Goal: Task Accomplishment & Management: Manage account settings

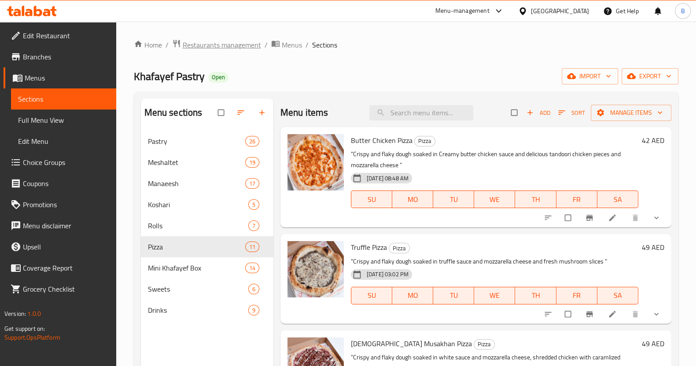
click at [217, 45] on span "Restaurants management" at bounding box center [222, 45] width 78 height 11
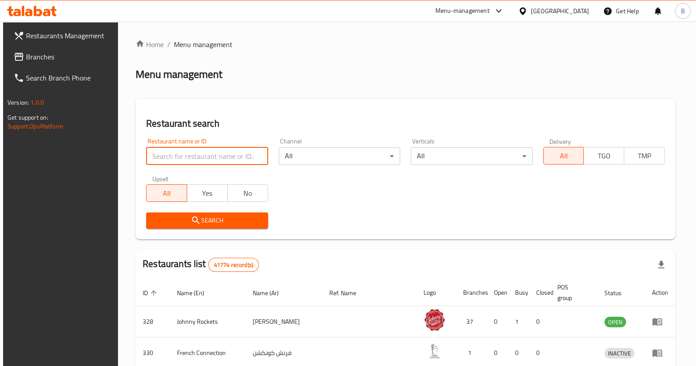
click at [186, 157] on input "search" at bounding box center [206, 156] width 121 height 18
type input "tasha"
click button "Search" at bounding box center [206, 221] width 121 height 16
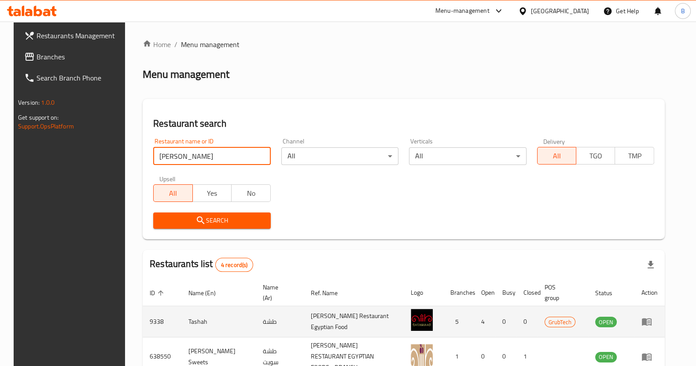
scroll to position [113, 0]
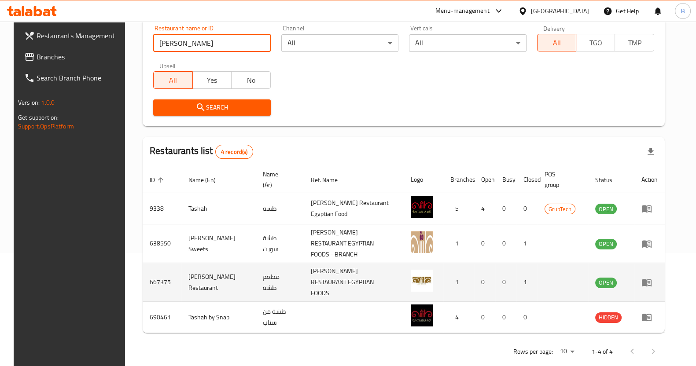
click at [155, 268] on td "667375" at bounding box center [162, 282] width 39 height 39
click at [187, 274] on td "Tasha Restaurant" at bounding box center [218, 282] width 74 height 39
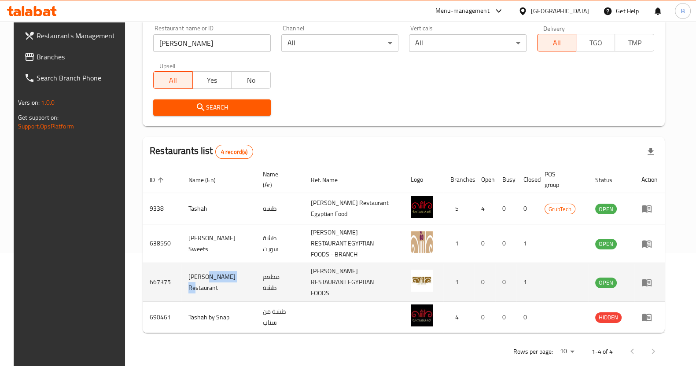
click at [187, 274] on td "Tasha Restaurant" at bounding box center [218, 282] width 74 height 39
copy td "Tasha Restaurant"
click at [652, 279] on icon "enhanced table" at bounding box center [647, 282] width 10 height 7
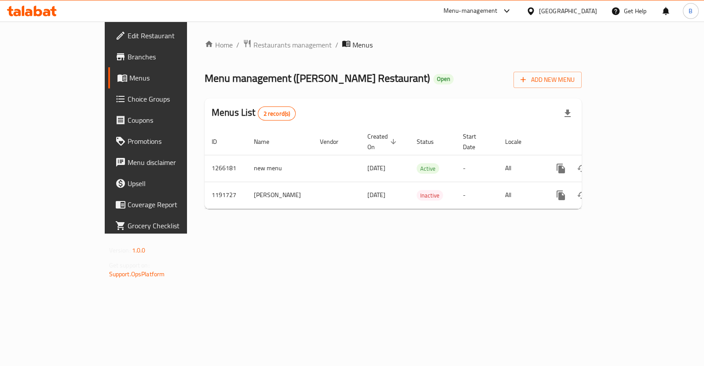
click at [128, 35] on span "Edit Restaurant" at bounding box center [172, 35] width 88 height 11
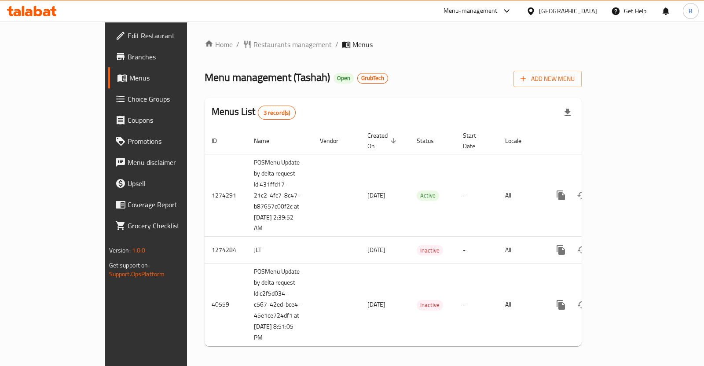
click at [128, 54] on span "Branches" at bounding box center [172, 57] width 88 height 11
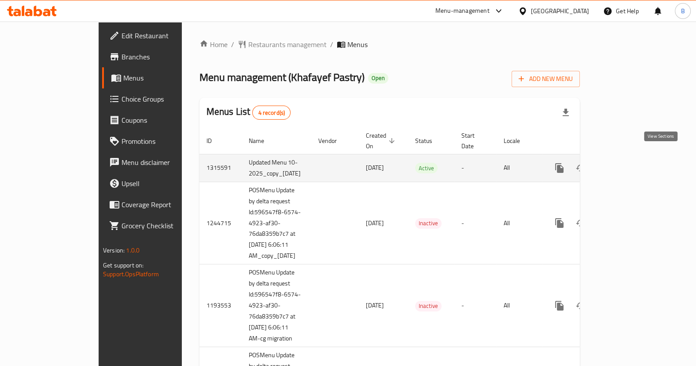
click at [628, 163] on icon "enhanced table" at bounding box center [623, 168] width 11 height 11
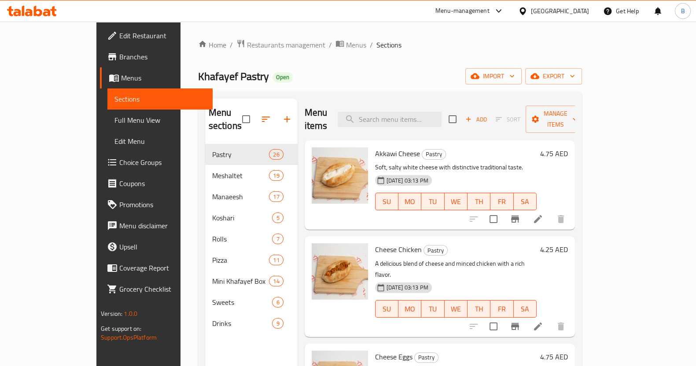
click at [568, 243] on h6 "4.25 AED" at bounding box center [554, 249] width 28 height 12
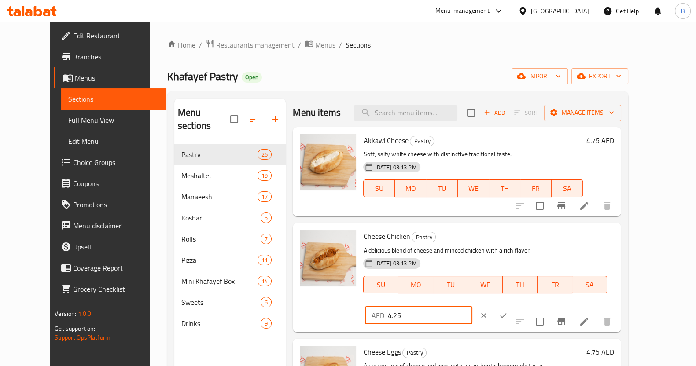
click at [472, 307] on input "4.25" at bounding box center [429, 316] width 85 height 18
type input "4.75"
click at [508, 311] on icon "ok" at bounding box center [503, 315] width 9 height 9
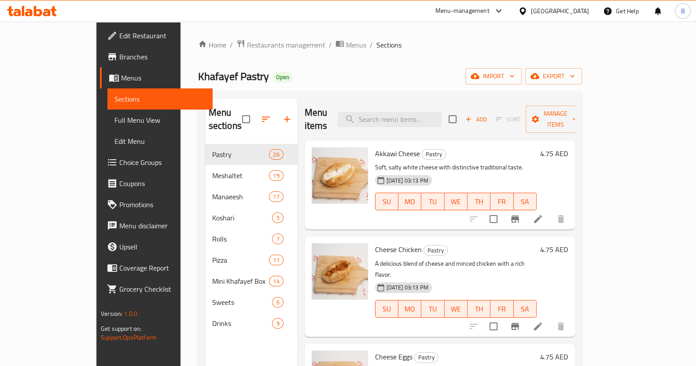
click at [568, 243] on h6 "4.75 AED" at bounding box center [554, 249] width 28 height 12
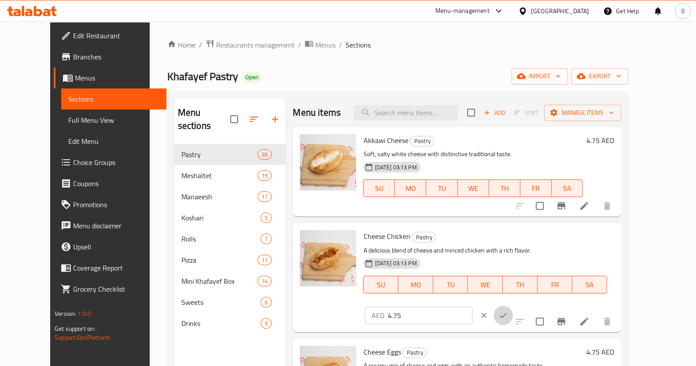
click at [508, 311] on icon "ok" at bounding box center [503, 315] width 9 height 9
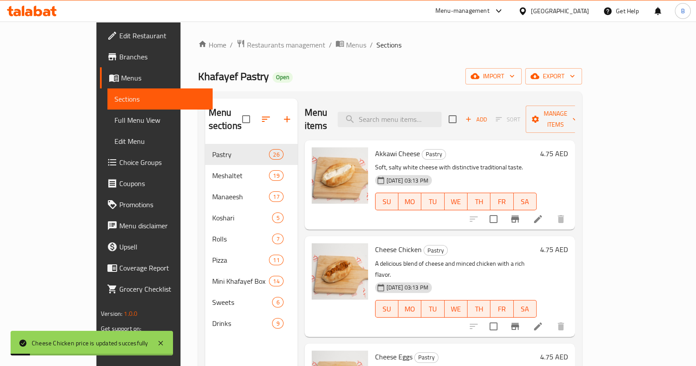
click at [568, 243] on h6 "4.75 AED" at bounding box center [554, 249] width 28 height 12
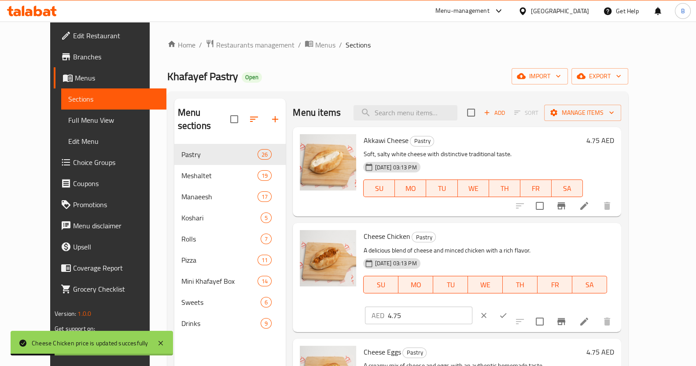
click at [472, 307] on input "4.75" at bounding box center [429, 316] width 85 height 18
click at [507, 313] on icon "ok" at bounding box center [503, 315] width 7 height 5
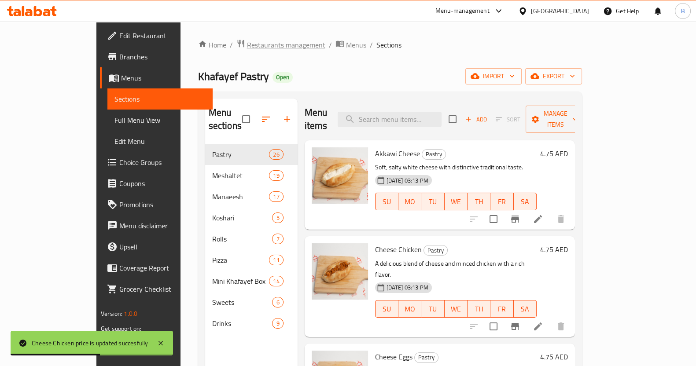
click at [257, 43] on span "Restaurants management" at bounding box center [286, 45] width 78 height 11
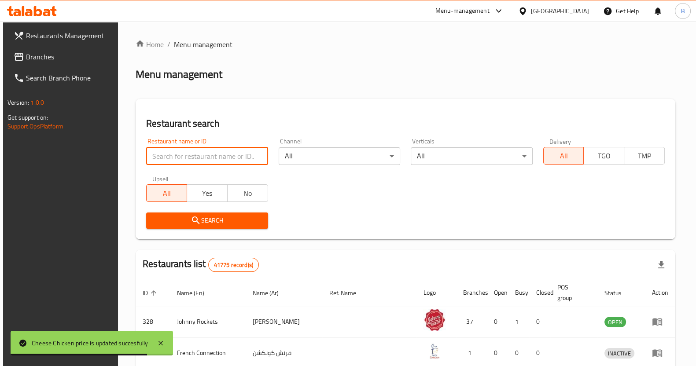
click at [186, 159] on input "search" at bounding box center [206, 156] width 121 height 18
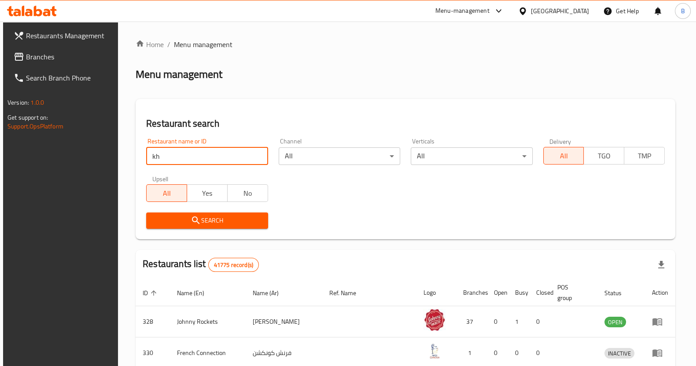
type input "Khafayef Pastry"
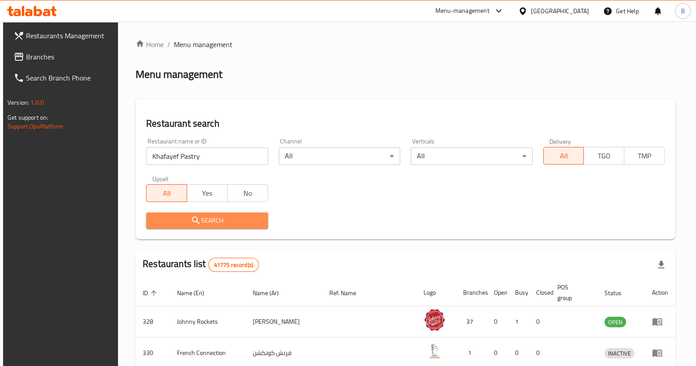
click at [221, 216] on span "Search" at bounding box center [206, 220] width 107 height 11
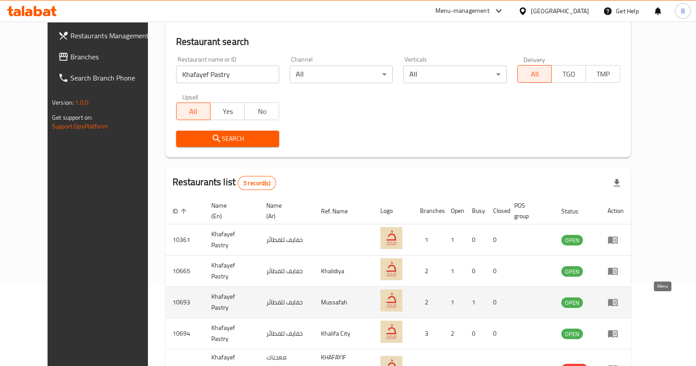
scroll to position [144, 0]
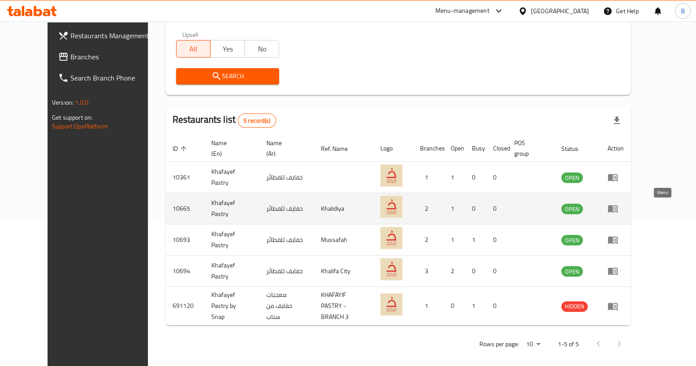
click at [618, 211] on icon "enhanced table" at bounding box center [612, 208] width 11 height 11
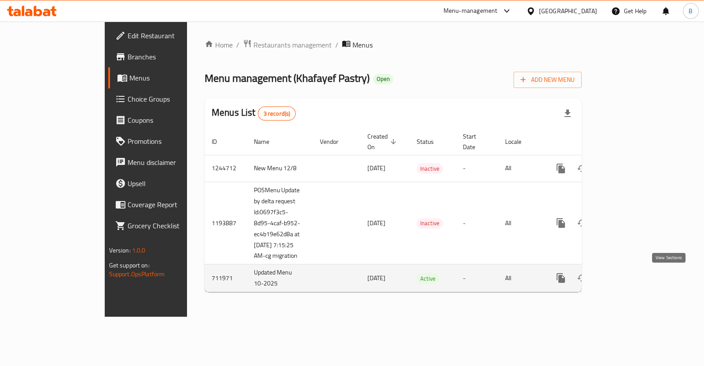
click at [630, 280] on icon "enhanced table" at bounding box center [624, 278] width 11 height 11
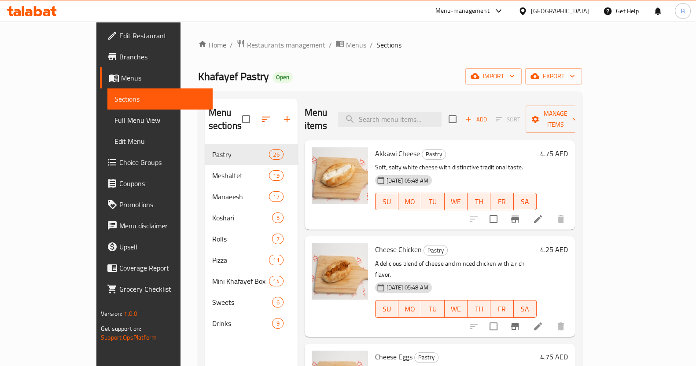
click at [568, 243] on h6 "4.25 AED" at bounding box center [554, 249] width 28 height 12
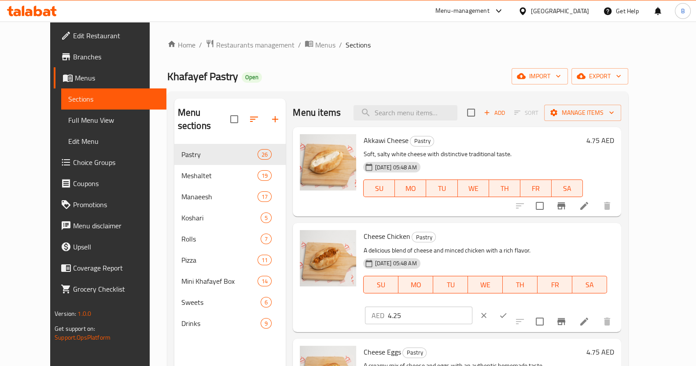
click at [472, 307] on input "4.25" at bounding box center [429, 316] width 85 height 18
paste input "7"
type input "4.75"
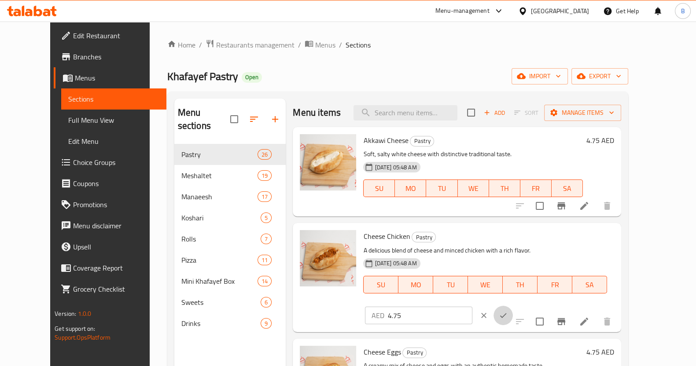
click at [508, 311] on icon "ok" at bounding box center [503, 315] width 9 height 9
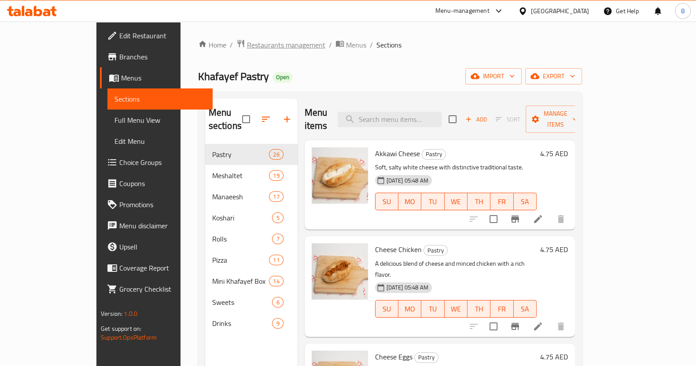
click at [247, 49] on span "Restaurants management" at bounding box center [286, 45] width 78 height 11
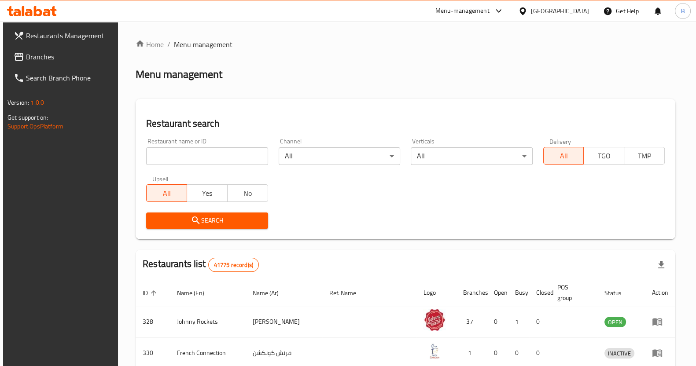
click at [216, 166] on div "Restaurant name or ID Restaurant name or ID" at bounding box center [207, 151] width 132 height 37
click at [217, 160] on input "search" at bounding box center [206, 156] width 121 height 18
type input "Khafayef Pastry"
click at [215, 221] on span "Search" at bounding box center [206, 220] width 107 height 11
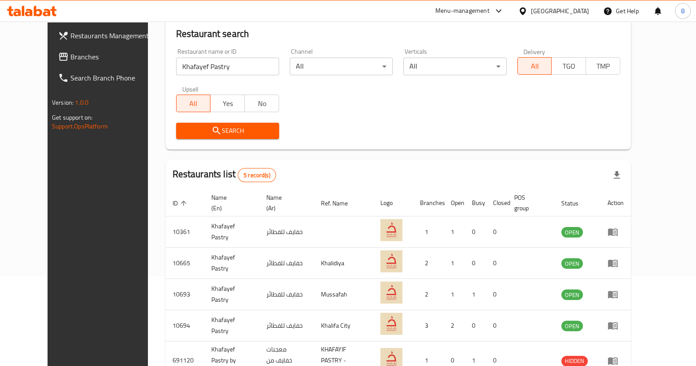
scroll to position [91, 0]
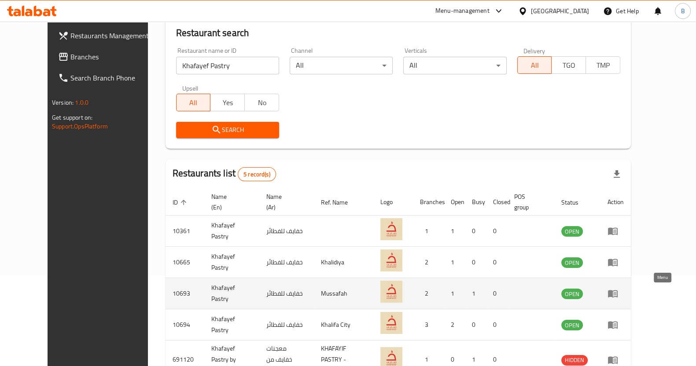
click at [618, 291] on icon "enhanced table" at bounding box center [613, 294] width 10 height 7
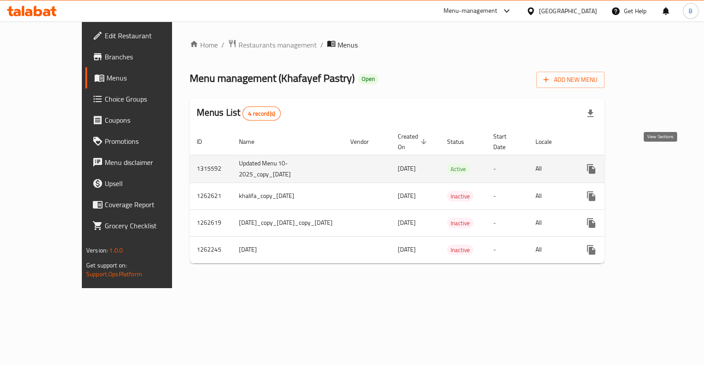
click at [659, 165] on icon "enhanced table" at bounding box center [655, 169] width 8 height 8
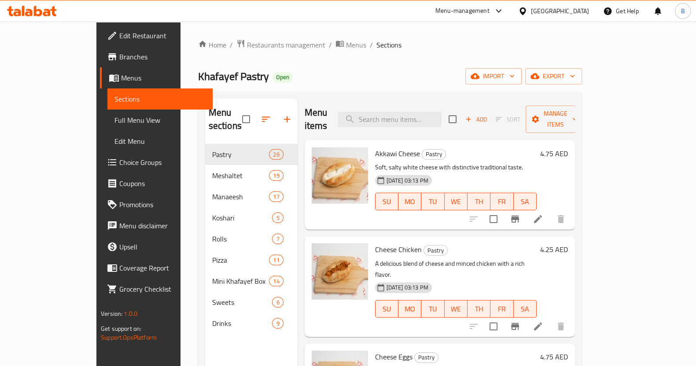
click at [568, 243] on h6 "4.25 AED" at bounding box center [554, 249] width 28 height 12
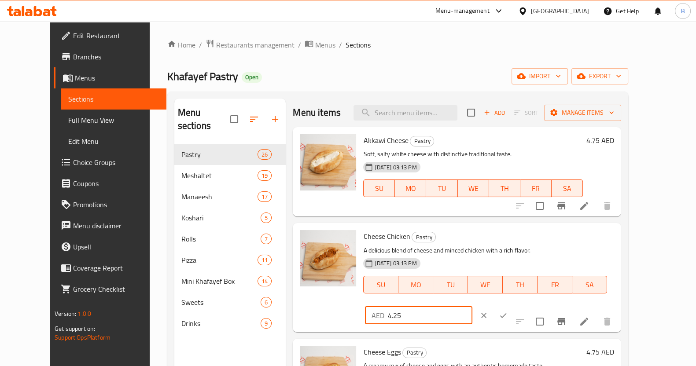
click at [472, 307] on input "4.25" at bounding box center [429, 316] width 85 height 18
paste input "7"
type input "4.75"
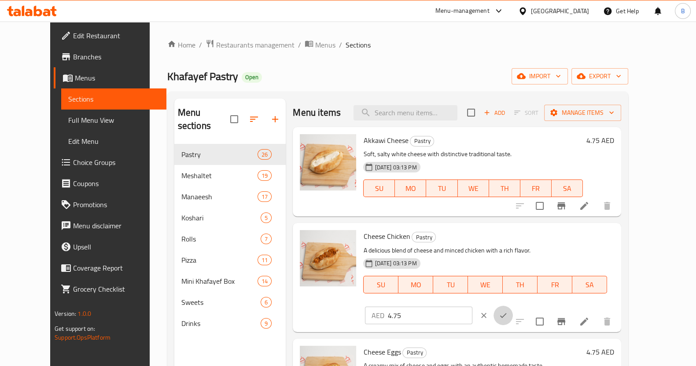
click at [513, 306] on button "ok" at bounding box center [502, 315] width 19 height 19
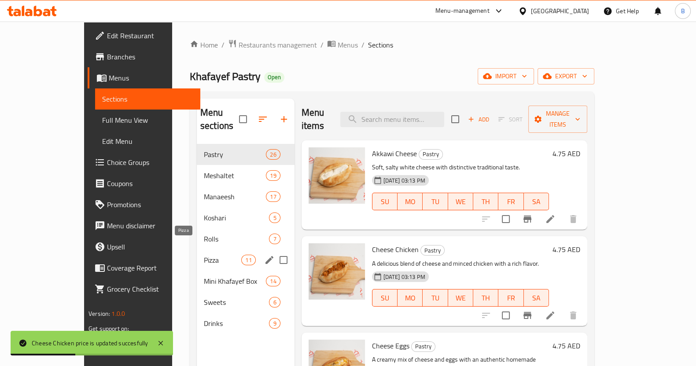
click at [204, 255] on span "Pizza" at bounding box center [222, 260] width 37 height 11
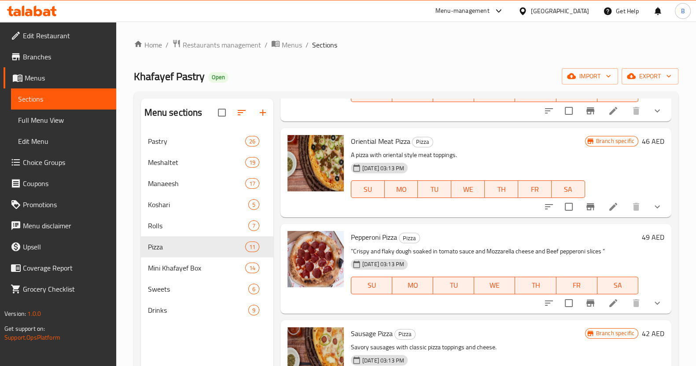
scroll to position [624, 0]
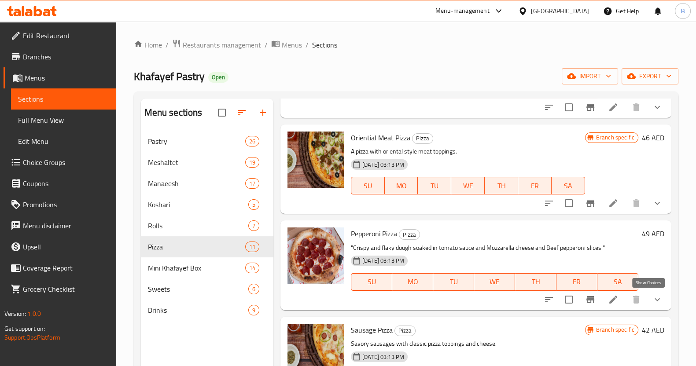
click at [652, 298] on icon "show more" at bounding box center [657, 300] width 11 height 11
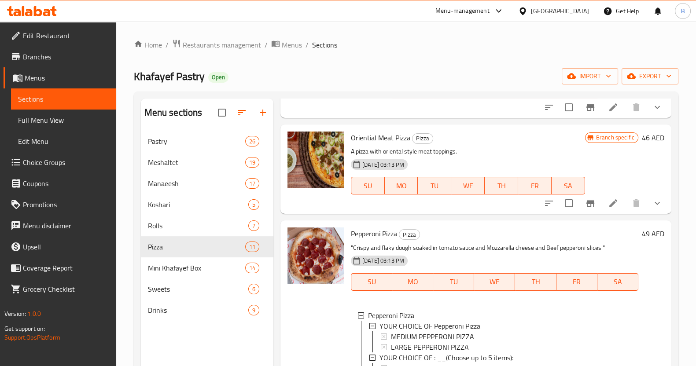
scroll to position [1, 0]
click at [418, 345] on span "LARGE PEPPERONI PIZZA" at bounding box center [430, 346] width 78 height 11
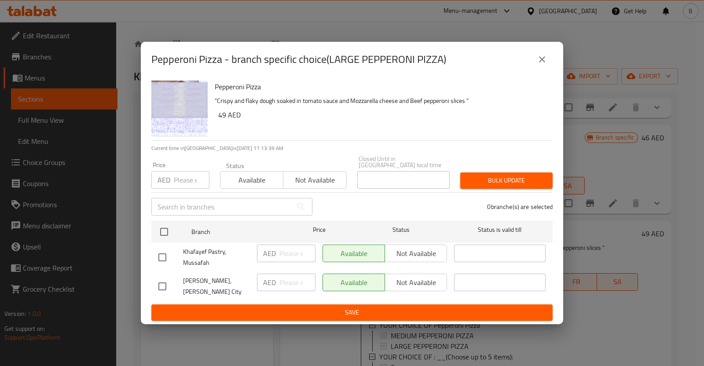
click at [540, 60] on button "close" at bounding box center [542, 59] width 21 height 21
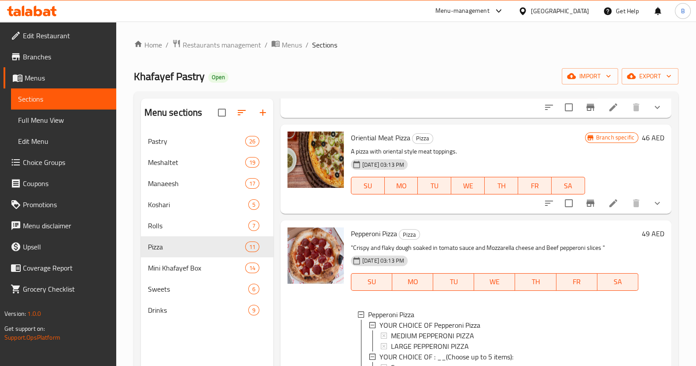
click at [654, 275] on div "49 AED" at bounding box center [651, 346] width 26 height 237
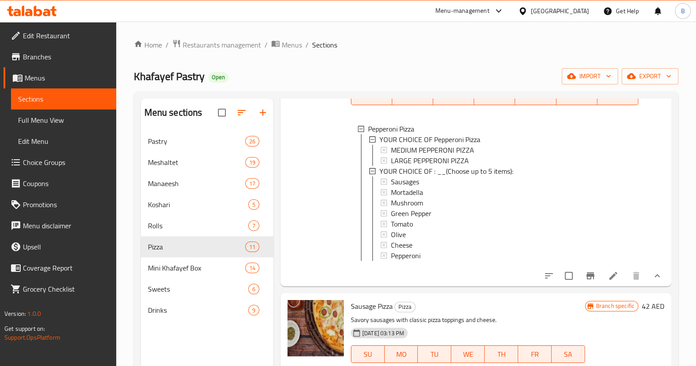
scroll to position [810, 0]
click at [608, 281] on icon at bounding box center [613, 276] width 11 height 11
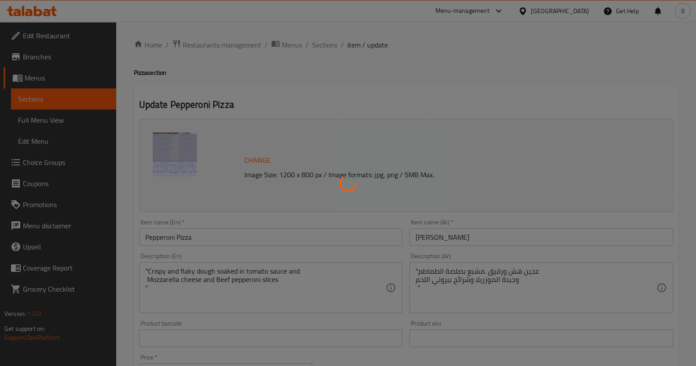
type input "اختيارك من بيتزا ببروني"
type input "1"
type input "YOUR CHOICE OF : __(Choose up to 5 items)"
type input "0"
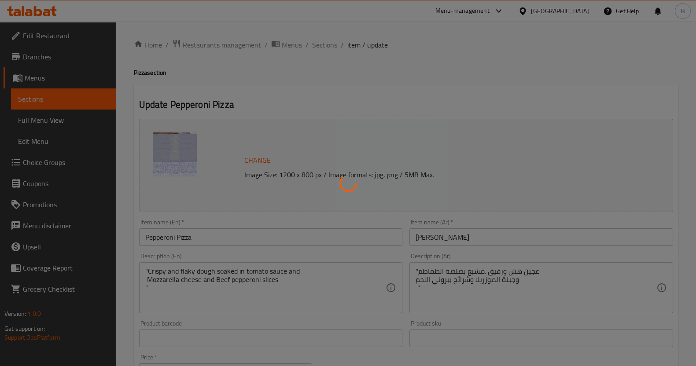
type input "5"
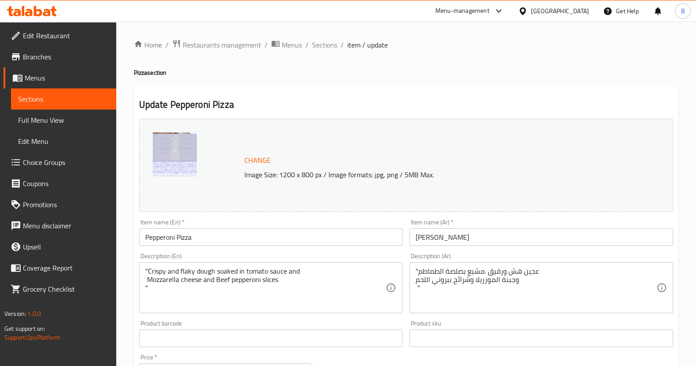
scroll to position [319, 0]
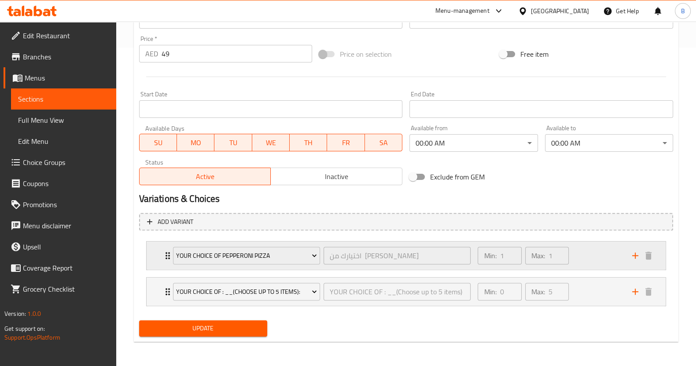
click at [147, 262] on div "YOUR CHOICE OF Pepperoni Pizza اختيارك من بيتزا ببروني ​ Min: 1 ​ Max: 1 ​" at bounding box center [406, 256] width 519 height 28
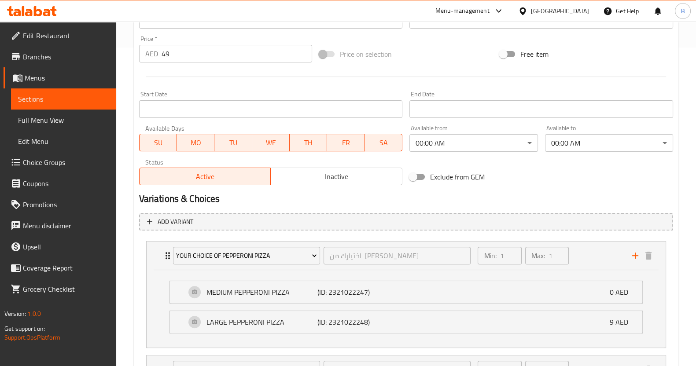
scroll to position [0, 0]
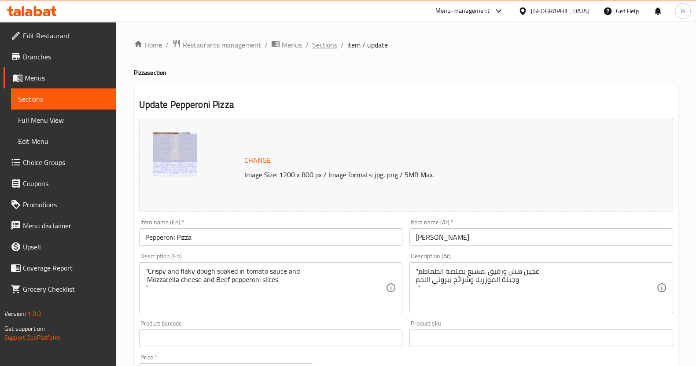
click at [328, 41] on span "Sections" at bounding box center [324, 45] width 25 height 11
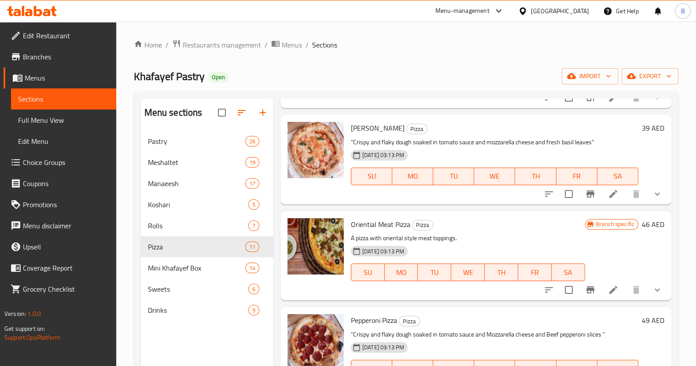
scroll to position [637, 0]
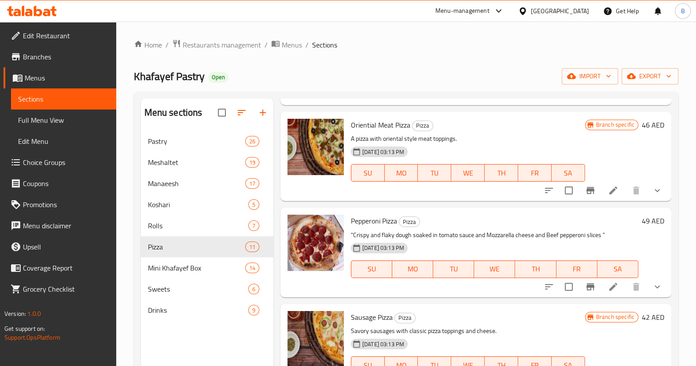
click at [642, 223] on h6 "49 AED" at bounding box center [653, 221] width 22 height 12
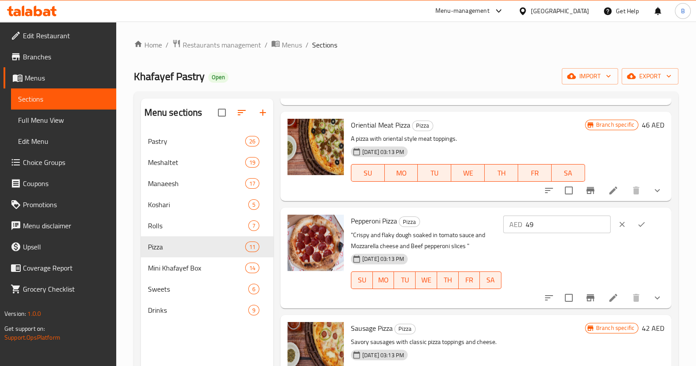
click at [554, 224] on input "49" at bounding box center [568, 225] width 85 height 18
type input "43"
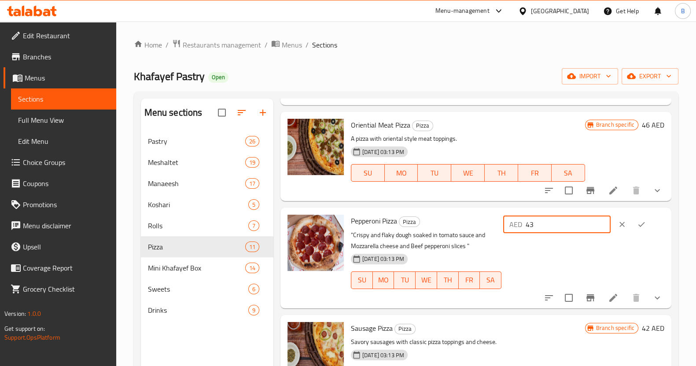
click at [640, 225] on icon "ok" at bounding box center [641, 224] width 9 height 9
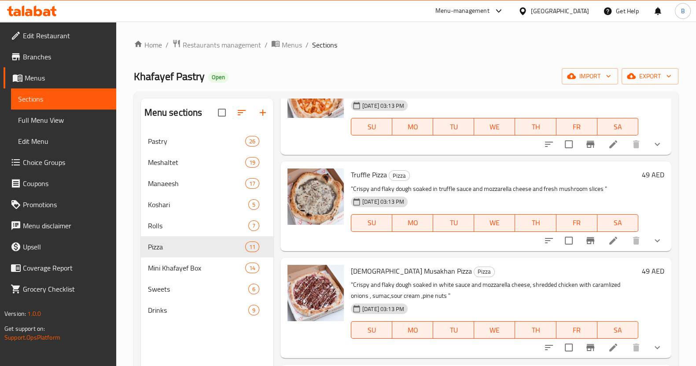
scroll to position [0, 0]
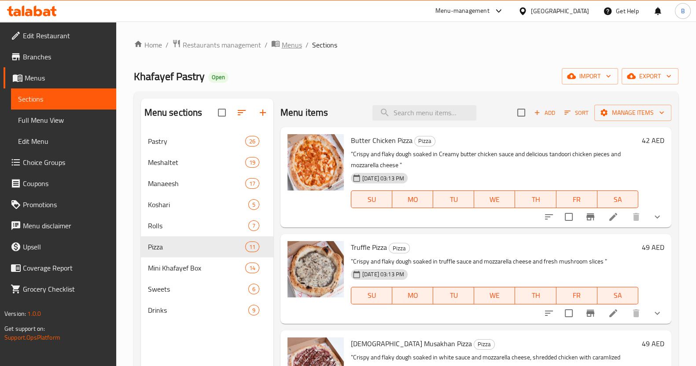
click at [284, 47] on span "Menus" at bounding box center [292, 45] width 20 height 11
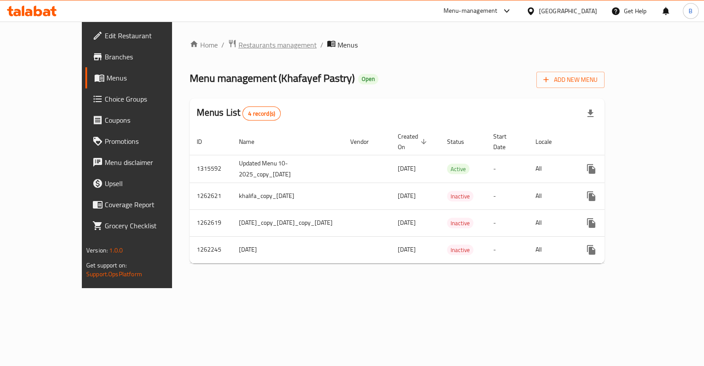
click at [239, 44] on span "Restaurants management" at bounding box center [278, 45] width 78 height 11
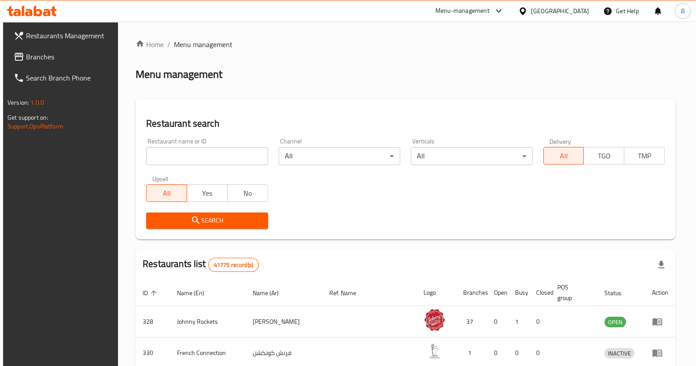
click at [173, 158] on input "search" at bounding box center [206, 156] width 121 height 18
type input "Khafayef Pastry"
click at [218, 228] on button "Search" at bounding box center [206, 221] width 121 height 16
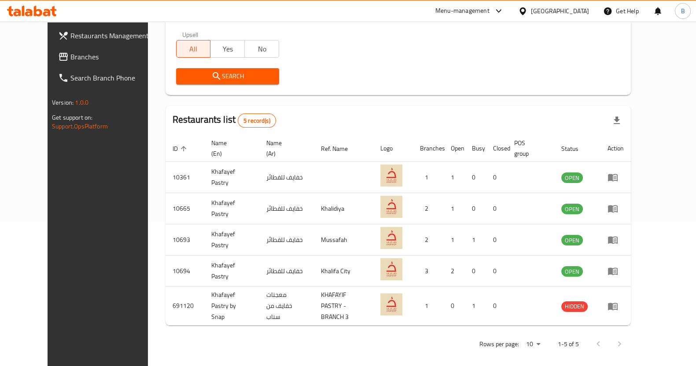
scroll to position [144, 0]
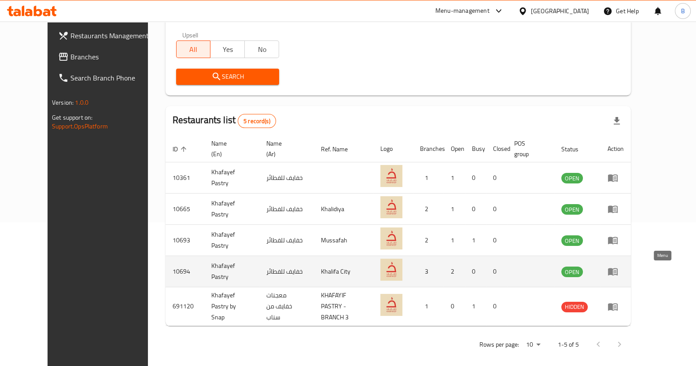
click at [618, 271] on icon "enhanced table" at bounding box center [613, 272] width 10 height 7
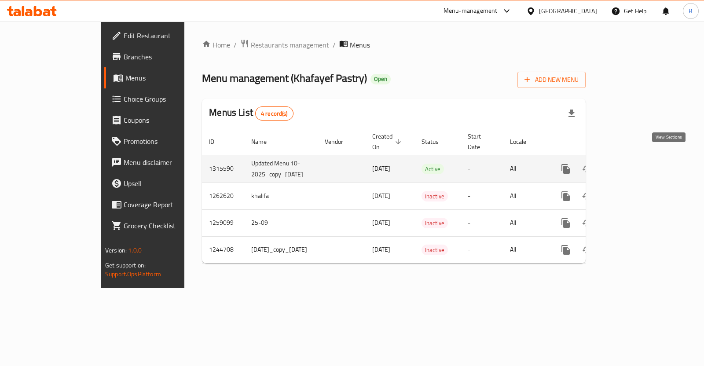
click at [635, 164] on icon "enhanced table" at bounding box center [629, 169] width 11 height 11
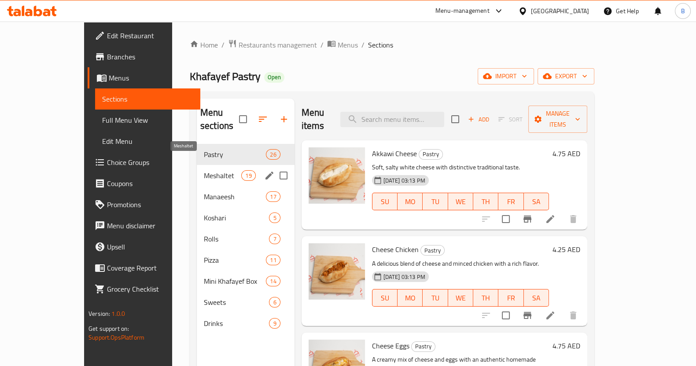
click at [204, 170] on span "Meshaltet" at bounding box center [222, 175] width 37 height 11
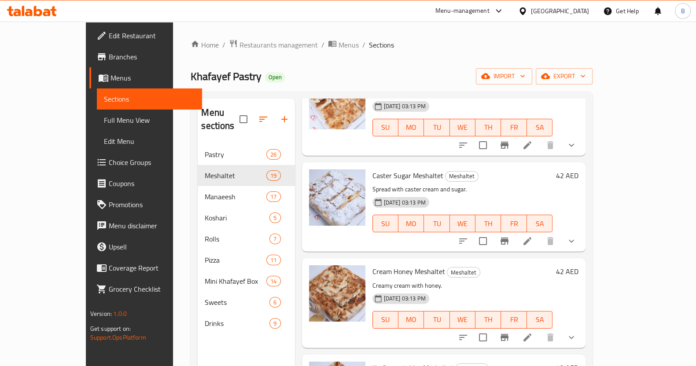
scroll to position [424, 0]
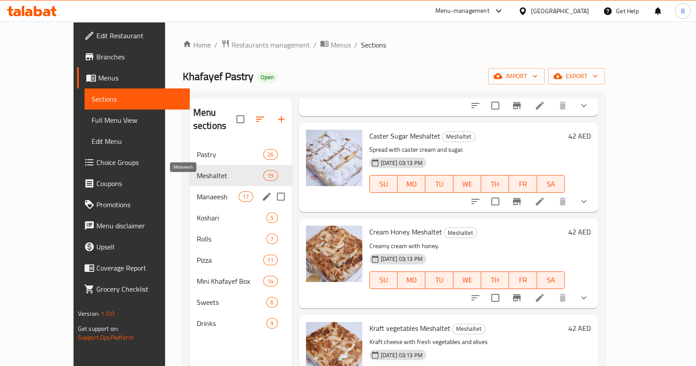
click at [197, 191] on span "Manaeesh" at bounding box center [218, 196] width 42 height 11
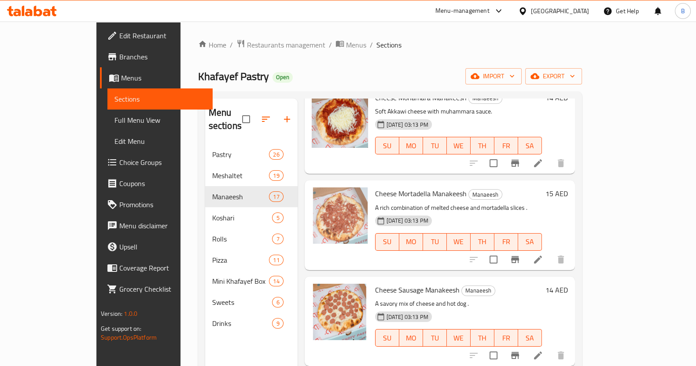
scroll to position [258, 0]
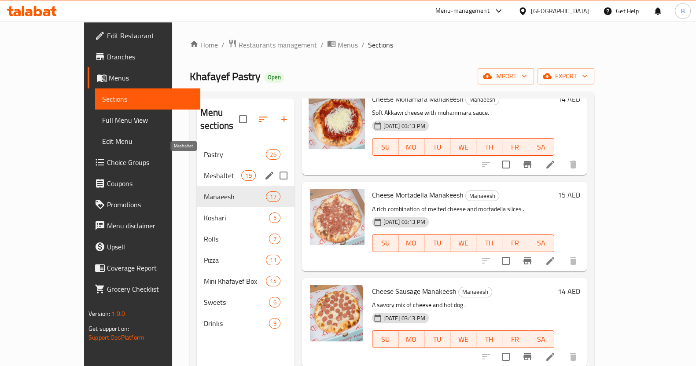
click at [204, 170] on span "Meshaltet" at bounding box center [222, 175] width 37 height 11
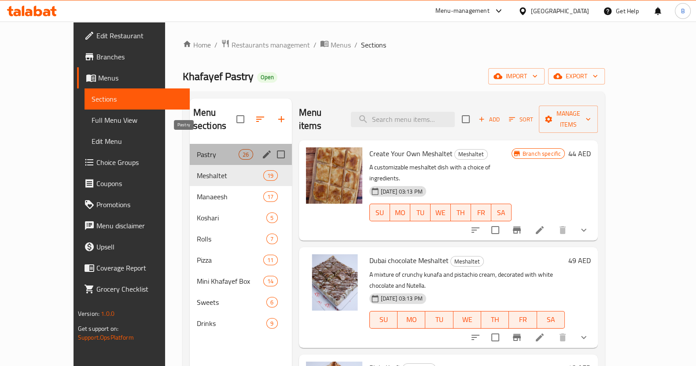
click at [197, 149] on span "Pastry" at bounding box center [218, 154] width 42 height 11
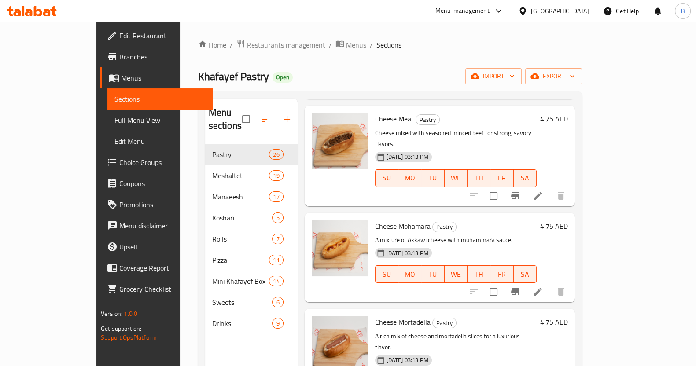
scroll to position [346, 0]
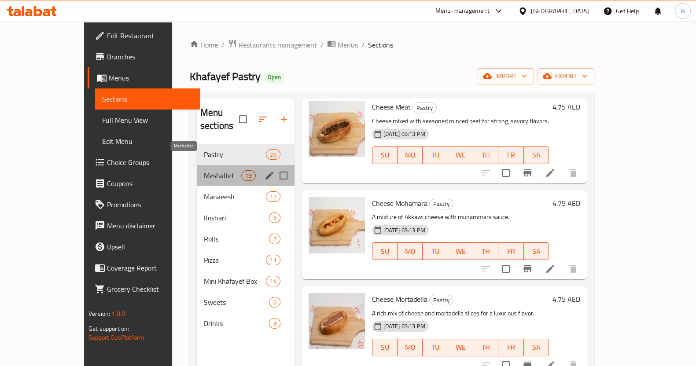
click at [204, 170] on span "Meshaltet" at bounding box center [222, 175] width 37 height 11
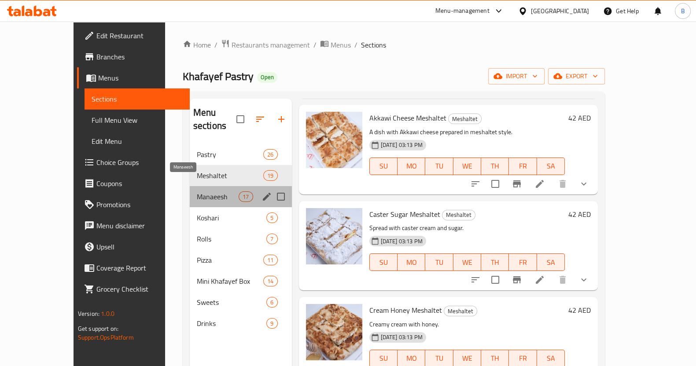
click at [197, 191] on span "Manaeesh" at bounding box center [218, 196] width 42 height 11
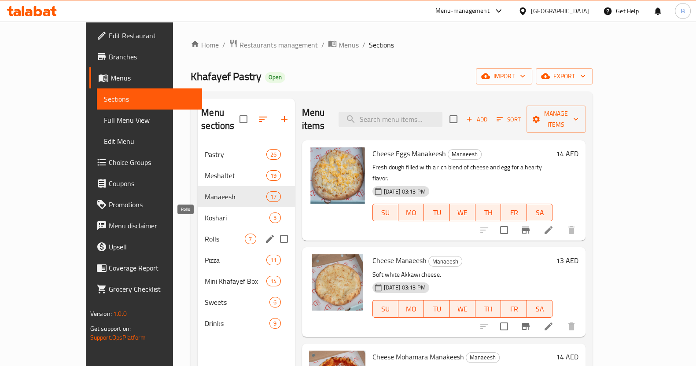
click at [205, 234] on span "Rolls" at bounding box center [225, 239] width 40 height 11
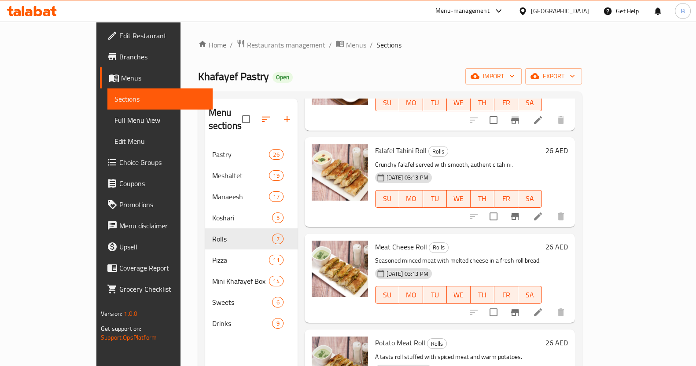
scroll to position [320, 0]
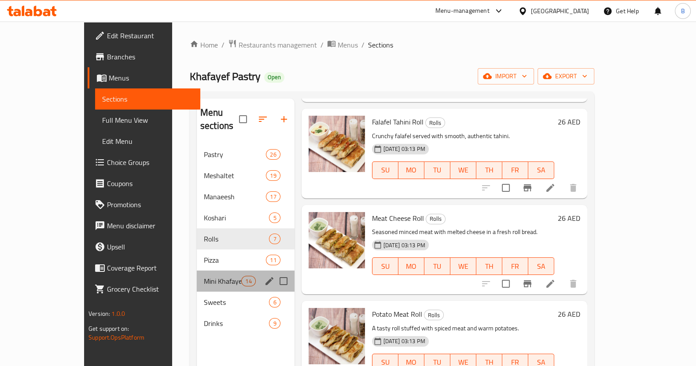
click at [197, 276] on div "Mini Khafayef Box 14" at bounding box center [246, 281] width 98 height 21
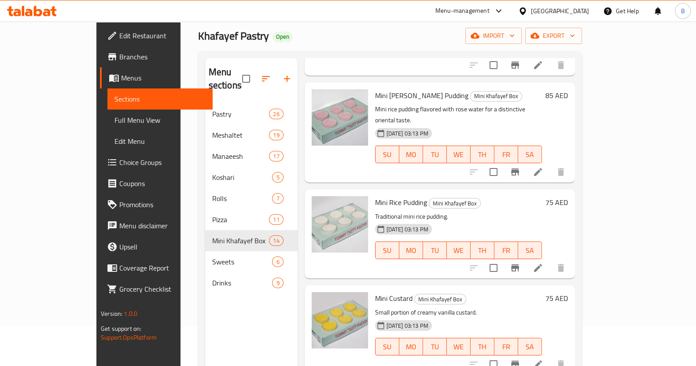
scroll to position [123, 0]
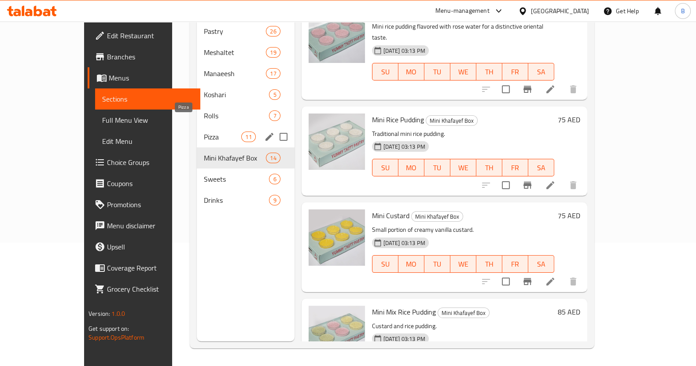
click at [204, 132] on span "Pizza" at bounding box center [222, 137] width 37 height 11
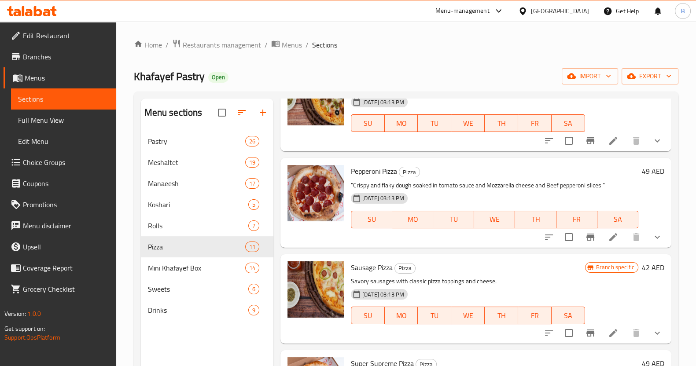
scroll to position [686, 0]
click at [642, 170] on h6 "49 AED" at bounding box center [653, 172] width 22 height 12
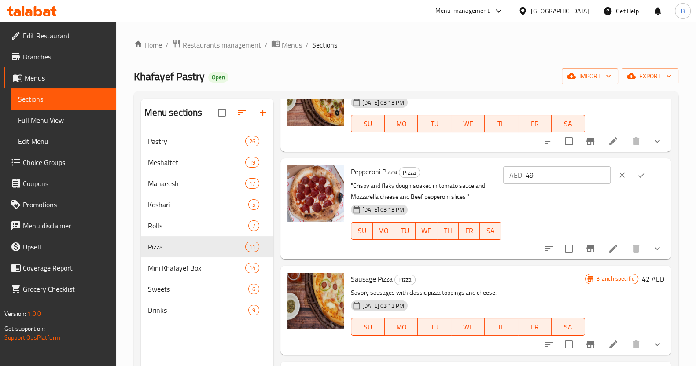
click at [553, 176] on input "49" at bounding box center [568, 175] width 85 height 18
type input "43"
click at [642, 178] on icon "ok" at bounding box center [641, 175] width 9 height 9
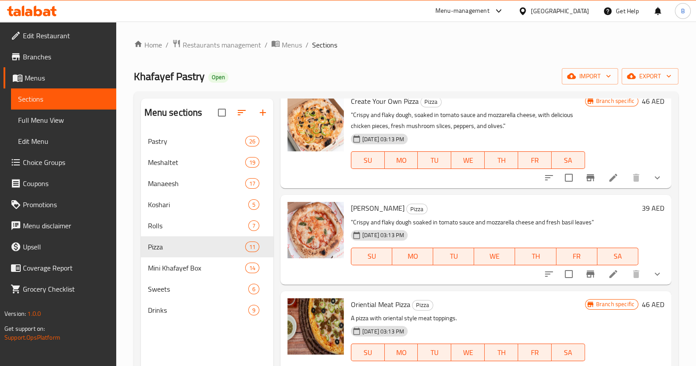
scroll to position [456, 0]
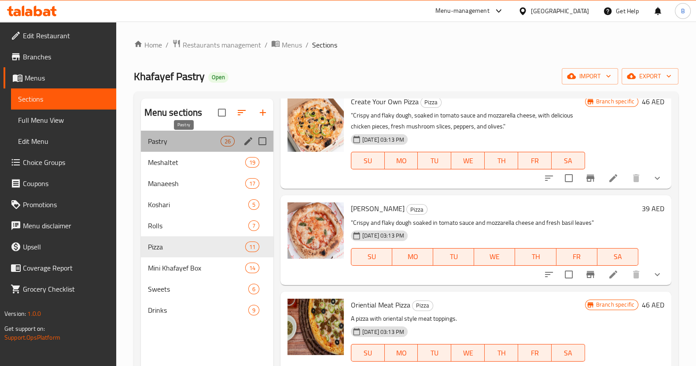
click at [195, 140] on span "Pastry" at bounding box center [184, 141] width 73 height 11
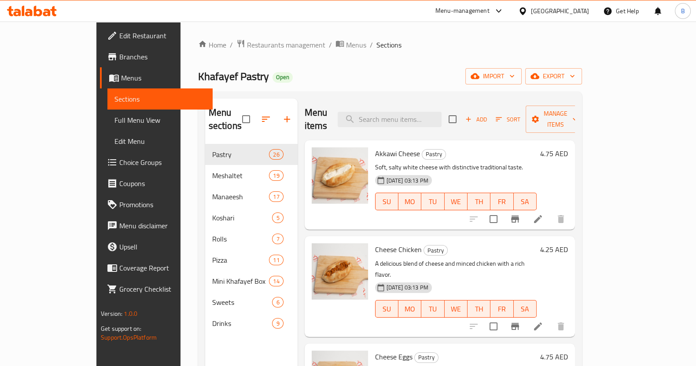
click at [568, 243] on h6 "4.25 AED" at bounding box center [554, 249] width 28 height 12
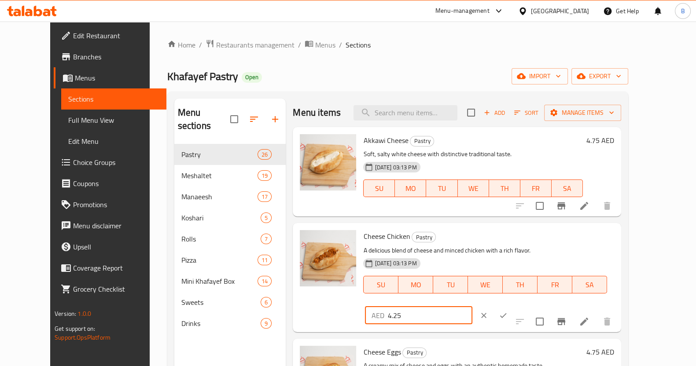
click at [472, 307] on input "4.25" at bounding box center [429, 316] width 85 height 18
type input "4.75"
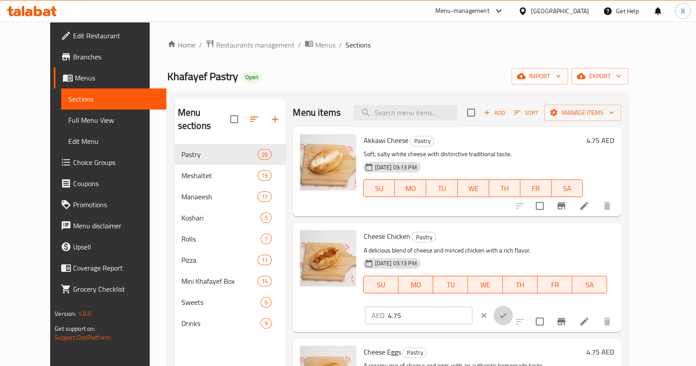
click at [513, 306] on button "ok" at bounding box center [502, 315] width 19 height 19
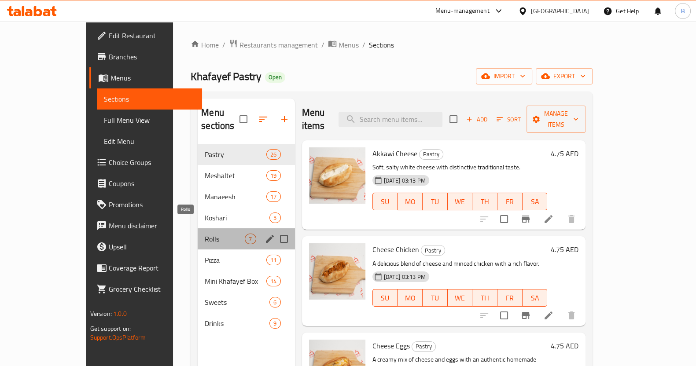
click at [205, 234] on span "Rolls" at bounding box center [225, 239] width 40 height 11
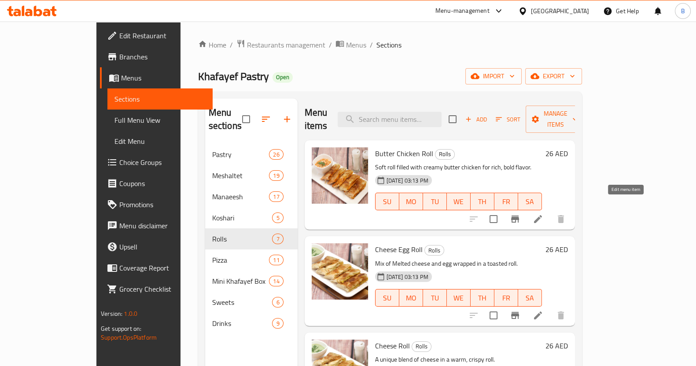
click at [543, 214] on icon at bounding box center [538, 219] width 11 height 11
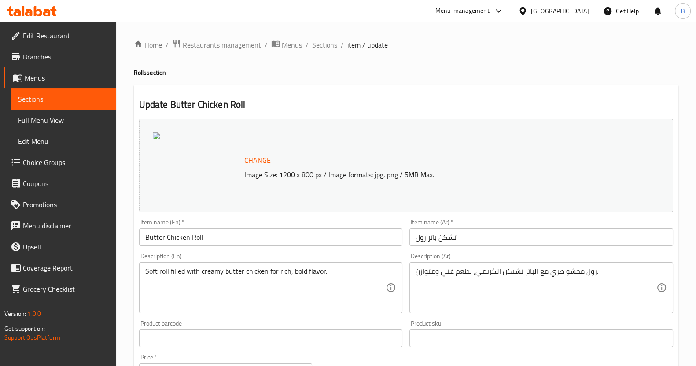
click at [253, 159] on span "Change" at bounding box center [257, 160] width 26 height 13
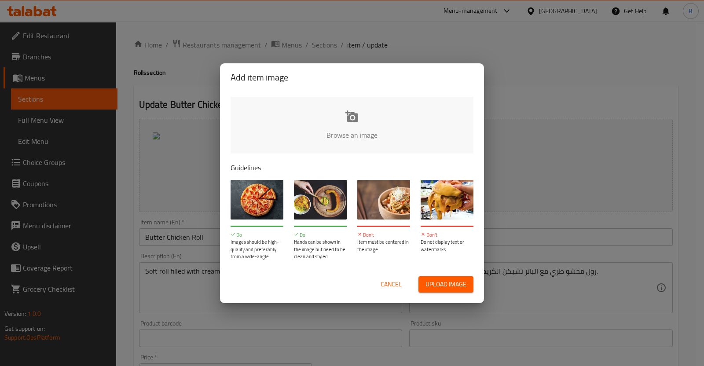
click at [405, 113] on input "file" at bounding box center [650, 138] width 838 height 82
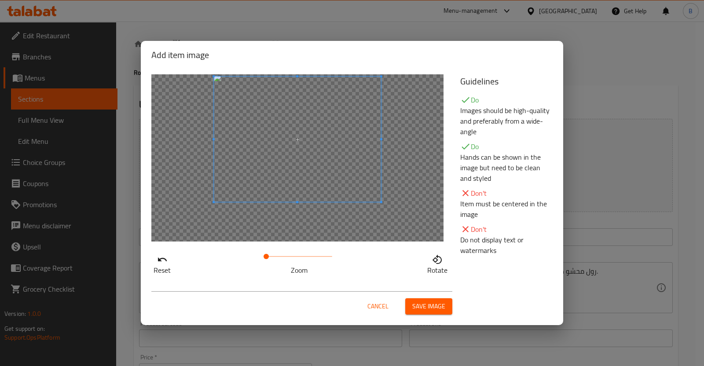
click at [313, 117] on span at bounding box center [297, 139] width 167 height 125
click at [297, 188] on div at bounding box center [297, 139] width 167 height 125
drag, startPoint x: 266, startPoint y: 258, endPoint x: 273, endPoint y: 258, distance: 7.1
click at [273, 258] on span at bounding box center [271, 256] width 5 height 5
click at [281, 158] on span at bounding box center [285, 140] width 176 height 132
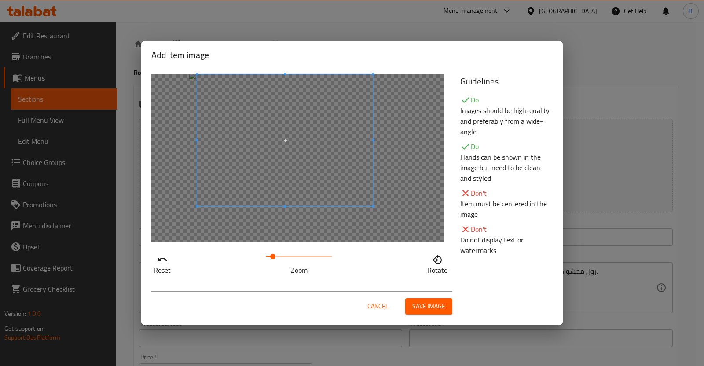
click at [395, 188] on div at bounding box center [297, 157] width 292 height 167
click at [386, 202] on div at bounding box center [297, 157] width 292 height 167
click at [389, 205] on div at bounding box center [297, 157] width 292 height 167
drag, startPoint x: 276, startPoint y: 258, endPoint x: 282, endPoint y: 259, distance: 5.3
click at [282, 259] on span at bounding box center [281, 256] width 5 height 5
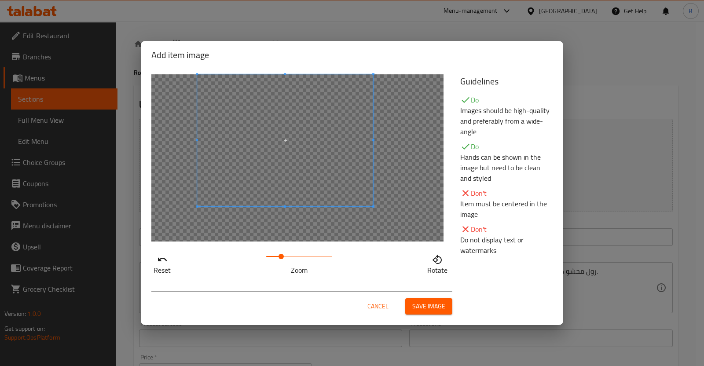
click at [408, 219] on div at bounding box center [297, 157] width 292 height 167
drag, startPoint x: 283, startPoint y: 255, endPoint x: 264, endPoint y: 254, distance: 19.4
click at [264, 254] on span at bounding box center [266, 256] width 5 height 5
drag, startPoint x: 264, startPoint y: 254, endPoint x: 271, endPoint y: 255, distance: 7.2
click at [271, 255] on span at bounding box center [270, 256] width 5 height 5
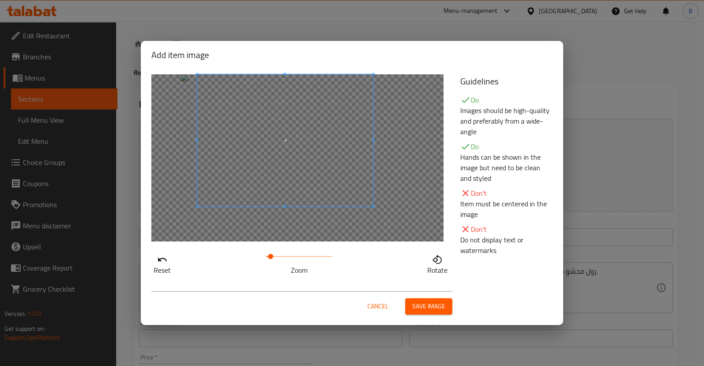
click at [374, 216] on div at bounding box center [297, 157] width 292 height 167
click at [427, 308] on span "Save image" at bounding box center [428, 306] width 33 height 11
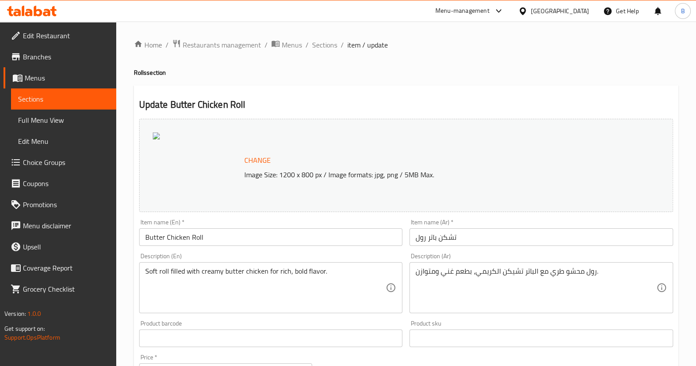
scroll to position [268, 0]
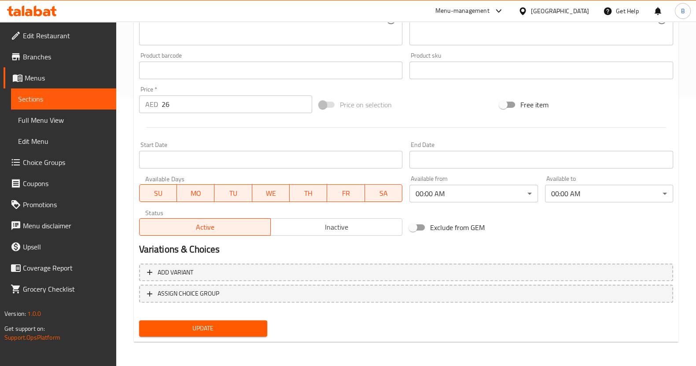
click at [195, 336] on div "Update" at bounding box center [203, 328] width 135 height 23
click at [195, 328] on span "Update" at bounding box center [203, 328] width 114 height 11
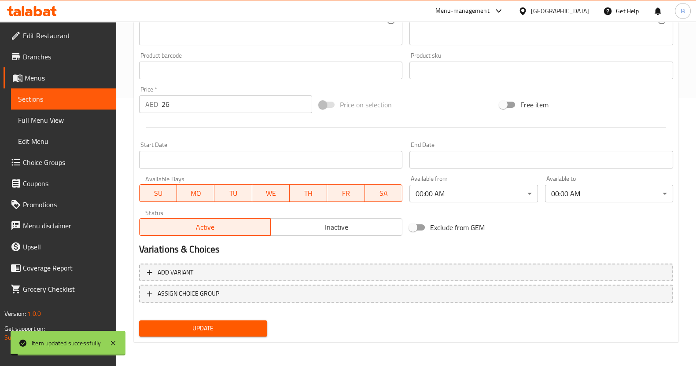
scroll to position [0, 0]
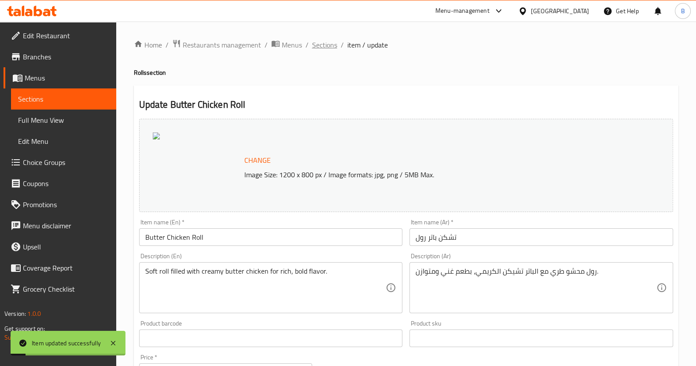
click at [320, 43] on span "Sections" at bounding box center [324, 45] width 25 height 11
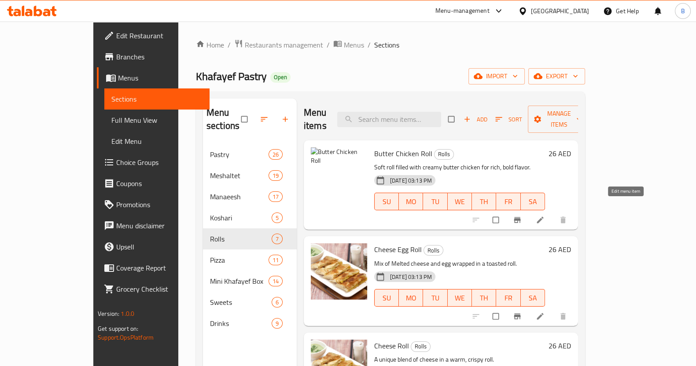
click at [545, 216] on icon at bounding box center [540, 220] width 9 height 9
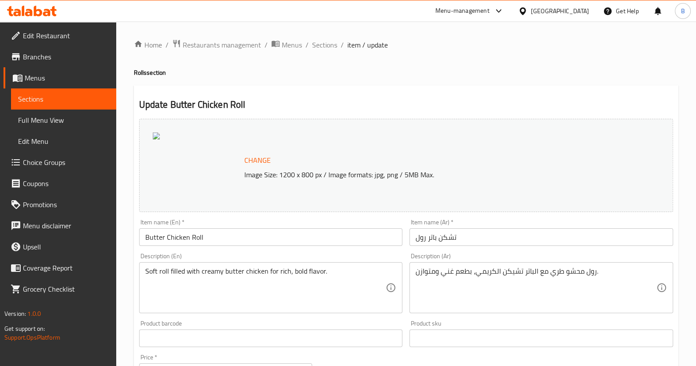
click at [255, 161] on span "Change" at bounding box center [257, 160] width 26 height 13
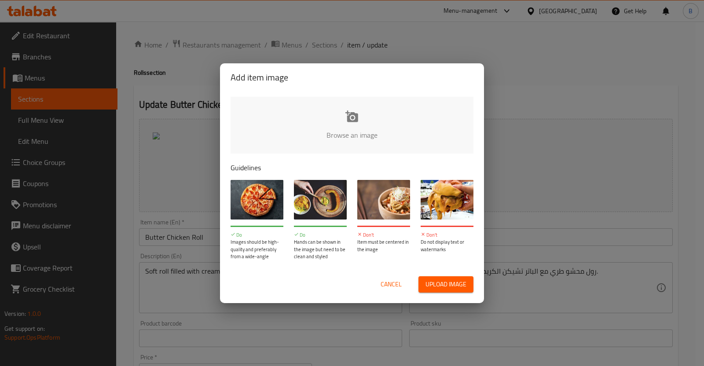
click at [398, 134] on input "file" at bounding box center [650, 138] width 838 height 82
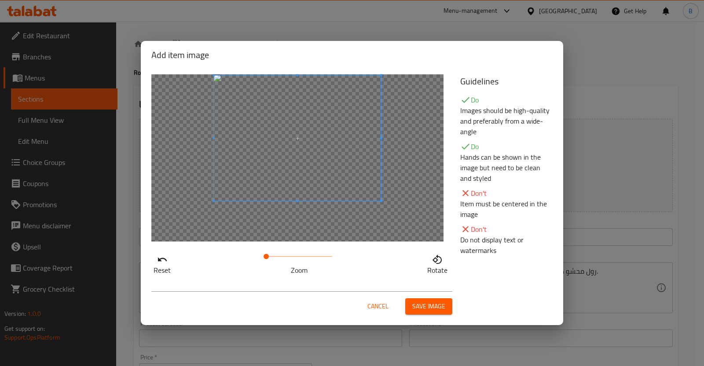
click at [333, 190] on span at bounding box center [297, 138] width 167 height 125
drag, startPoint x: 264, startPoint y: 253, endPoint x: 272, endPoint y: 253, distance: 7.5
click at [272, 254] on span at bounding box center [270, 256] width 5 height 5
click at [319, 120] on span at bounding box center [309, 140] width 176 height 132
click at [427, 216] on div at bounding box center [297, 157] width 292 height 167
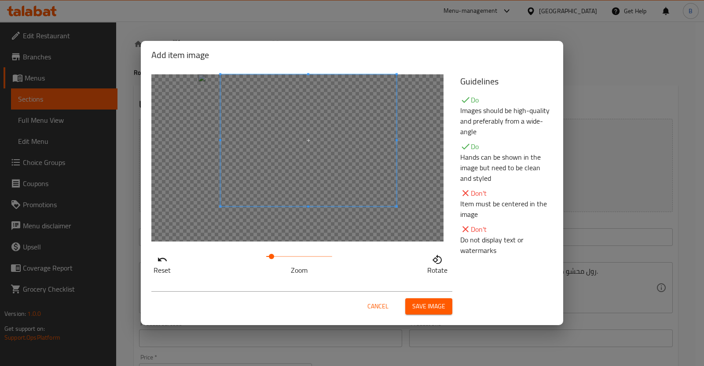
click at [418, 308] on span "Save image" at bounding box center [428, 306] width 33 height 11
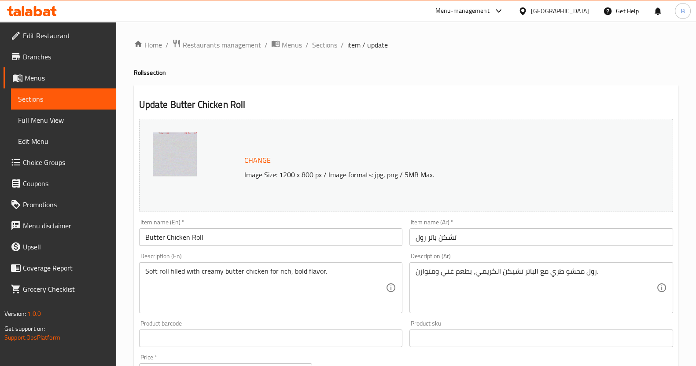
scroll to position [268, 0]
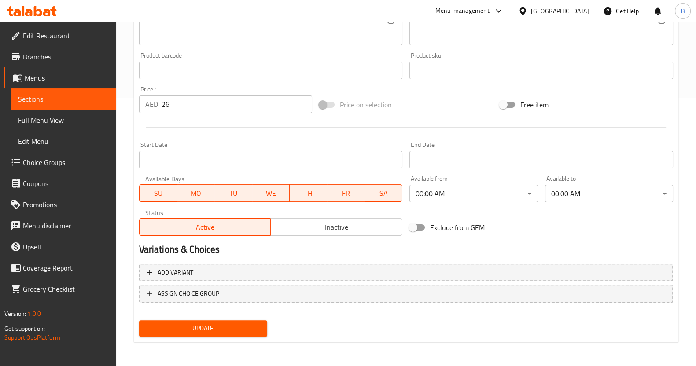
click at [177, 331] on span "Update" at bounding box center [203, 328] width 114 height 11
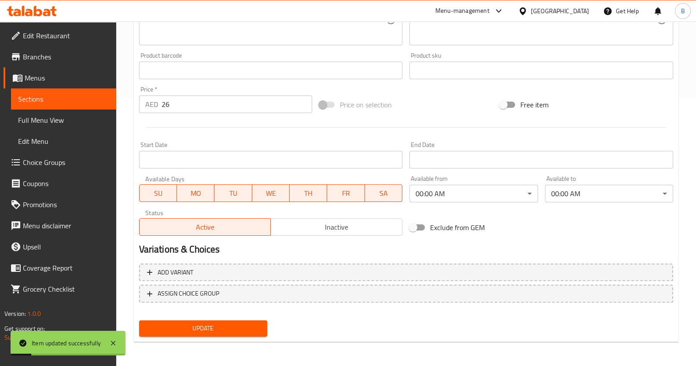
scroll to position [0, 0]
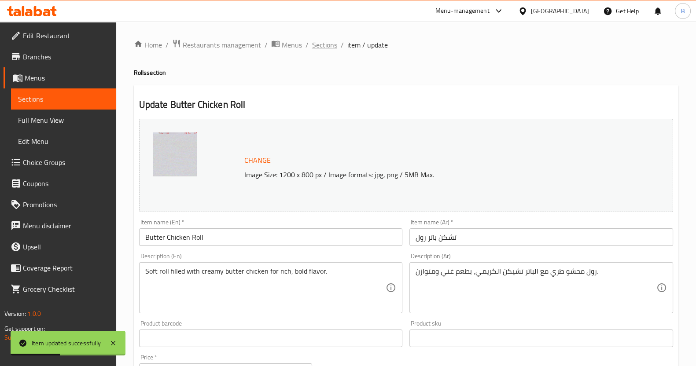
click at [331, 49] on span "Sections" at bounding box center [324, 45] width 25 height 11
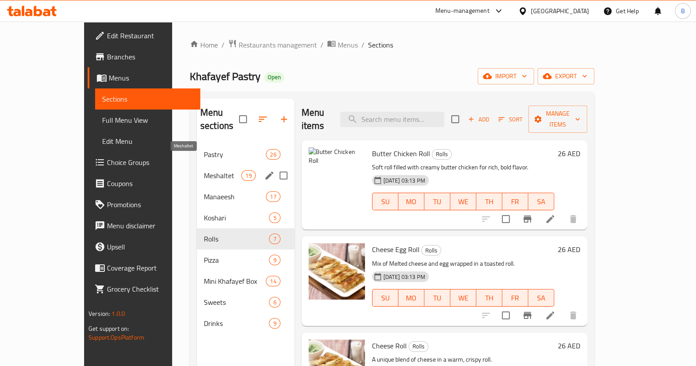
click at [207, 170] on span "Meshaltet" at bounding box center [222, 175] width 37 height 11
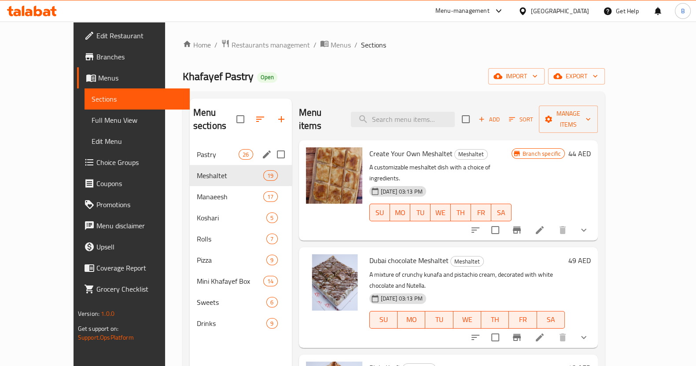
click at [190, 147] on div "Pastry 26" at bounding box center [241, 154] width 102 height 21
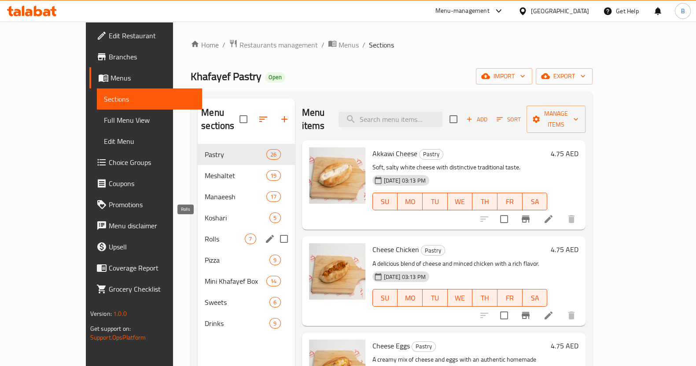
click at [205, 234] on span "Rolls" at bounding box center [225, 239] width 40 height 11
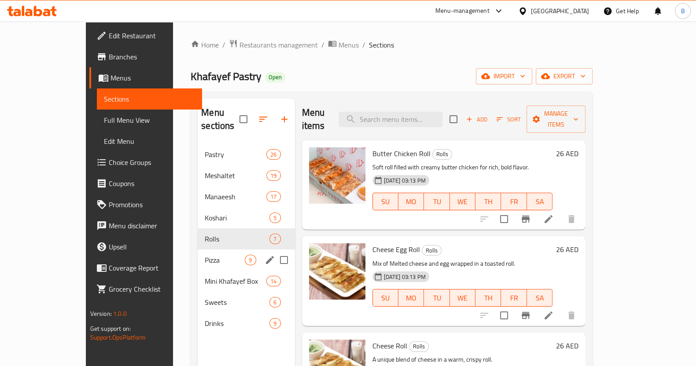
click at [207, 250] on div "Pizza 9" at bounding box center [246, 260] width 97 height 21
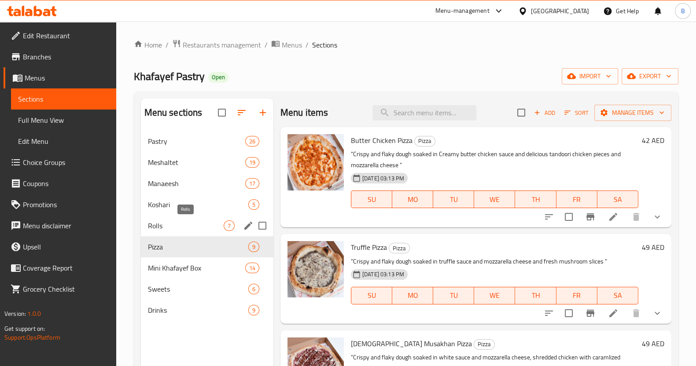
click at [171, 231] on span "Rolls" at bounding box center [186, 226] width 76 height 11
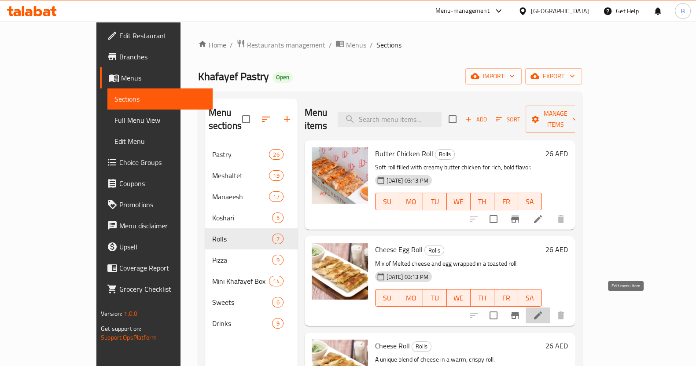
click at [542, 312] on icon at bounding box center [538, 316] width 8 height 8
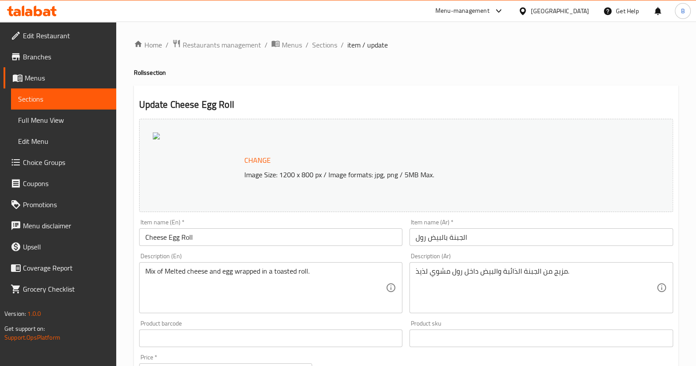
click at [247, 157] on span "Change" at bounding box center [257, 160] width 26 height 13
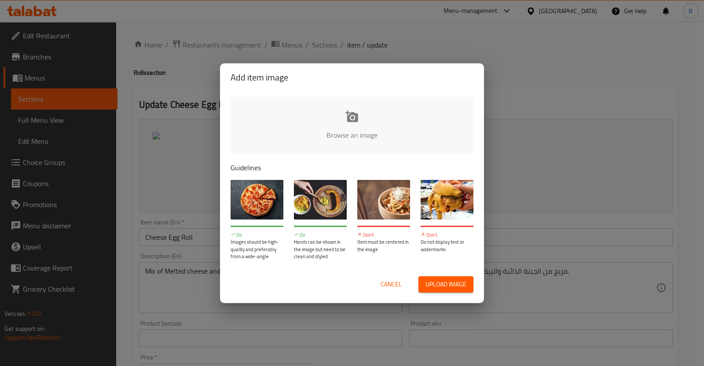
click at [355, 127] on input "file" at bounding box center [650, 138] width 838 height 82
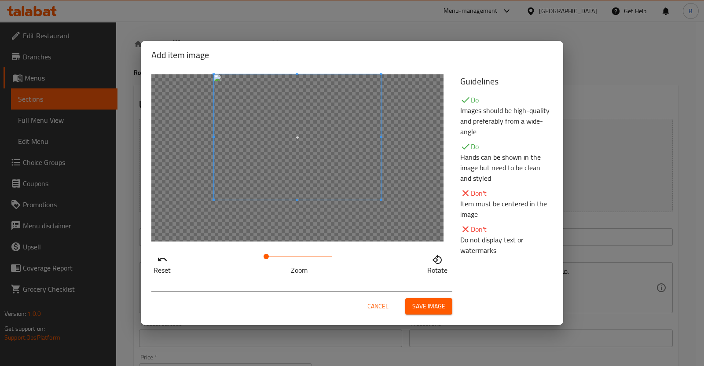
click at [354, 96] on span at bounding box center [297, 136] width 167 height 125
click at [270, 257] on span at bounding box center [267, 256] width 5 height 5
click at [368, 101] on span at bounding box center [303, 140] width 176 height 132
click at [427, 307] on span "Save image" at bounding box center [428, 306] width 33 height 11
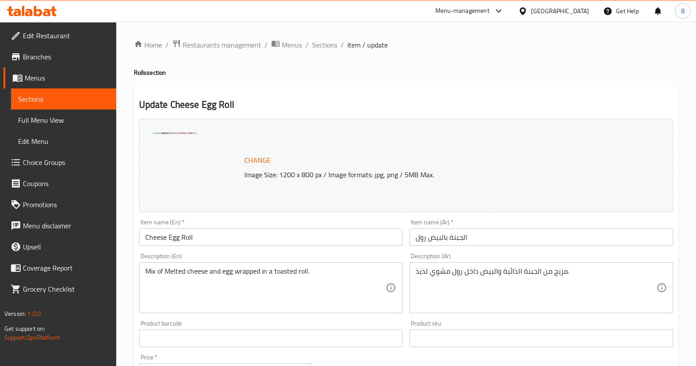
scroll to position [268, 0]
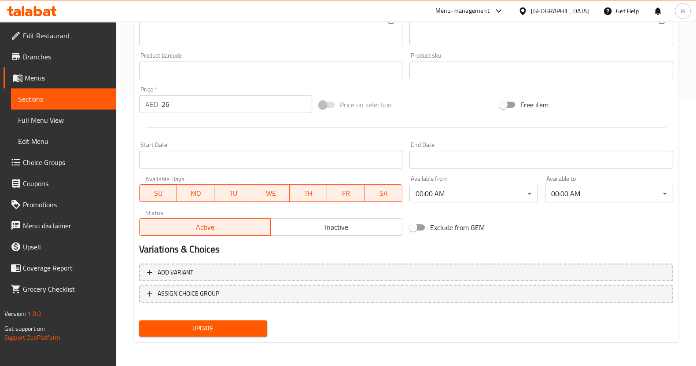
click at [221, 323] on span "Update" at bounding box center [203, 328] width 114 height 11
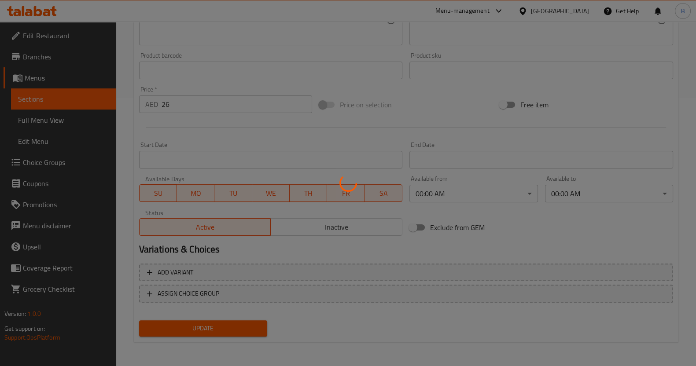
scroll to position [0, 0]
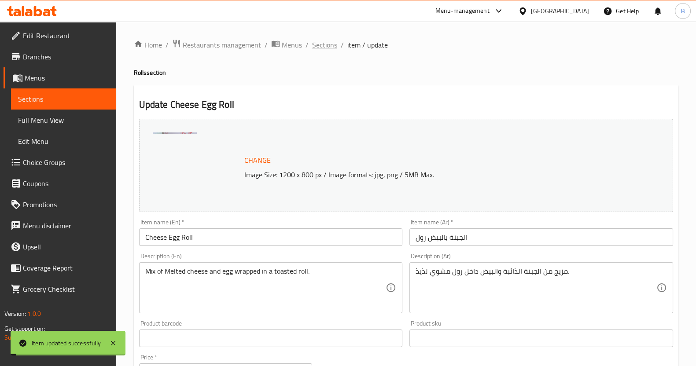
click at [330, 44] on span "Sections" at bounding box center [324, 45] width 25 height 11
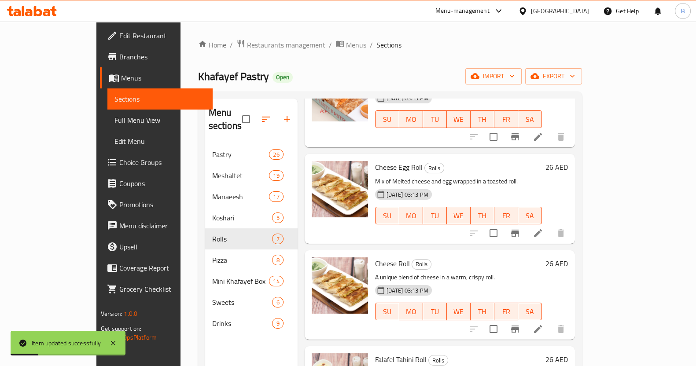
scroll to position [115, 0]
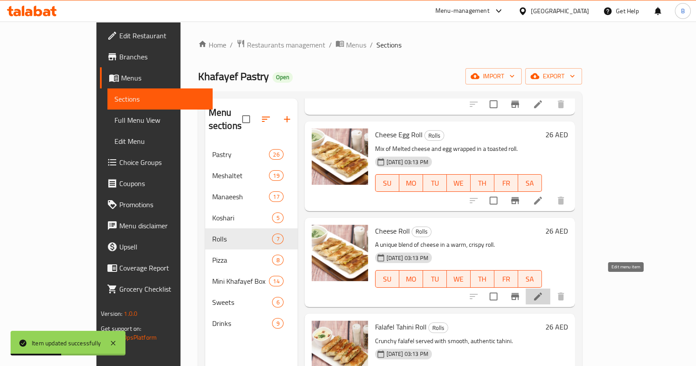
click at [542, 293] on icon at bounding box center [538, 297] width 8 height 8
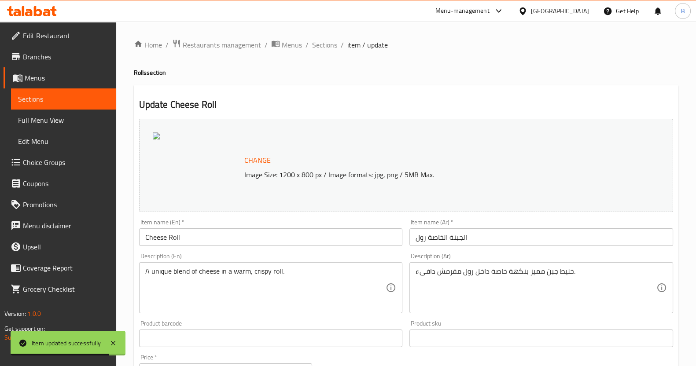
click at [257, 156] on span "Change" at bounding box center [257, 160] width 26 height 13
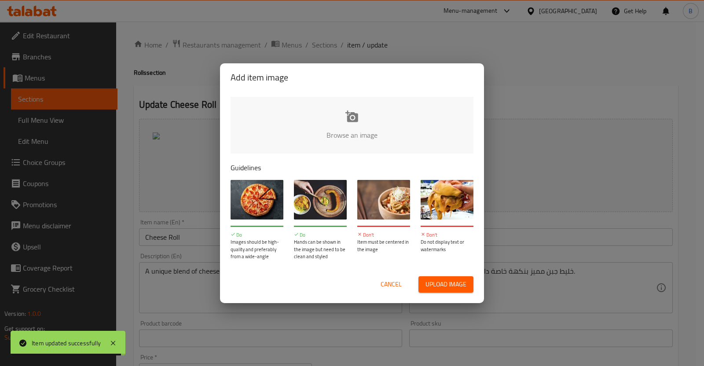
click at [394, 121] on input "file" at bounding box center [650, 138] width 838 height 82
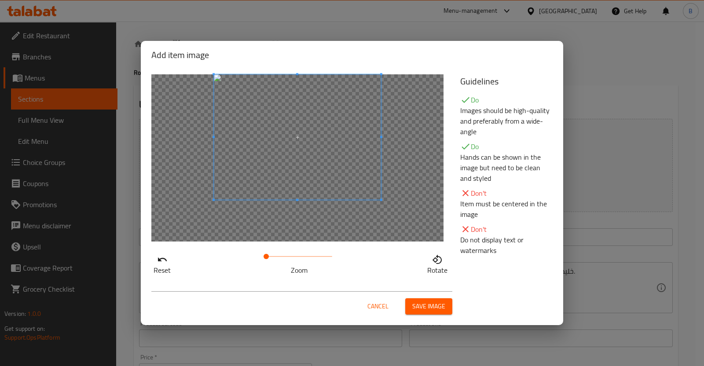
click at [383, 90] on div at bounding box center [297, 157] width 292 height 167
click at [419, 304] on span "Save image" at bounding box center [428, 306] width 33 height 11
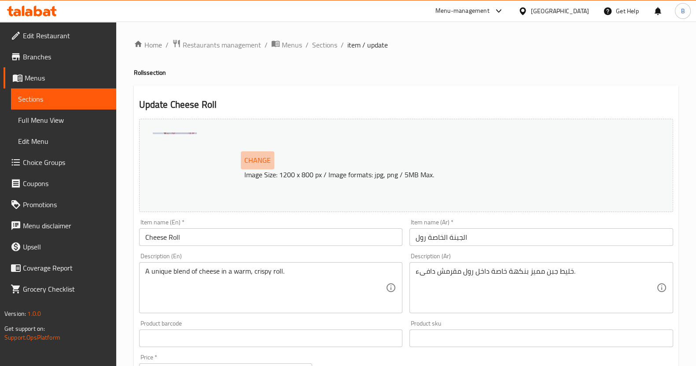
click at [261, 161] on span "Change" at bounding box center [257, 160] width 26 height 13
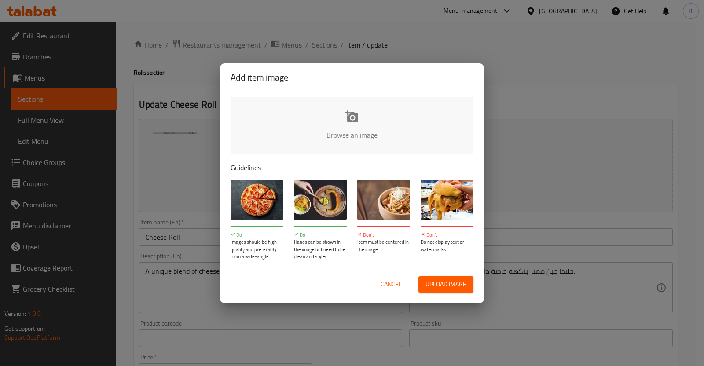
click at [343, 137] on input "file" at bounding box center [650, 138] width 838 height 82
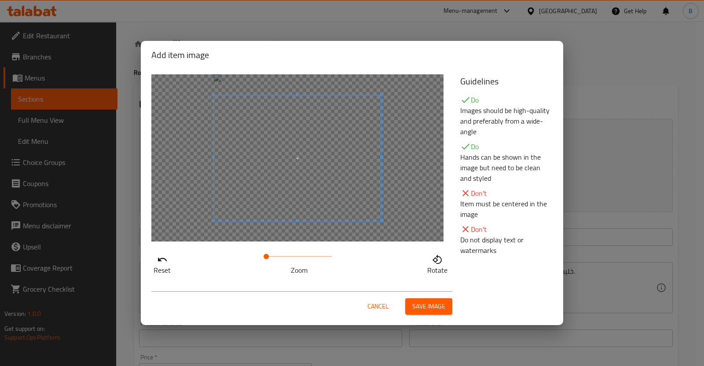
click at [304, 136] on span at bounding box center [297, 158] width 167 height 125
drag, startPoint x: 266, startPoint y: 257, endPoint x: 274, endPoint y: 257, distance: 7.5
click at [274, 257] on span at bounding box center [272, 256] width 5 height 5
click at [271, 258] on span at bounding box center [270, 256] width 5 height 5
click at [341, 110] on span at bounding box center [306, 140] width 176 height 132
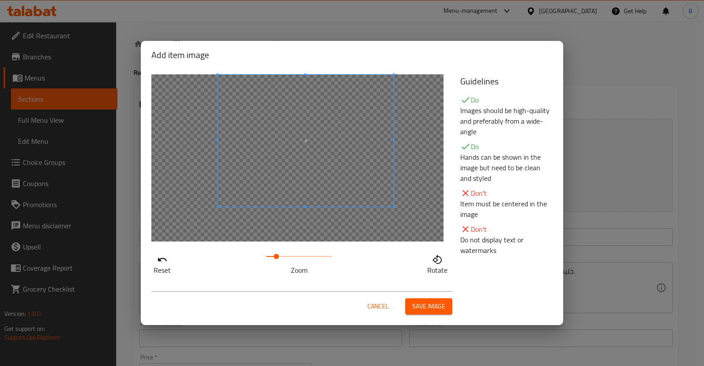
drag, startPoint x: 269, startPoint y: 256, endPoint x: 276, endPoint y: 254, distance: 7.5
click at [276, 254] on span at bounding box center [276, 256] width 5 height 5
click at [335, 231] on div at bounding box center [297, 157] width 292 height 167
click at [273, 254] on span at bounding box center [272, 256] width 5 height 5
click at [436, 307] on span "Save image" at bounding box center [428, 306] width 33 height 11
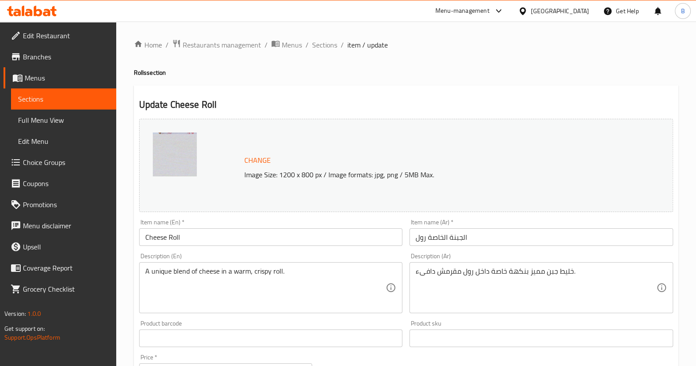
scroll to position [268, 0]
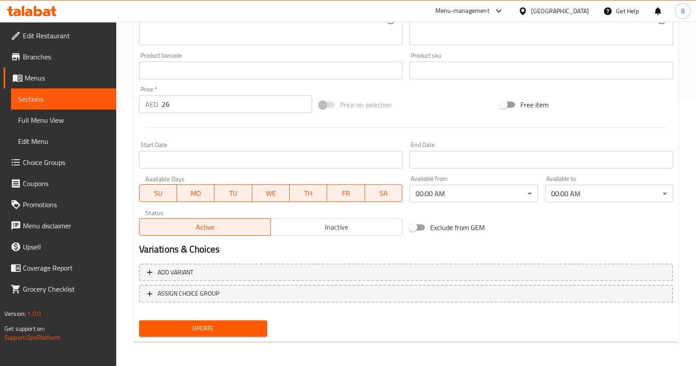
click at [177, 321] on button "Update" at bounding box center [203, 328] width 128 height 16
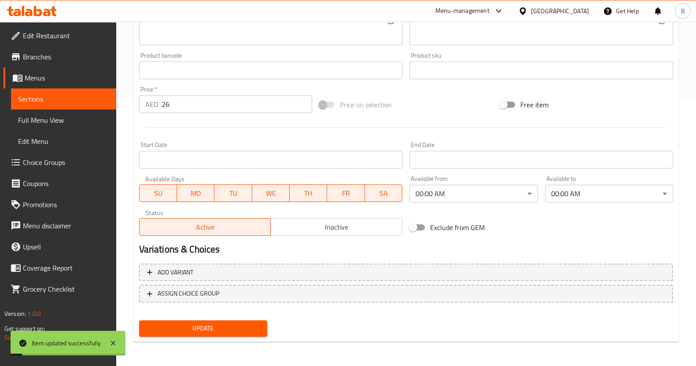
scroll to position [0, 0]
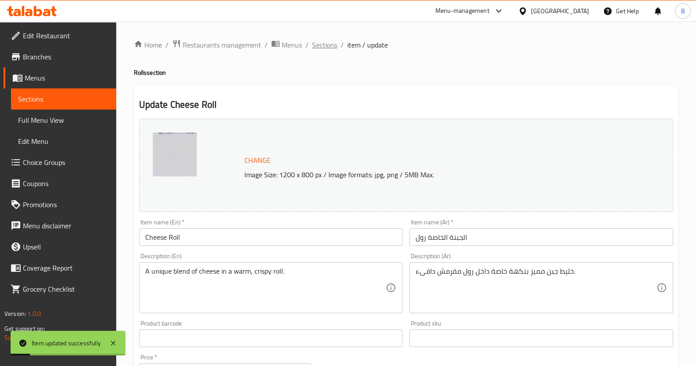
click at [326, 46] on span "Sections" at bounding box center [324, 45] width 25 height 11
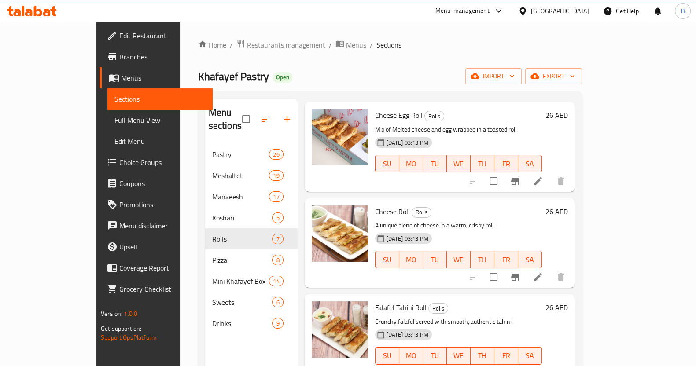
scroll to position [134, 0]
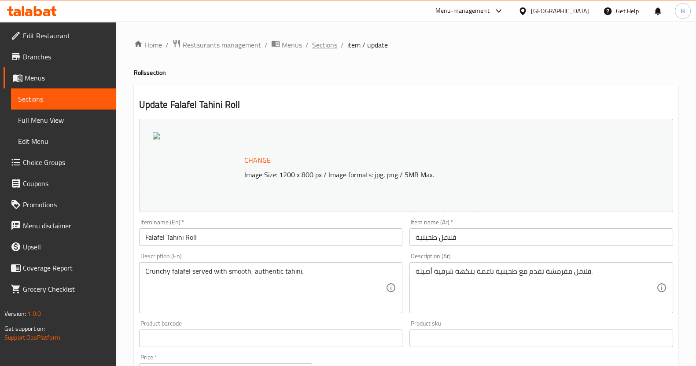
click at [324, 47] on span "Sections" at bounding box center [324, 45] width 25 height 11
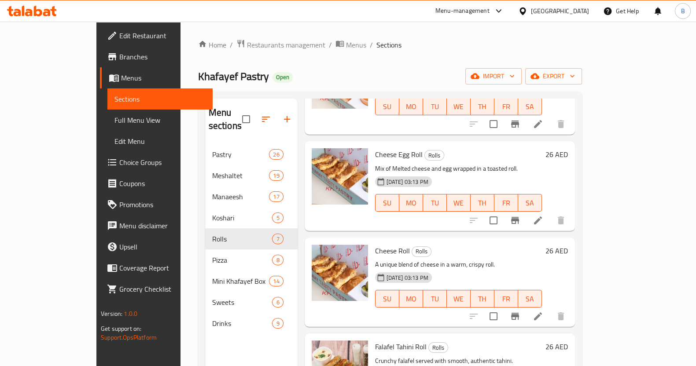
scroll to position [96, 0]
click at [543, 311] on icon at bounding box center [538, 316] width 11 height 11
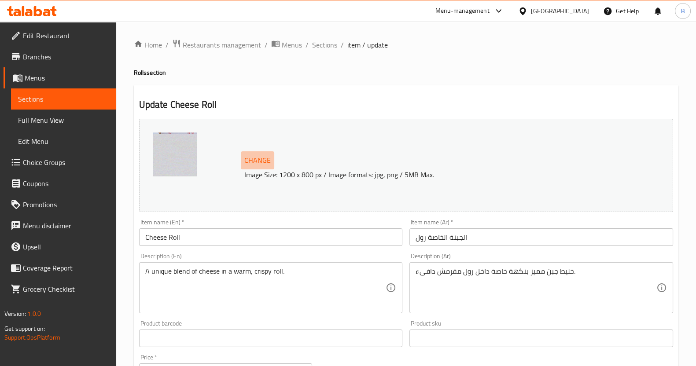
click at [241, 155] on button "Change" at bounding box center [257, 160] width 33 height 18
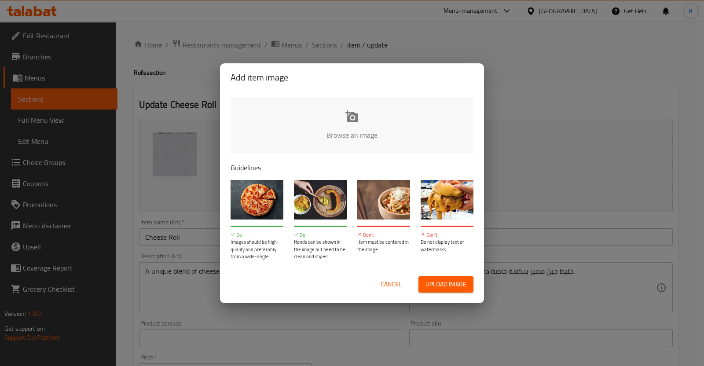
click at [302, 130] on input "file" at bounding box center [650, 138] width 838 height 82
click at [285, 140] on input "file" at bounding box center [650, 138] width 838 height 82
click at [385, 140] on input "file" at bounding box center [650, 138] width 838 height 82
click at [394, 282] on span "Cancel" at bounding box center [391, 284] width 21 height 11
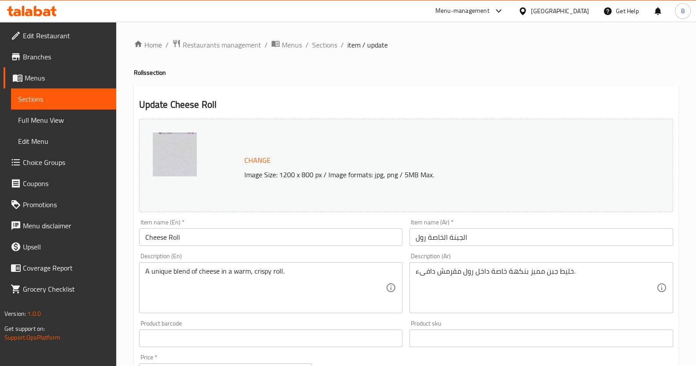
click at [594, 148] on div "Change Image Size: 1200 x 800 px / Image formats: jpg, png / 5MB Max." at bounding box center [406, 165] width 534 height 93
click at [251, 159] on span "Change" at bounding box center [257, 160] width 26 height 13
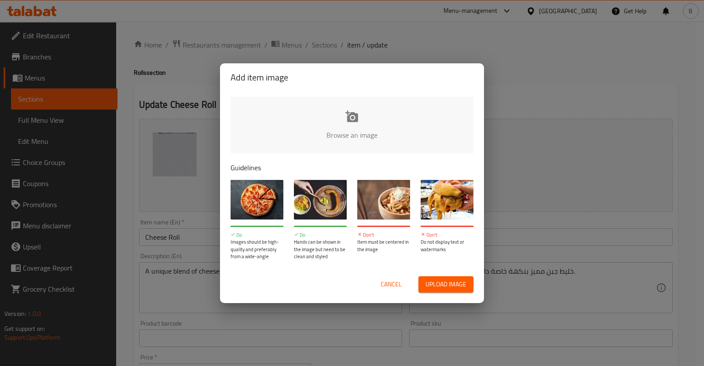
click at [318, 140] on input "file" at bounding box center [650, 138] width 838 height 82
click at [359, 127] on input "file" at bounding box center [650, 138] width 838 height 82
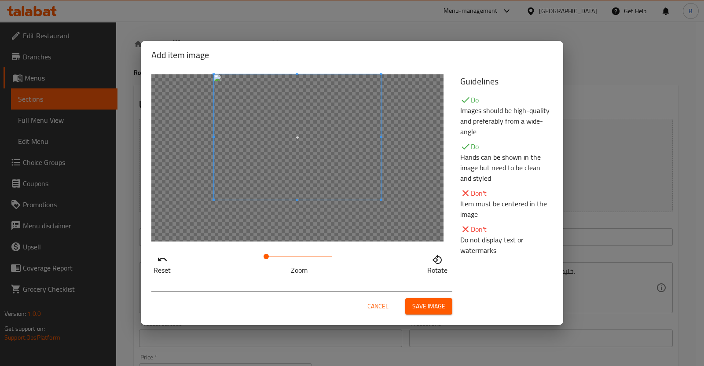
click at [343, 89] on span at bounding box center [297, 136] width 167 height 125
click at [381, 304] on span "Cancel" at bounding box center [378, 306] width 21 height 11
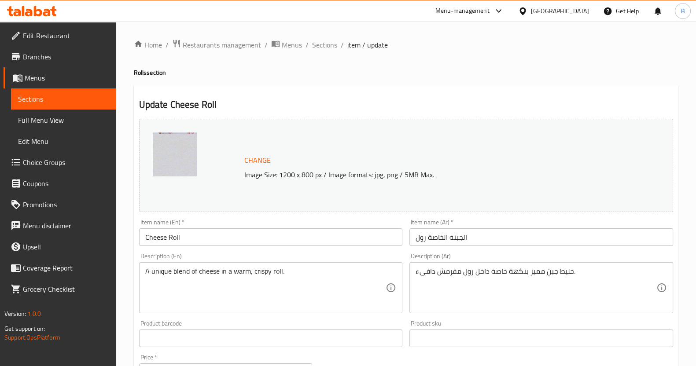
click at [259, 163] on span "Change" at bounding box center [257, 160] width 26 height 13
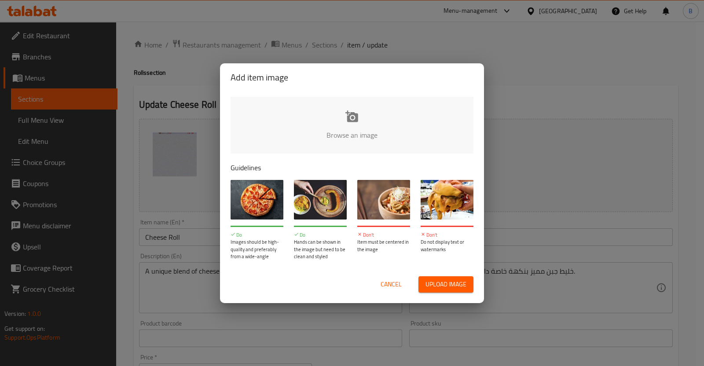
click at [364, 109] on input "file" at bounding box center [650, 138] width 838 height 82
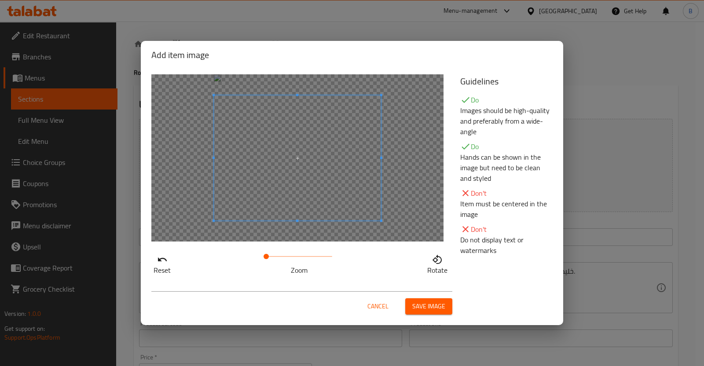
click at [332, 96] on span at bounding box center [297, 158] width 167 height 125
drag, startPoint x: 268, startPoint y: 256, endPoint x: 281, endPoint y: 259, distance: 13.5
click at [276, 259] on span at bounding box center [272, 256] width 5 height 5
click at [276, 259] on span at bounding box center [275, 256] width 5 height 5
click at [327, 232] on div at bounding box center [297, 157] width 292 height 167
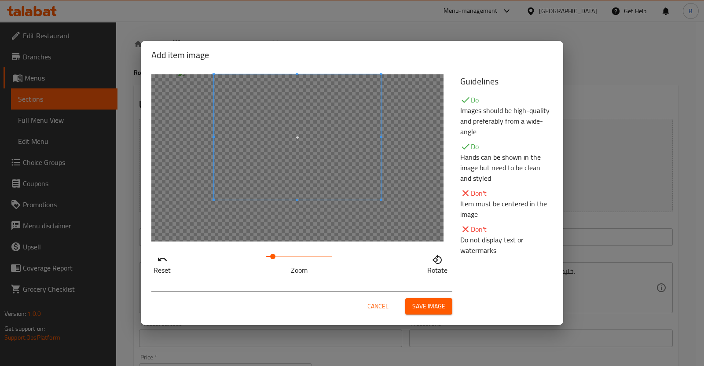
click at [273, 259] on span at bounding box center [272, 256] width 5 height 5
click at [380, 244] on div "Reset Zoom Rotate" at bounding box center [300, 175] width 309 height 212
drag, startPoint x: 423, startPoint y: 243, endPoint x: 433, endPoint y: 231, distance: 16.0
click at [433, 231] on div "Reset Zoom Rotate" at bounding box center [300, 175] width 309 height 212
click at [420, 211] on div at bounding box center [297, 157] width 292 height 167
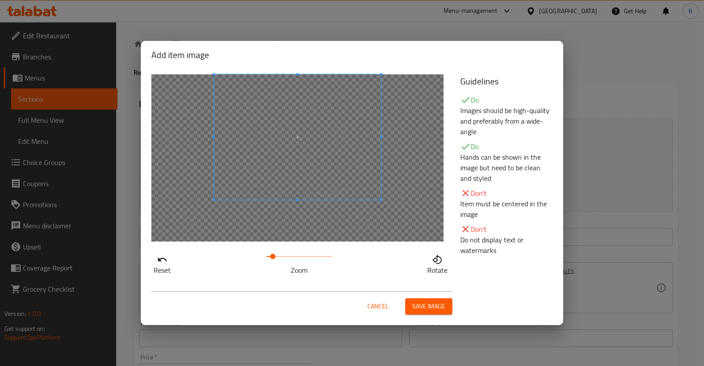
click at [432, 305] on span "Save image" at bounding box center [428, 306] width 33 height 11
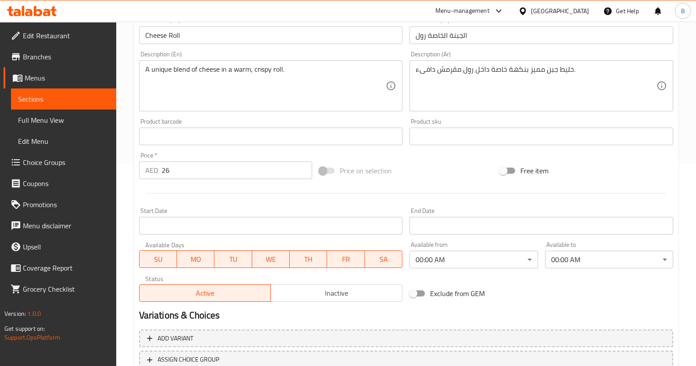
scroll to position [268, 0]
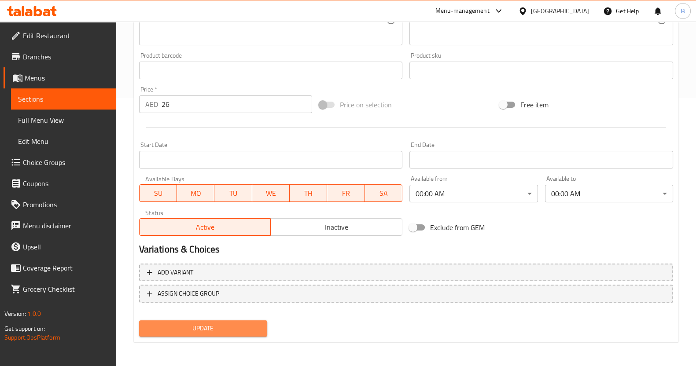
click at [194, 323] on span "Update" at bounding box center [203, 328] width 114 height 11
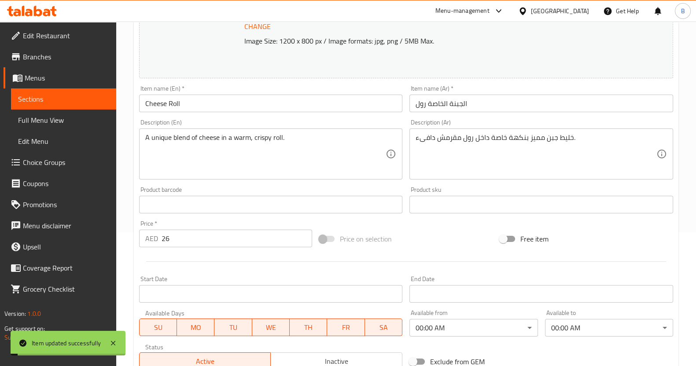
scroll to position [0, 0]
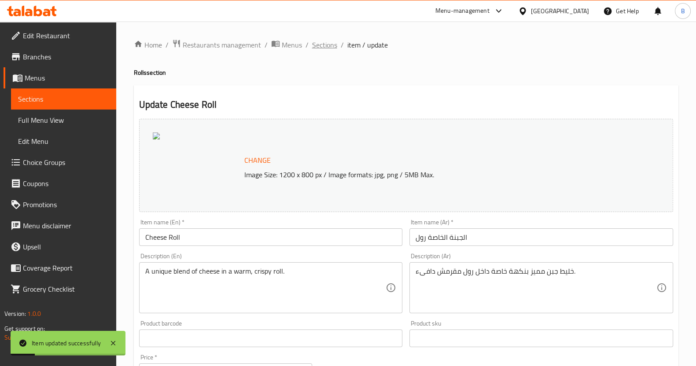
click at [326, 44] on span "Sections" at bounding box center [324, 45] width 25 height 11
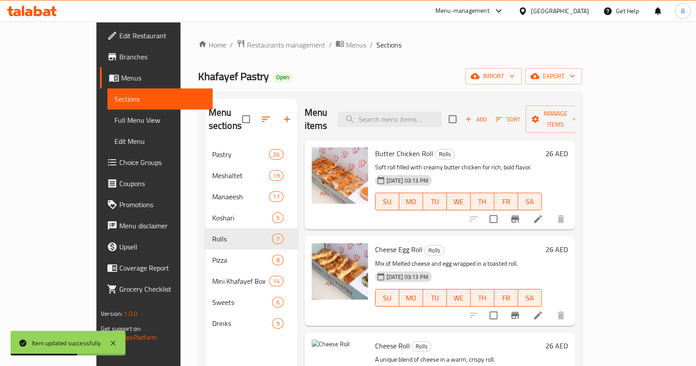
scroll to position [179, 0]
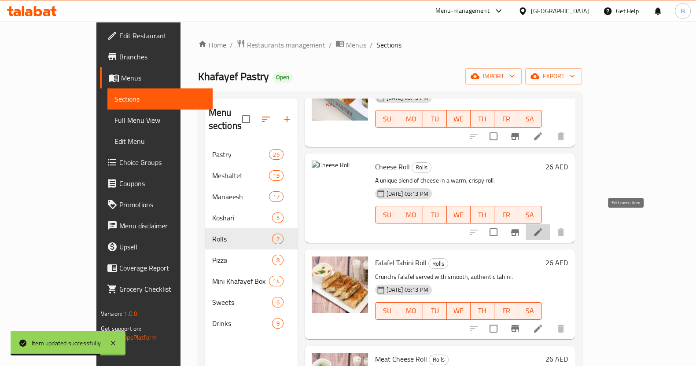
click at [543, 227] on icon at bounding box center [538, 232] width 11 height 11
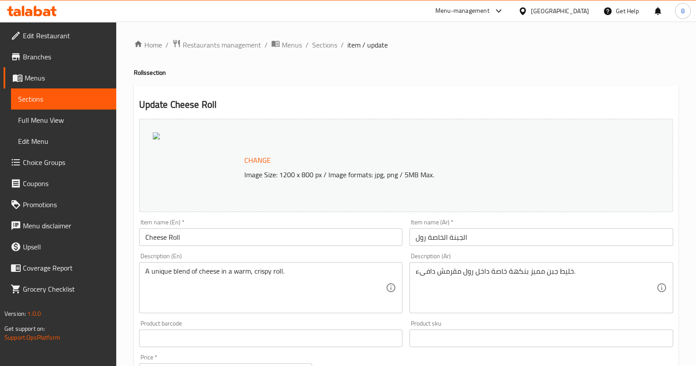
click at [244, 157] on span "Change" at bounding box center [257, 160] width 26 height 13
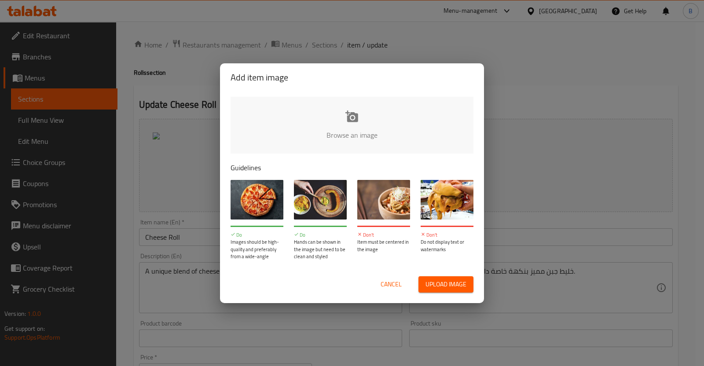
click at [387, 140] on input "file" at bounding box center [650, 138] width 838 height 82
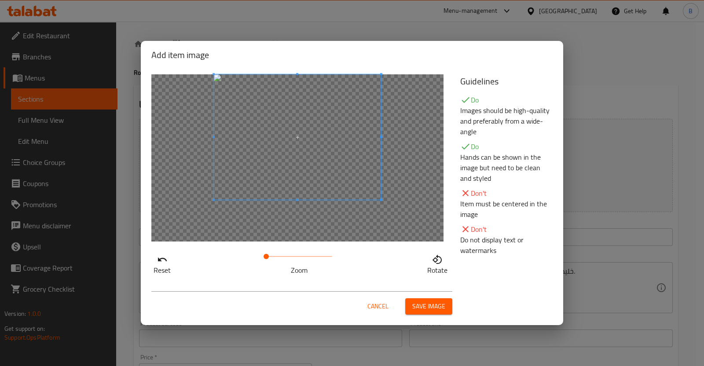
click at [373, 128] on span at bounding box center [297, 136] width 167 height 125
click at [382, 196] on div at bounding box center [297, 157] width 292 height 167
drag, startPoint x: 266, startPoint y: 257, endPoint x: 271, endPoint y: 258, distance: 5.0
click at [271, 258] on span at bounding box center [268, 256] width 5 height 5
click at [363, 260] on div "Reset Zoom Rotate" at bounding box center [300, 175] width 309 height 212
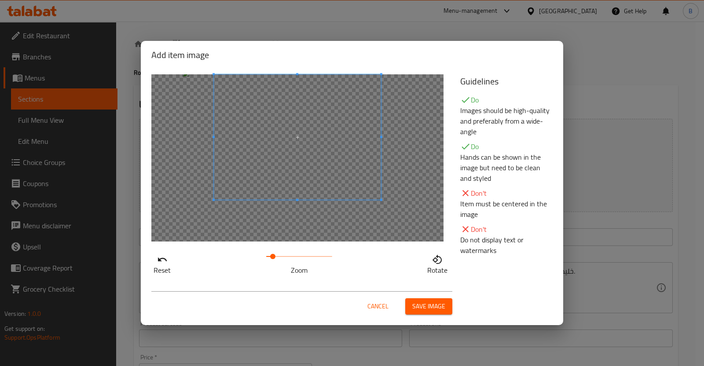
click at [273, 259] on span at bounding box center [272, 256] width 5 height 5
click at [365, 222] on div at bounding box center [297, 157] width 292 height 167
click at [420, 214] on div at bounding box center [297, 157] width 292 height 167
click at [420, 305] on span "Save image" at bounding box center [428, 306] width 33 height 11
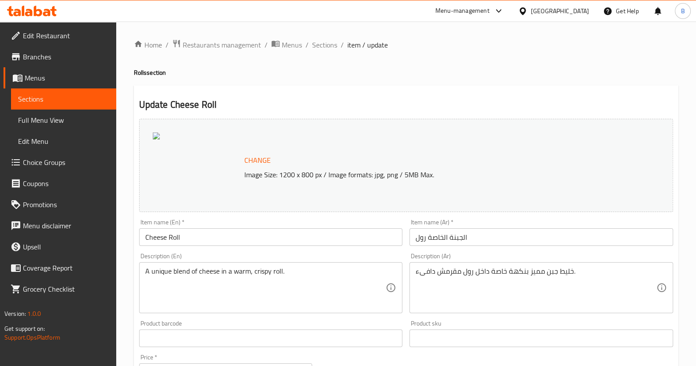
scroll to position [268, 0]
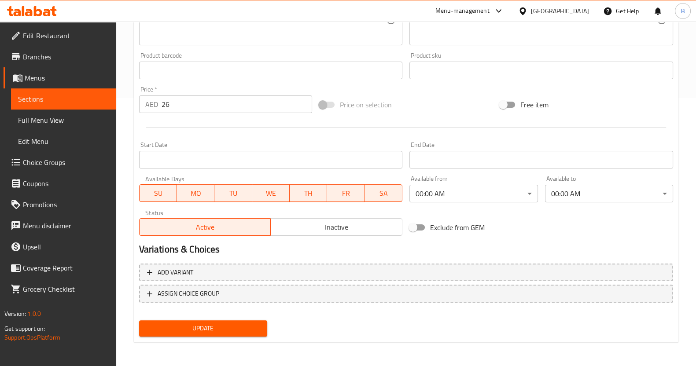
click at [211, 334] on button "Update" at bounding box center [203, 328] width 128 height 16
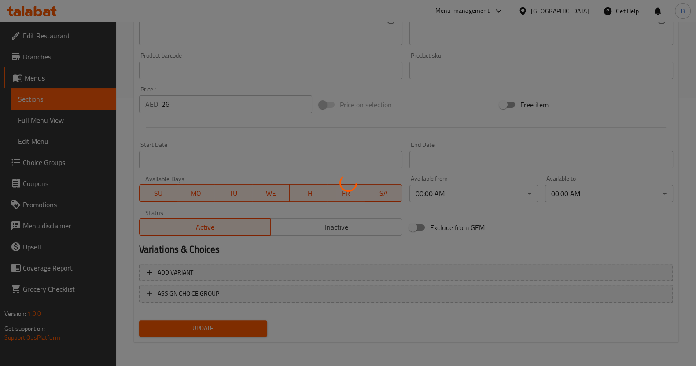
scroll to position [0, 0]
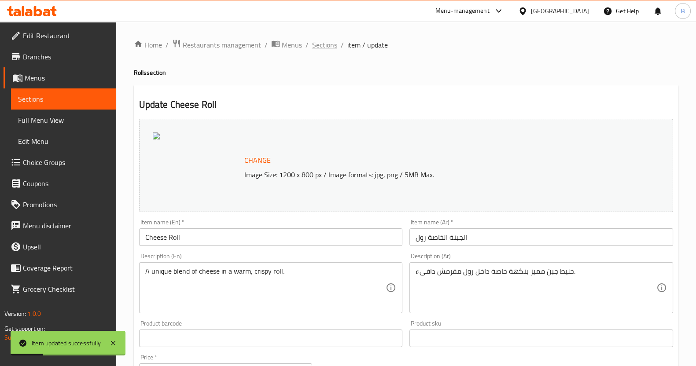
click at [331, 46] on span "Sections" at bounding box center [324, 45] width 25 height 11
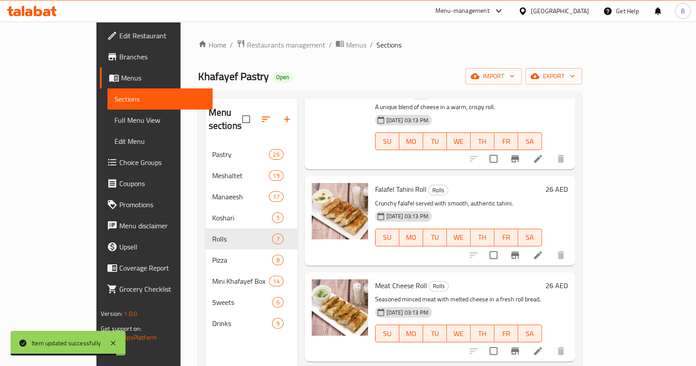
scroll to position [265, 0]
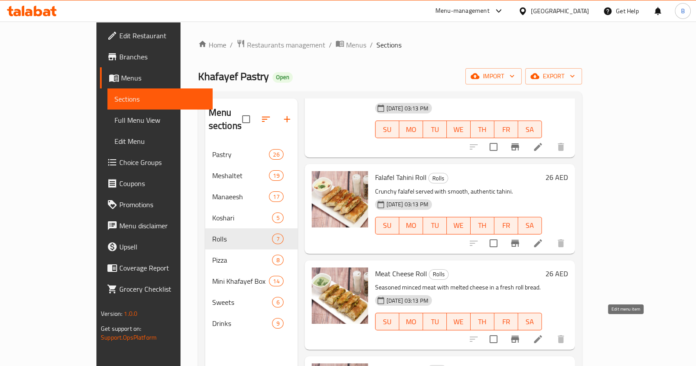
click at [542, 335] on icon at bounding box center [538, 339] width 8 height 8
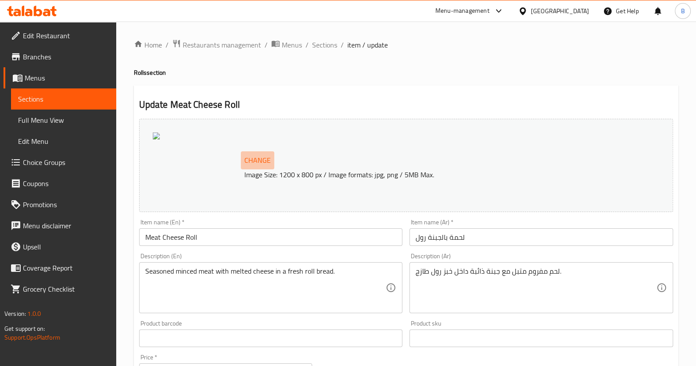
click at [265, 164] on span "Change" at bounding box center [257, 160] width 26 height 13
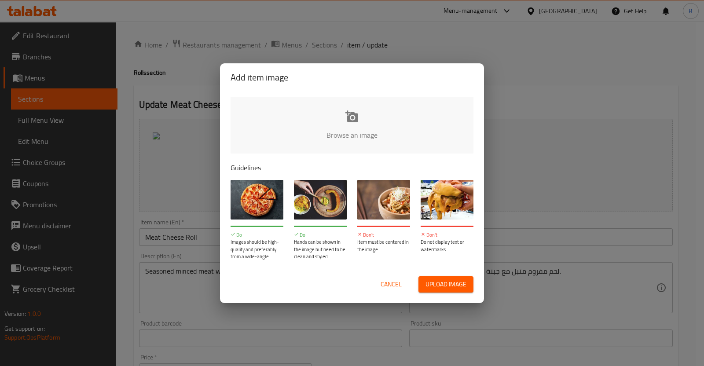
click at [346, 143] on input "file" at bounding box center [650, 138] width 838 height 82
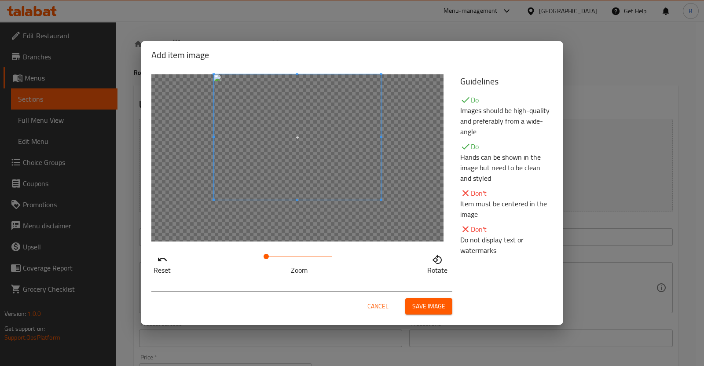
click at [369, 93] on span at bounding box center [297, 136] width 167 height 125
click at [415, 199] on div at bounding box center [297, 157] width 292 height 167
click at [268, 254] on span at bounding box center [267, 256] width 5 height 5
click at [269, 254] on span at bounding box center [267, 256] width 5 height 5
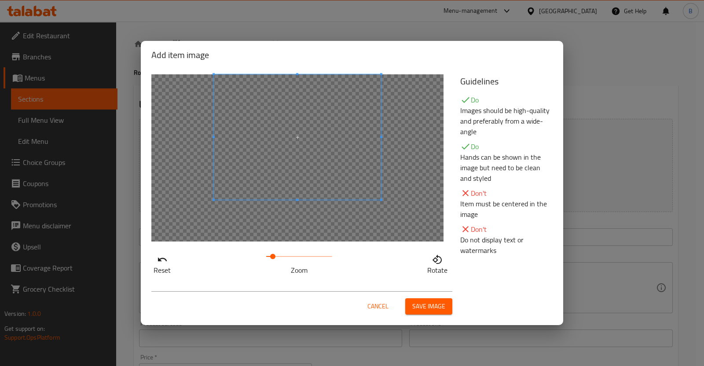
click at [273, 254] on span at bounding box center [272, 256] width 5 height 5
click at [383, 225] on div at bounding box center [297, 157] width 292 height 167
click at [416, 309] on span "Save image" at bounding box center [428, 306] width 33 height 11
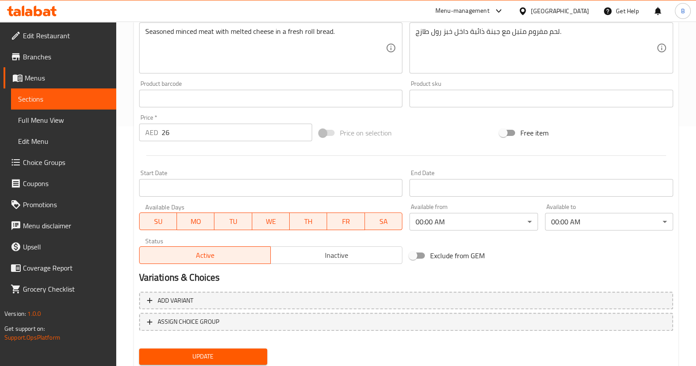
scroll to position [268, 0]
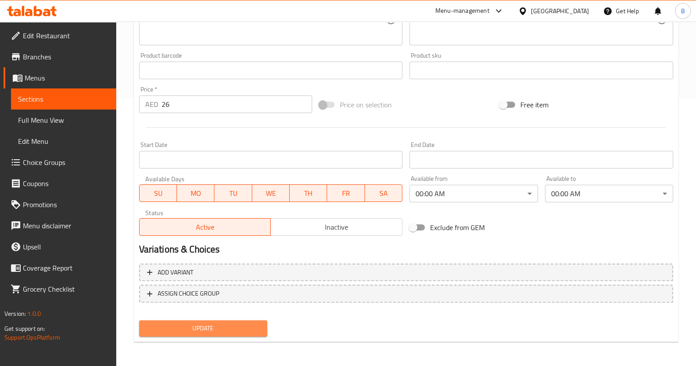
click at [206, 331] on span "Update" at bounding box center [203, 328] width 114 height 11
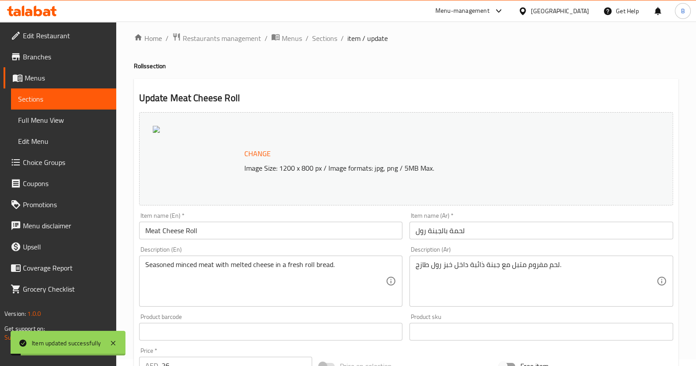
scroll to position [0, 0]
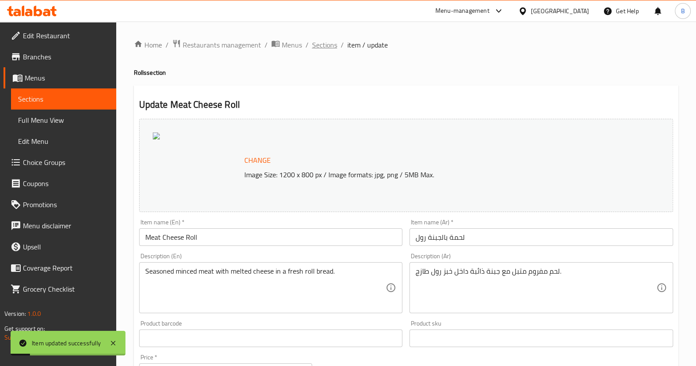
click at [320, 46] on span "Sections" at bounding box center [324, 45] width 25 height 11
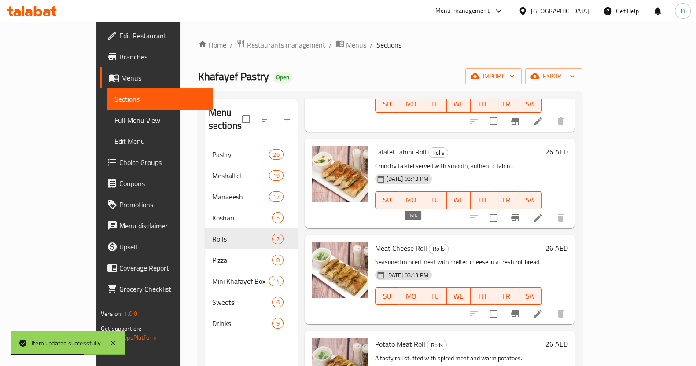
scroll to position [295, 0]
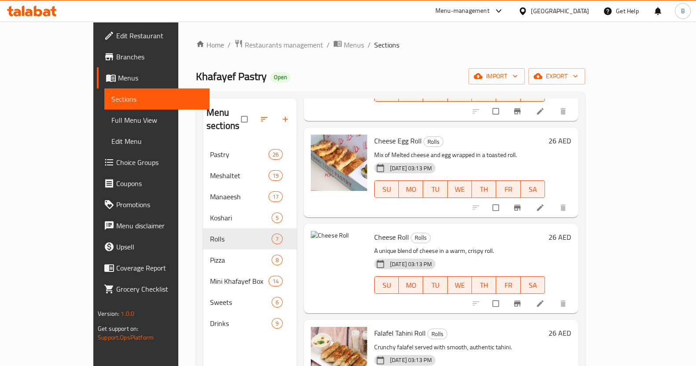
scroll to position [103, 0]
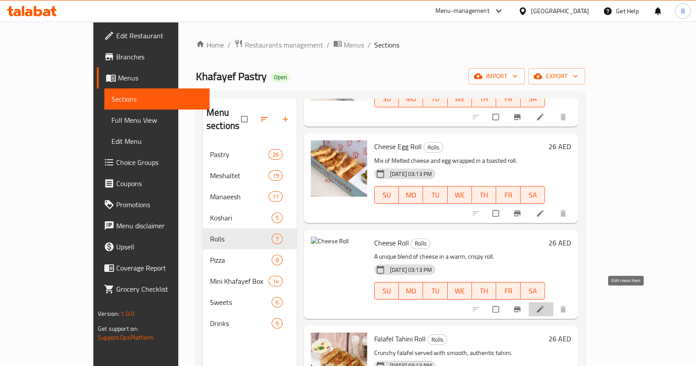
click at [545, 305] on icon at bounding box center [540, 309] width 9 height 9
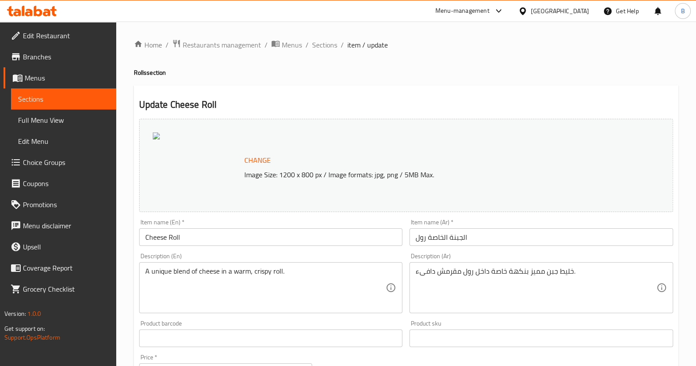
click at [250, 159] on span "Change" at bounding box center [257, 160] width 26 height 13
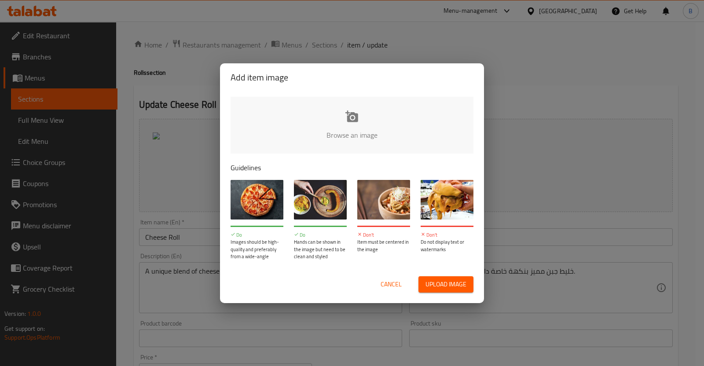
click at [370, 142] on input "file" at bounding box center [650, 138] width 838 height 82
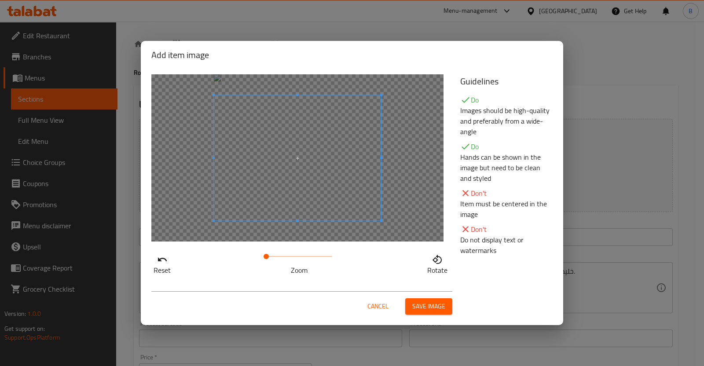
click at [361, 96] on div at bounding box center [297, 158] width 167 height 125
click at [272, 257] on span at bounding box center [271, 256] width 5 height 5
click at [401, 125] on div at bounding box center [297, 157] width 292 height 167
click at [306, 242] on div "Reset Zoom Rotate" at bounding box center [300, 175] width 309 height 212
drag, startPoint x: 306, startPoint y: 242, endPoint x: 299, endPoint y: 263, distance: 22.6
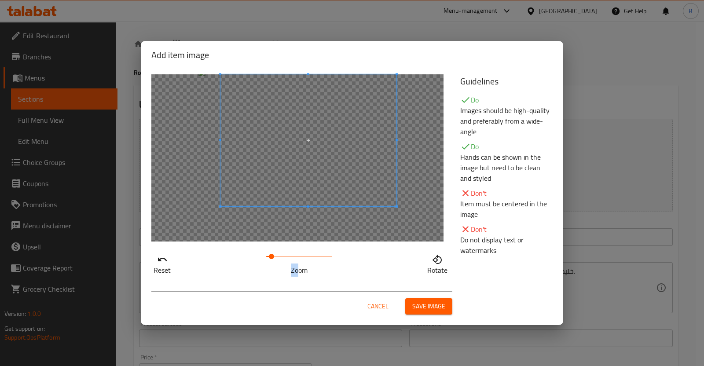
click at [299, 263] on div "Reset Zoom Rotate" at bounding box center [300, 175] width 309 height 212
click at [318, 249] on div "Reset Zoom Rotate" at bounding box center [300, 175] width 309 height 212
click at [321, 230] on div at bounding box center [297, 157] width 292 height 167
click at [287, 225] on div at bounding box center [297, 157] width 292 height 167
click at [282, 230] on div at bounding box center [297, 157] width 292 height 167
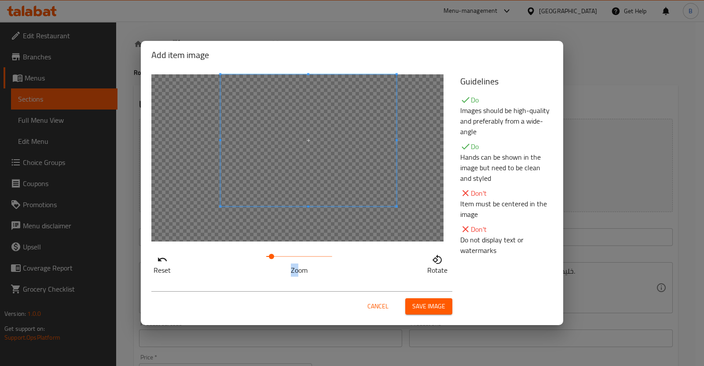
click at [436, 308] on span "Save image" at bounding box center [428, 306] width 33 height 11
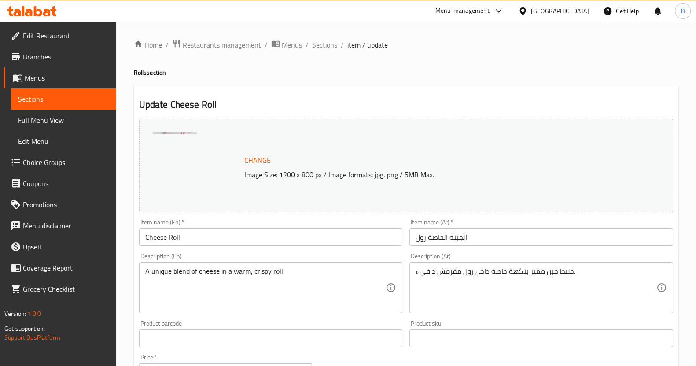
scroll to position [268, 0]
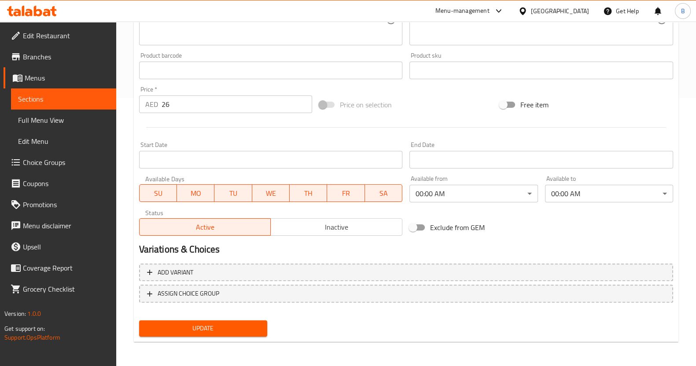
click at [178, 329] on span "Update" at bounding box center [203, 328] width 114 height 11
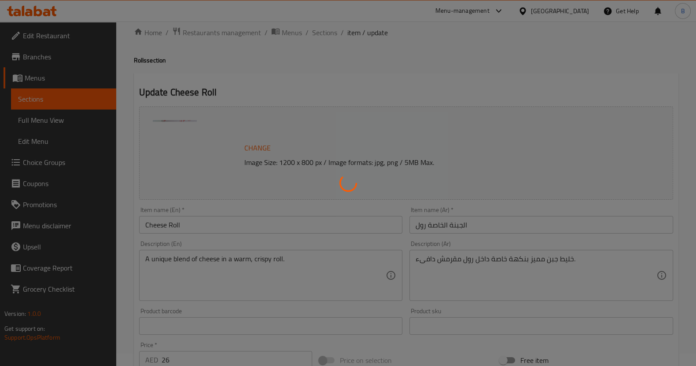
scroll to position [0, 0]
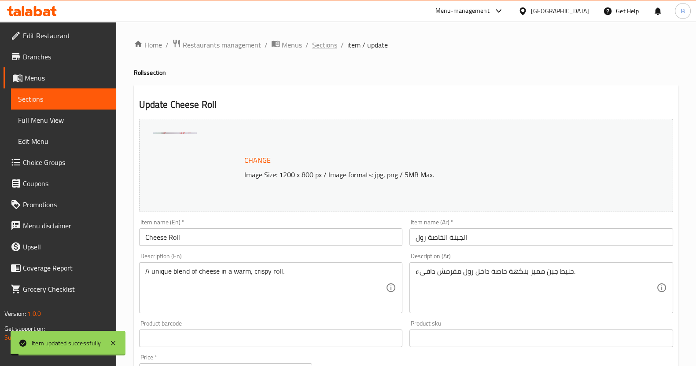
click at [322, 46] on span "Sections" at bounding box center [324, 45] width 25 height 11
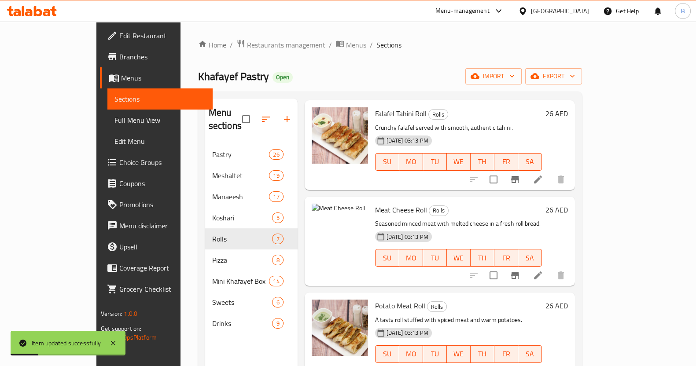
scroll to position [306, 0]
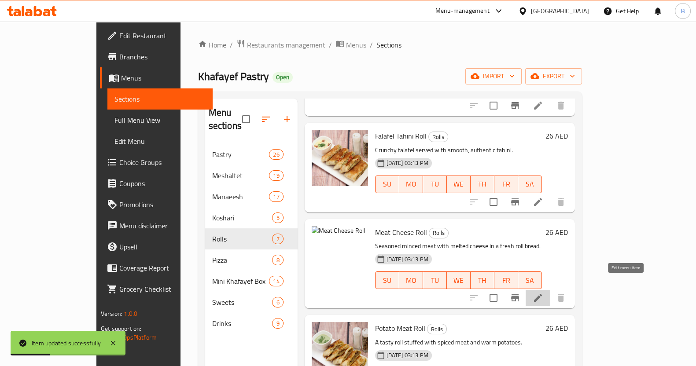
click at [543, 293] on icon at bounding box center [538, 298] width 11 height 11
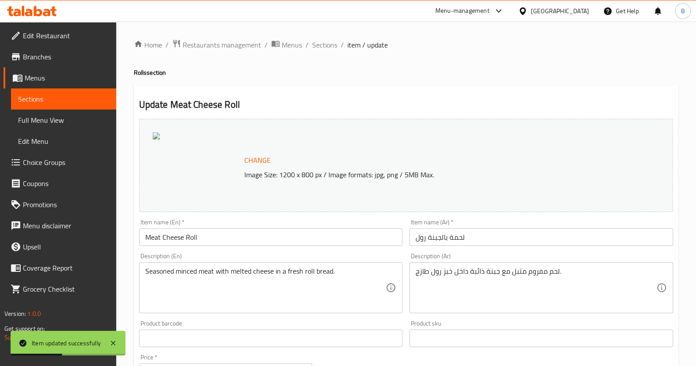
click at [243, 152] on button "Change" at bounding box center [257, 160] width 33 height 18
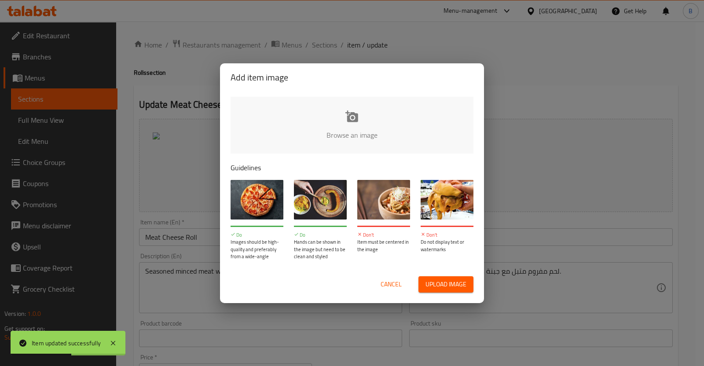
drag, startPoint x: 243, startPoint y: 152, endPoint x: 324, endPoint y: 92, distance: 100.8
click at [324, 92] on div "Browse an image Guidelines Do Images should be high-quality and preferably from…" at bounding box center [352, 179] width 264 height 174
click at [324, 112] on input "file" at bounding box center [650, 138] width 838 height 82
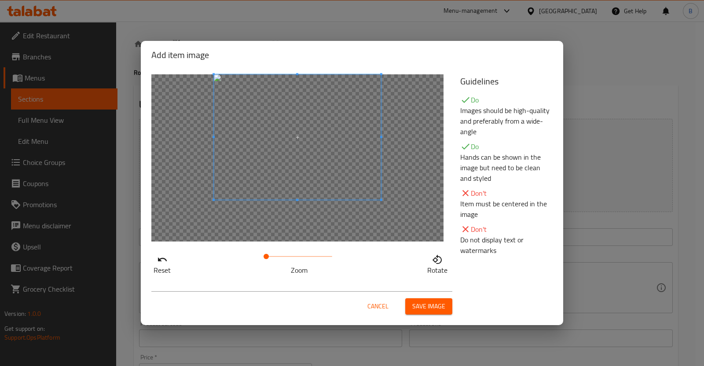
click at [371, 81] on span at bounding box center [297, 136] width 167 height 125
click at [269, 256] on span at bounding box center [266, 256] width 5 height 5
click at [412, 148] on div at bounding box center [297, 157] width 292 height 167
click at [403, 214] on div at bounding box center [297, 157] width 292 height 167
click at [410, 197] on div at bounding box center [297, 157] width 292 height 167
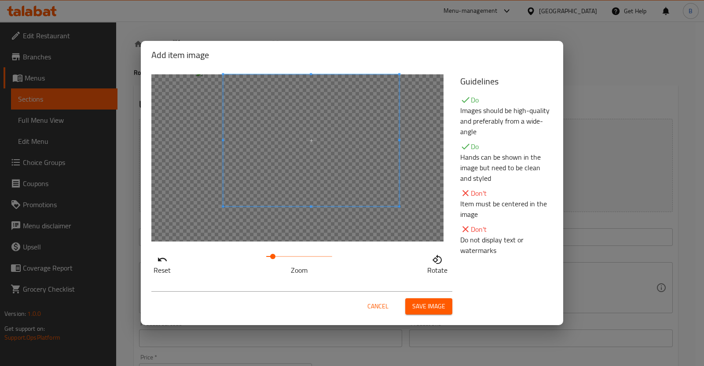
click at [424, 191] on div at bounding box center [297, 157] width 292 height 167
click at [423, 302] on span "Save image" at bounding box center [428, 306] width 33 height 11
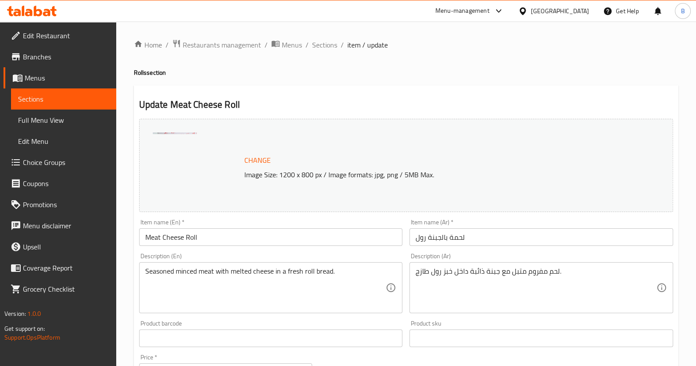
scroll to position [268, 0]
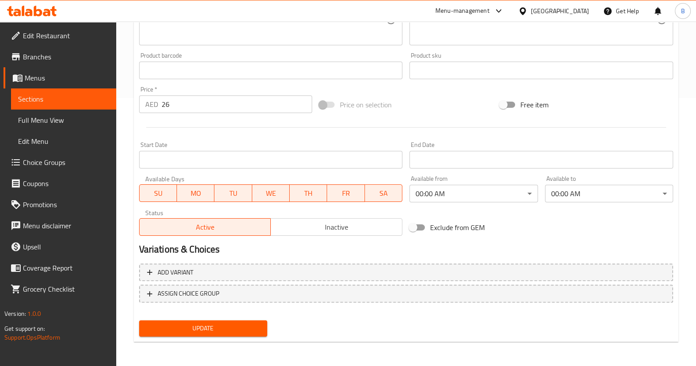
click at [220, 331] on span "Update" at bounding box center [203, 328] width 114 height 11
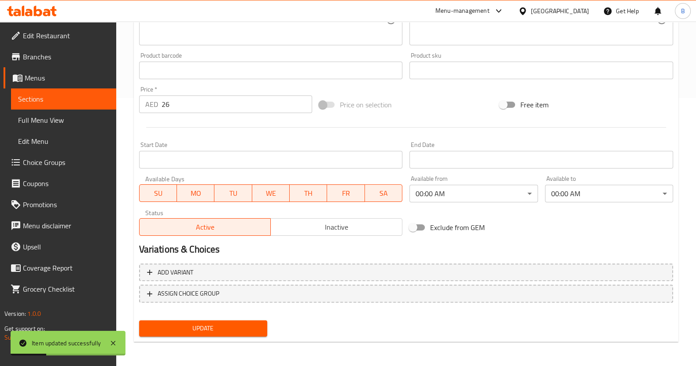
scroll to position [0, 0]
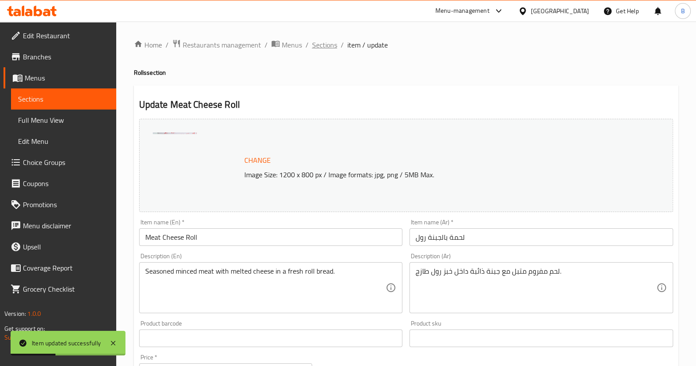
click at [326, 46] on span "Sections" at bounding box center [324, 45] width 25 height 11
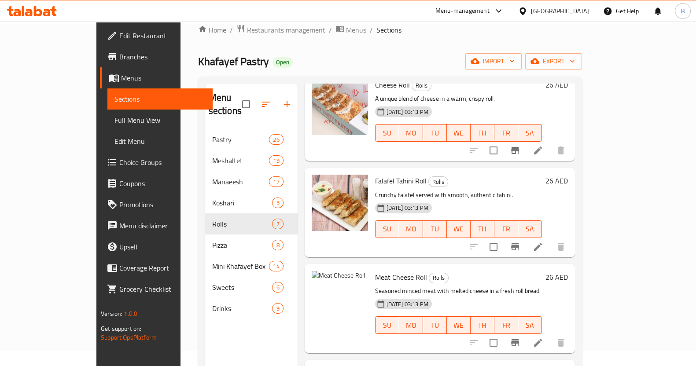
scroll to position [246, 0]
click at [543, 242] on icon at bounding box center [538, 247] width 11 height 11
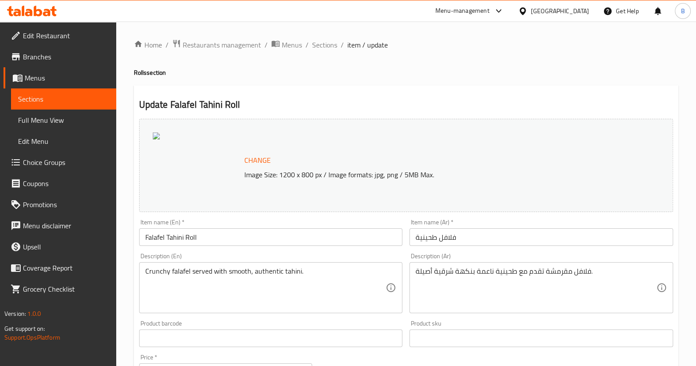
click at [258, 158] on span "Change" at bounding box center [257, 160] width 26 height 13
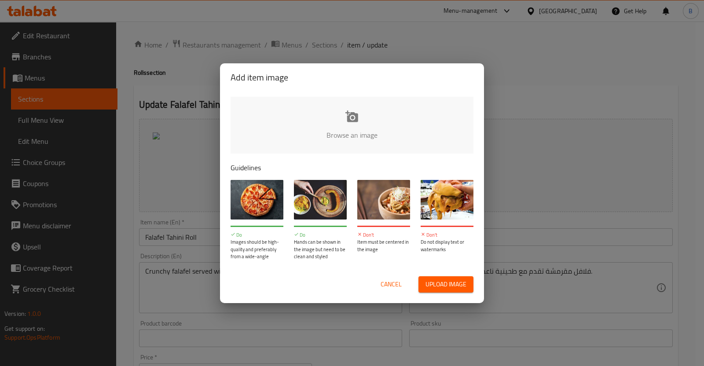
click at [302, 131] on input "file" at bounding box center [650, 138] width 838 height 82
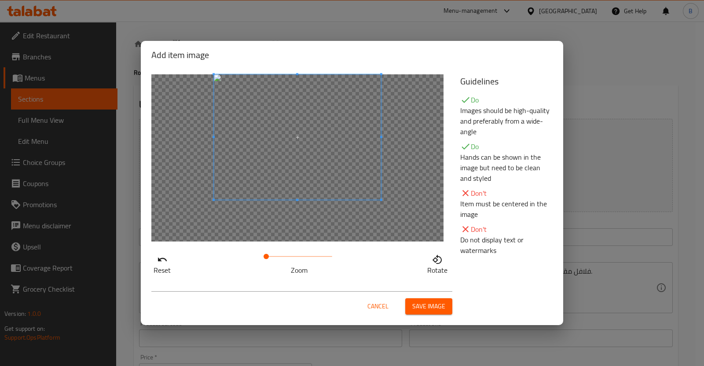
click at [359, 75] on span at bounding box center [297, 136] width 167 height 125
click at [271, 257] on span at bounding box center [270, 256] width 5 height 5
click at [373, 162] on span at bounding box center [306, 140] width 176 height 132
click at [409, 184] on div at bounding box center [297, 157] width 292 height 167
click at [412, 299] on button "Save image" at bounding box center [428, 306] width 47 height 16
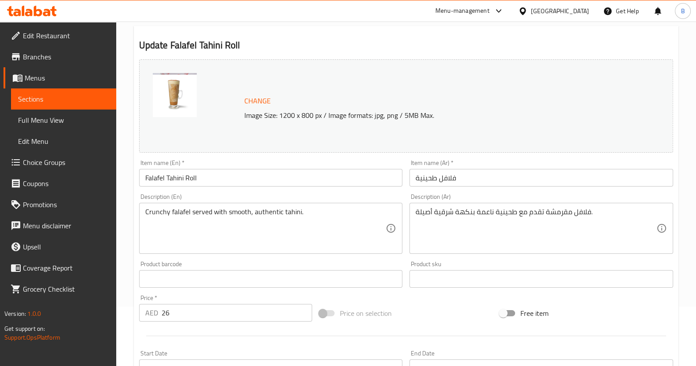
scroll to position [268, 0]
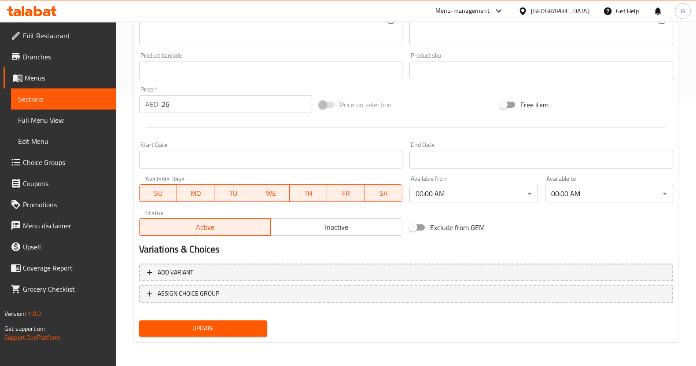
click at [222, 325] on span "Update" at bounding box center [203, 328] width 114 height 11
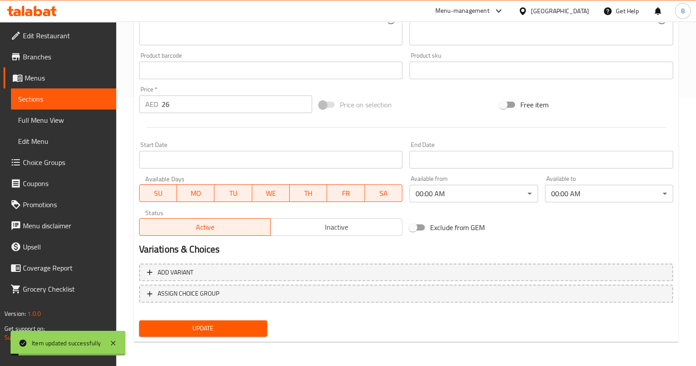
scroll to position [0, 0]
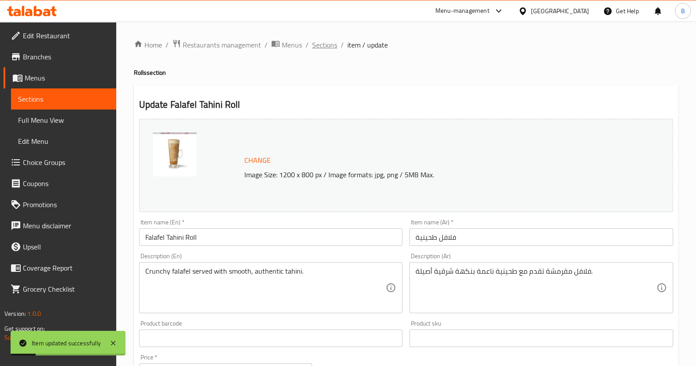
click at [323, 45] on span "Sections" at bounding box center [324, 45] width 25 height 11
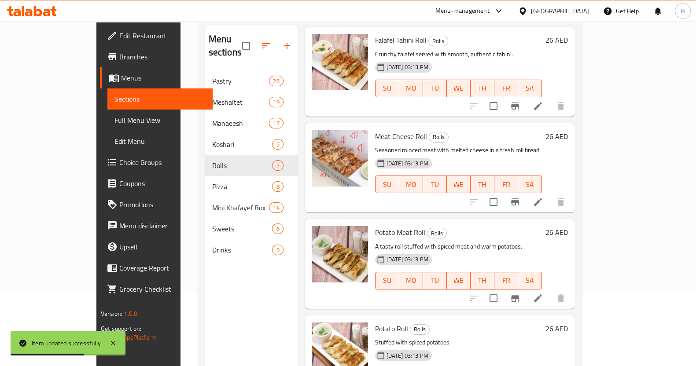
scroll to position [123, 0]
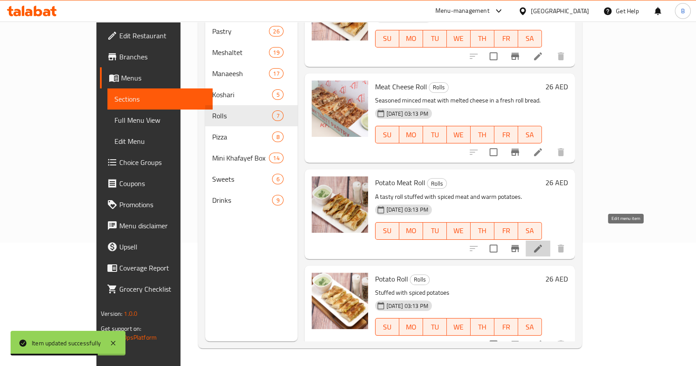
click at [543, 243] on icon at bounding box center [538, 248] width 11 height 11
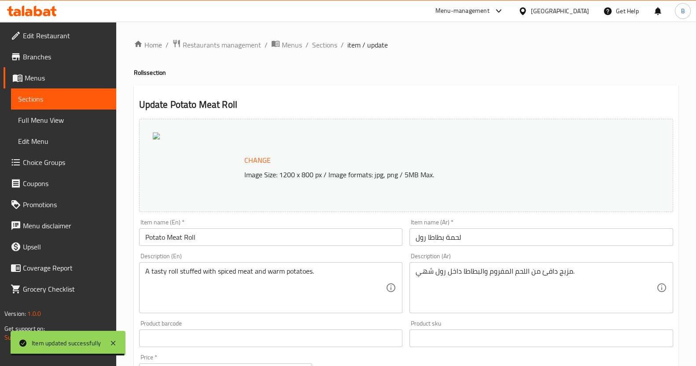
click at [245, 160] on span "Change" at bounding box center [257, 160] width 26 height 13
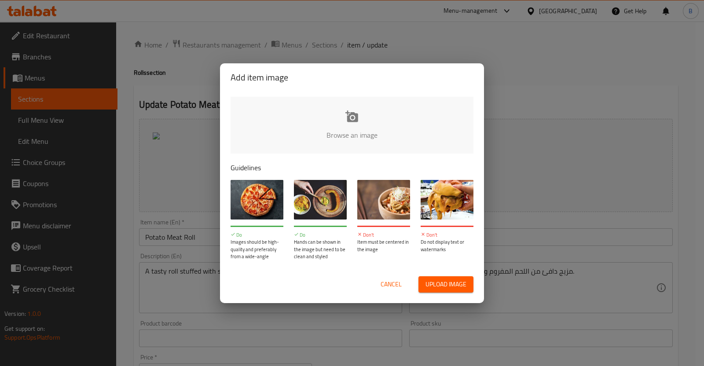
click at [363, 135] on input "file" at bounding box center [650, 138] width 838 height 82
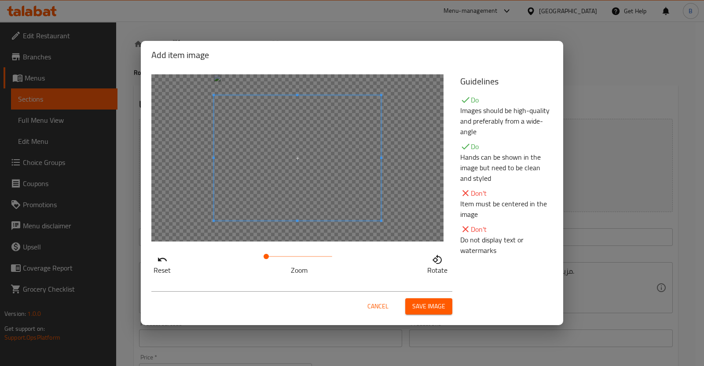
click at [363, 116] on span at bounding box center [297, 158] width 167 height 125
click at [390, 155] on div at bounding box center [297, 157] width 292 height 167
click at [269, 256] on span at bounding box center [266, 256] width 5 height 5
click at [272, 257] on span at bounding box center [274, 256] width 5 height 5
click at [337, 230] on div at bounding box center [297, 157] width 292 height 167
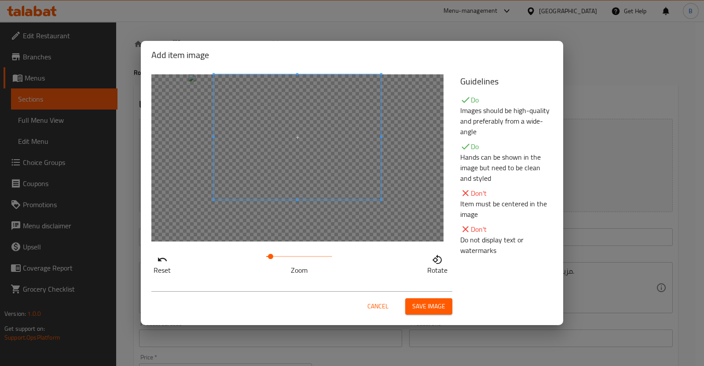
click at [428, 310] on span "Save image" at bounding box center [428, 306] width 33 height 11
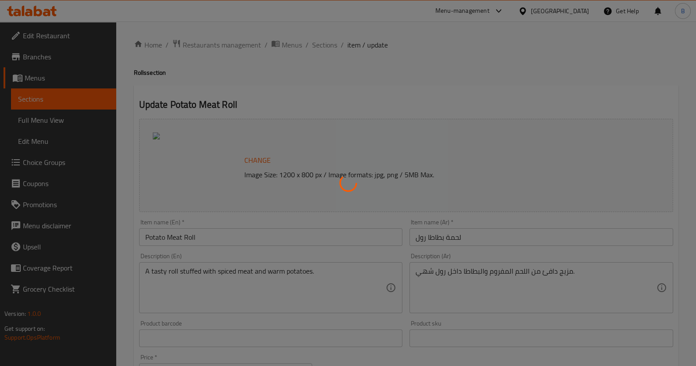
scroll to position [268, 0]
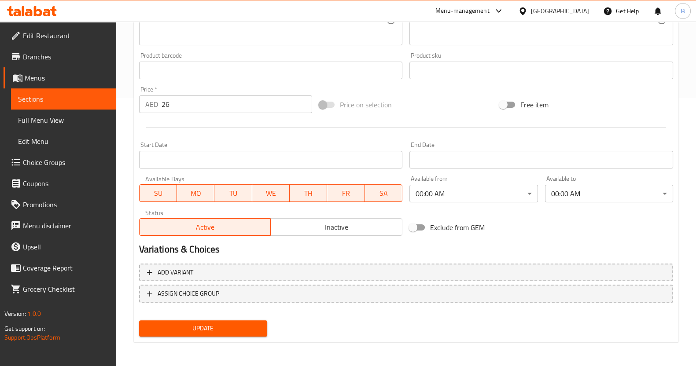
click at [241, 323] on span "Update" at bounding box center [203, 328] width 114 height 11
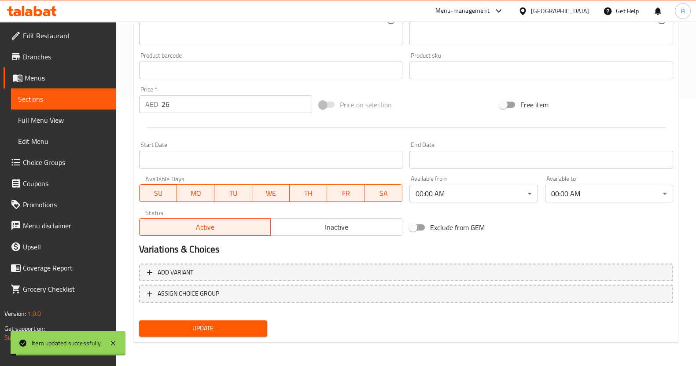
scroll to position [0, 0]
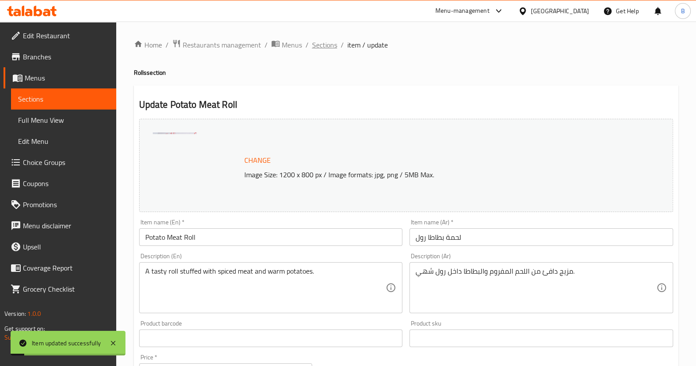
click at [314, 45] on span "Sections" at bounding box center [324, 45] width 25 height 11
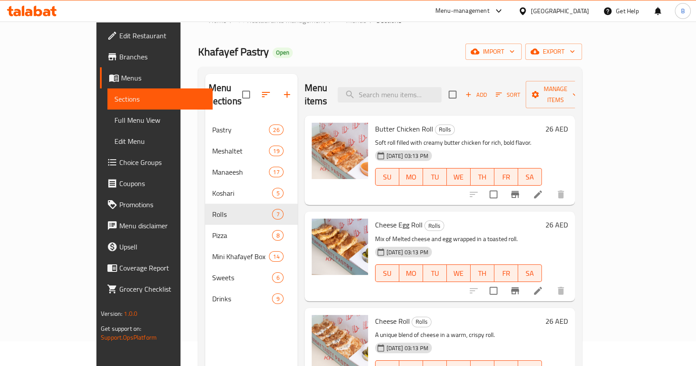
scroll to position [328, 0]
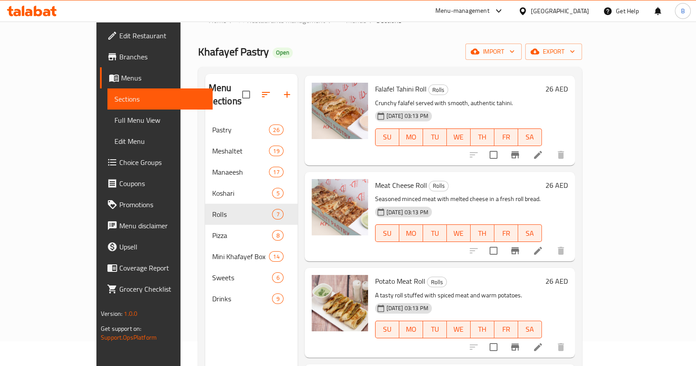
click at [542, 343] on icon at bounding box center [538, 347] width 8 height 8
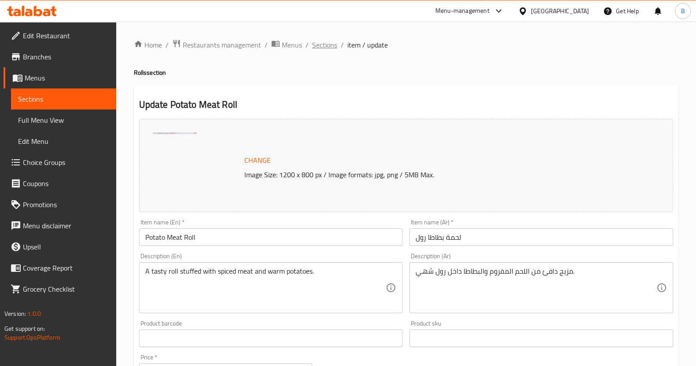
click at [320, 48] on span "Sections" at bounding box center [324, 45] width 25 height 11
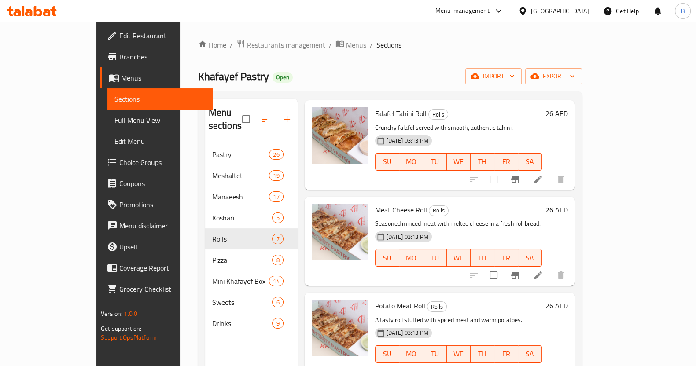
scroll to position [123, 0]
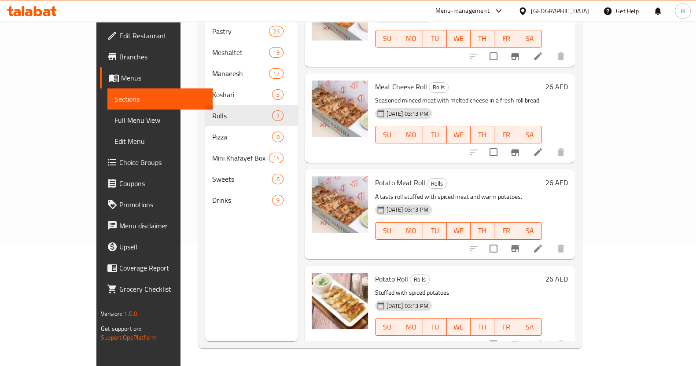
click at [550, 337] on li at bounding box center [538, 345] width 25 height 16
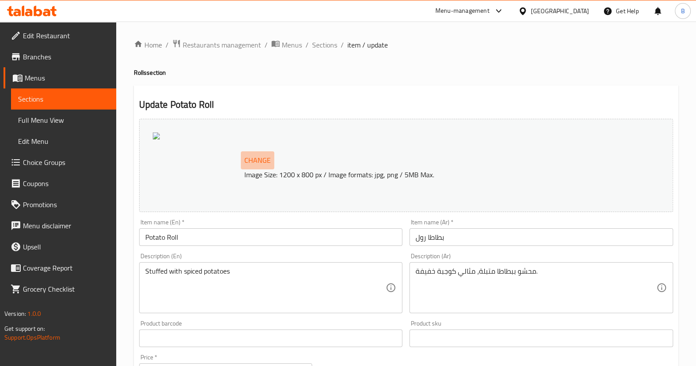
click at [252, 166] on span "Change" at bounding box center [257, 160] width 26 height 13
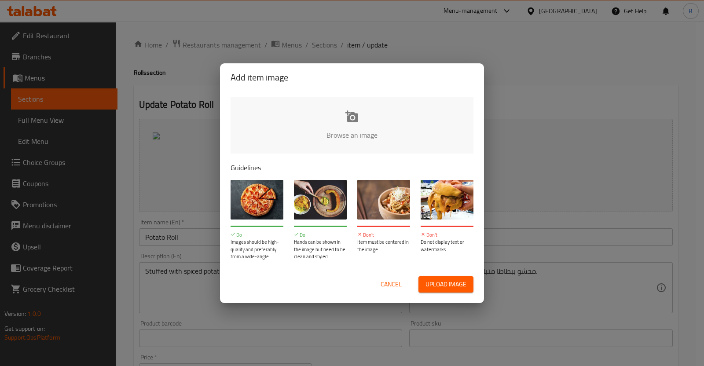
click at [297, 140] on input "file" at bounding box center [650, 138] width 838 height 82
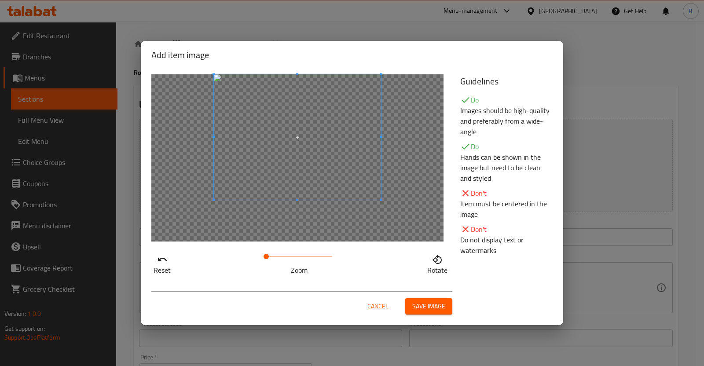
click at [351, 114] on span at bounding box center [297, 136] width 167 height 125
click at [388, 179] on div at bounding box center [297, 157] width 292 height 167
click at [269, 258] on span at bounding box center [266, 256] width 5 height 5
click at [303, 199] on div at bounding box center [297, 157] width 292 height 167
click at [428, 313] on button "Save image" at bounding box center [428, 306] width 47 height 16
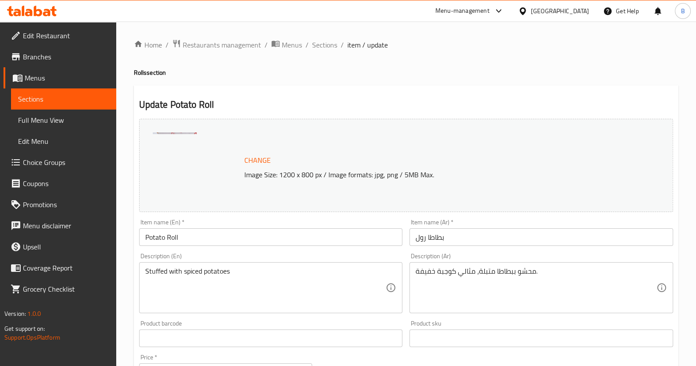
scroll to position [268, 0]
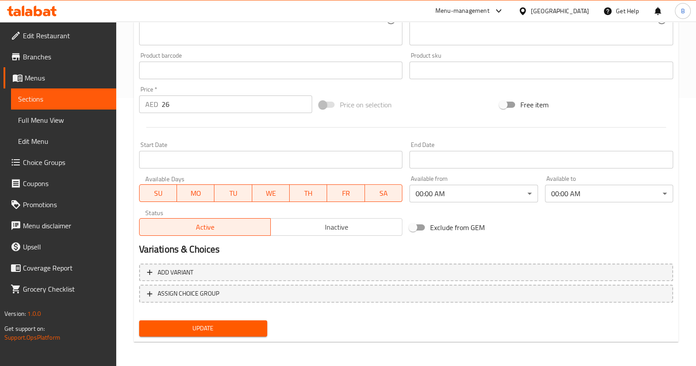
click at [206, 323] on span "Update" at bounding box center [203, 328] width 114 height 11
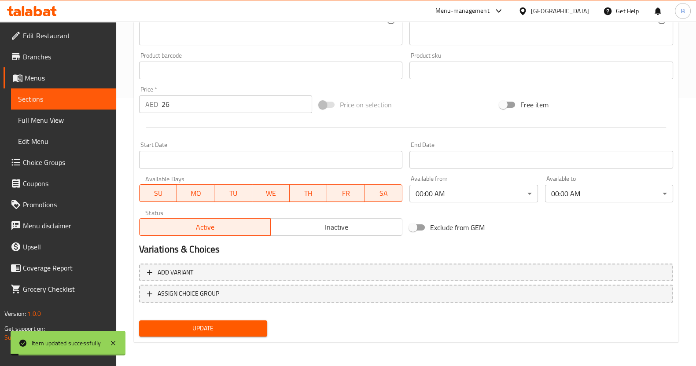
scroll to position [0, 0]
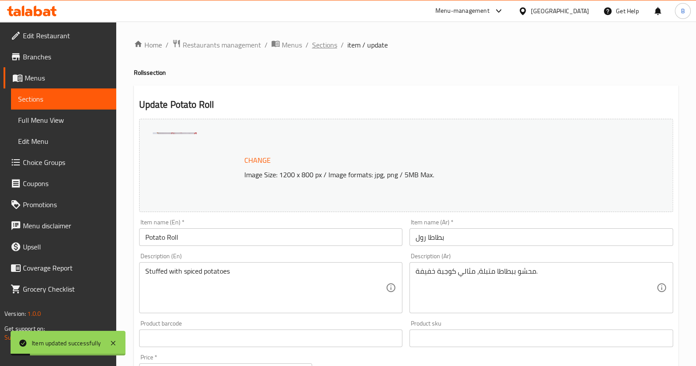
click at [314, 42] on span "Sections" at bounding box center [324, 45] width 25 height 11
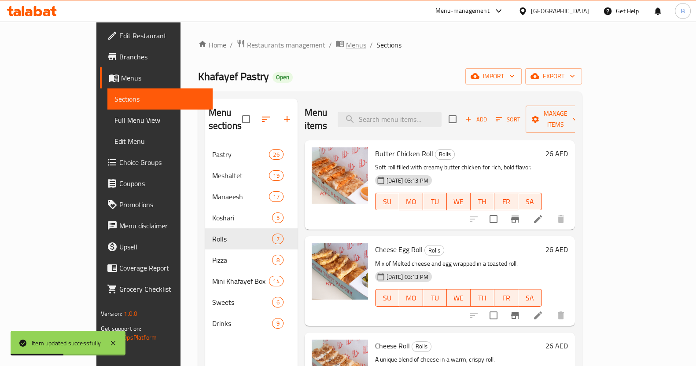
click at [335, 46] on span "breadcrumb" at bounding box center [340, 44] width 11 height 11
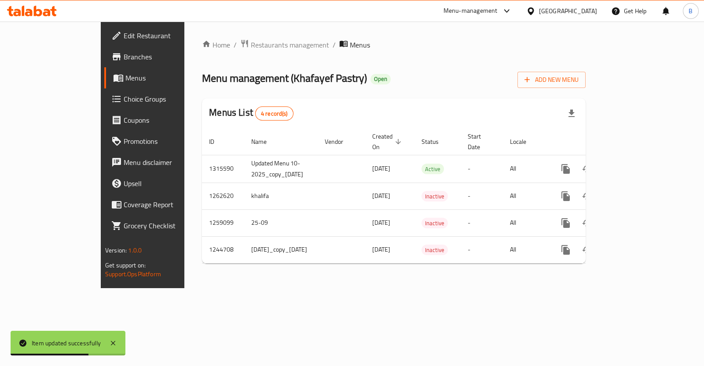
click at [104, 49] on link "Branches" at bounding box center [161, 56] width 114 height 21
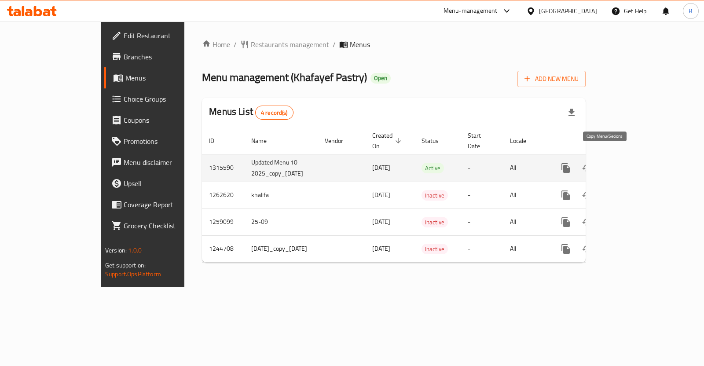
click at [570, 163] on icon "more" at bounding box center [566, 168] width 8 height 10
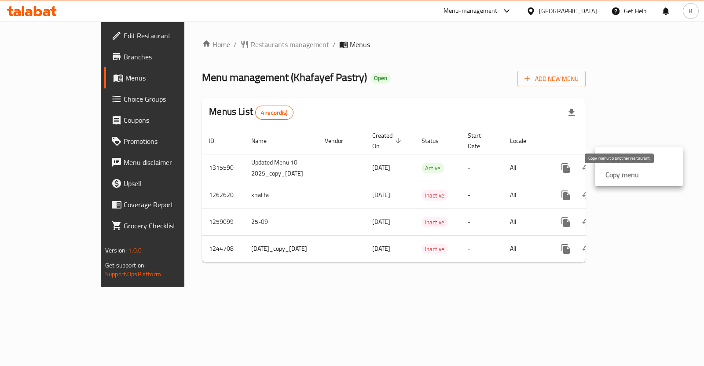
click at [610, 180] on strong "Copy menu" at bounding box center [622, 174] width 33 height 11
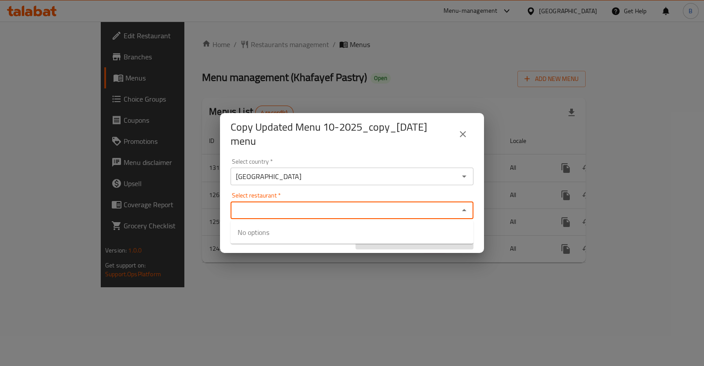
click at [349, 208] on input "Select restaurant   *" at bounding box center [344, 210] width 223 height 12
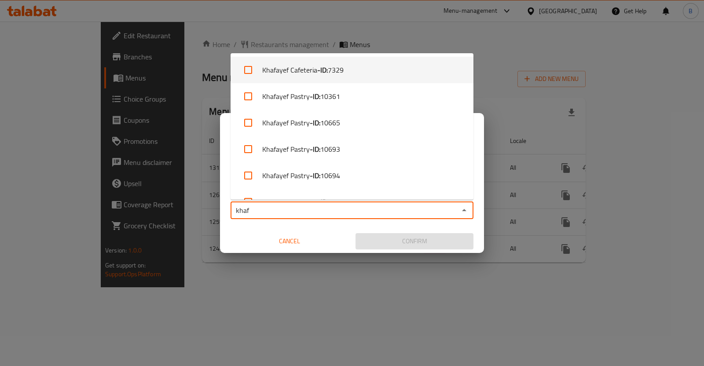
type input "khaf"
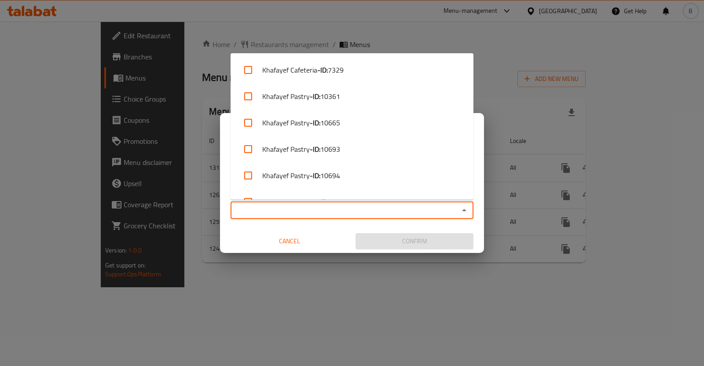
click at [366, 207] on input "Select restaurant   *" at bounding box center [344, 210] width 223 height 12
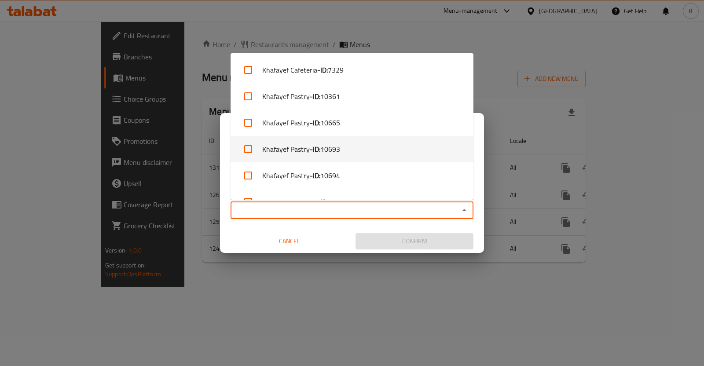
click at [343, 146] on li "Khafayef Pastry - ID: 10693" at bounding box center [352, 149] width 243 height 26
checkbox input "true"
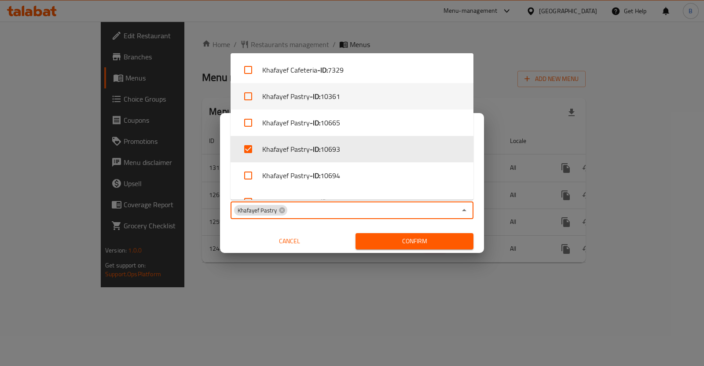
click at [335, 96] on span "10361" at bounding box center [330, 96] width 20 height 11
checkbox input "true"
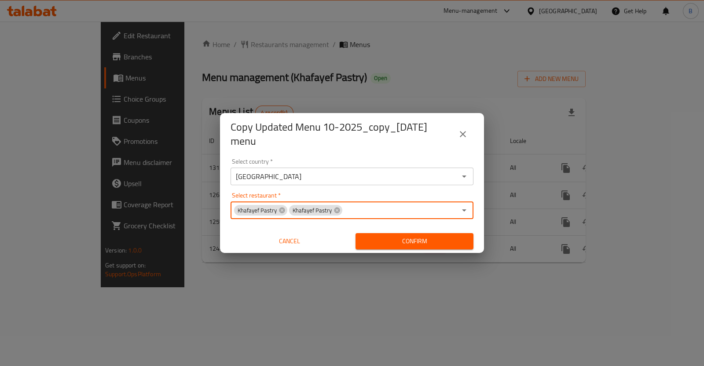
click at [362, 211] on input "Select restaurant   *" at bounding box center [399, 210] width 113 height 12
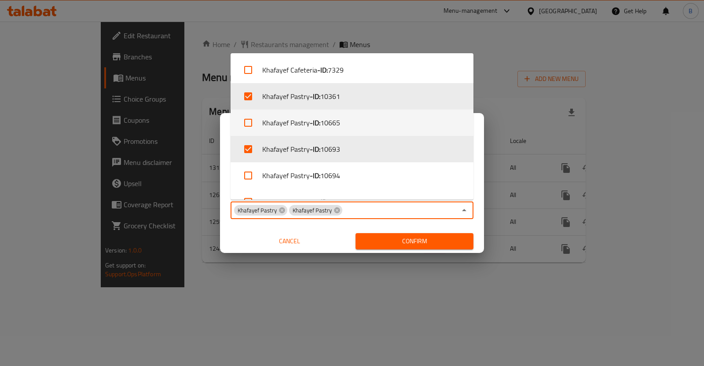
click at [353, 121] on li "Khafayef Pastry - ID: 10665" at bounding box center [352, 123] width 243 height 26
checkbox input "true"
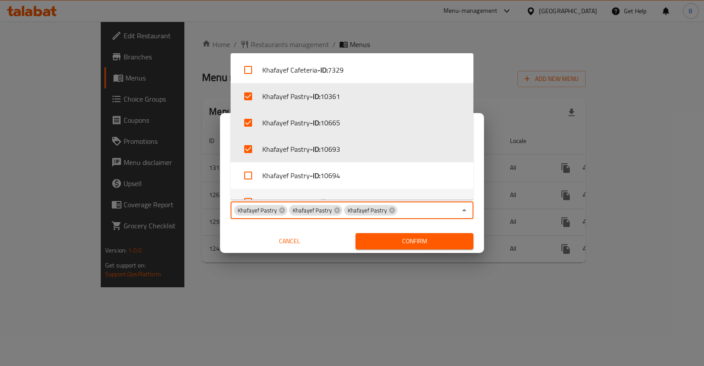
click at [386, 238] on span "Confirm" at bounding box center [415, 241] width 104 height 11
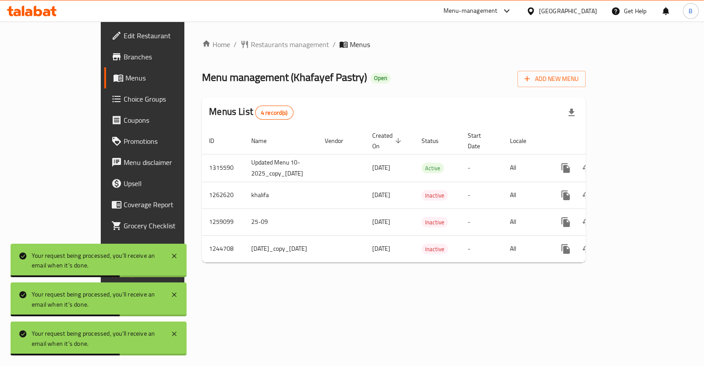
click at [374, 130] on th "Created On sorted descending" at bounding box center [389, 141] width 49 height 27
click at [251, 47] on span "Restaurants management" at bounding box center [290, 44] width 78 height 11
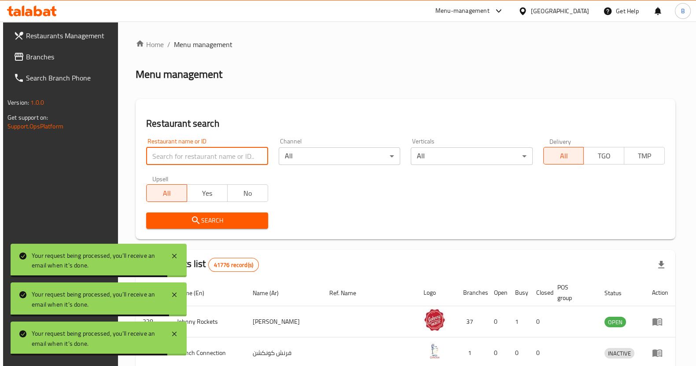
click at [223, 151] on input "search" at bounding box center [206, 156] width 121 height 18
paste input "10665"
type input "10665"
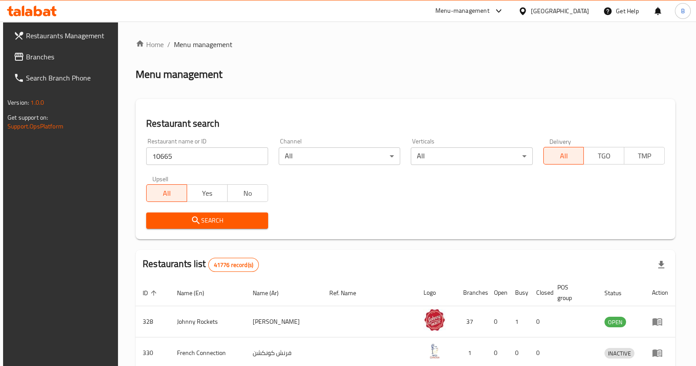
click at [229, 211] on div "Search" at bounding box center [207, 220] width 132 height 27
click at [225, 220] on span "Search" at bounding box center [206, 220] width 107 height 11
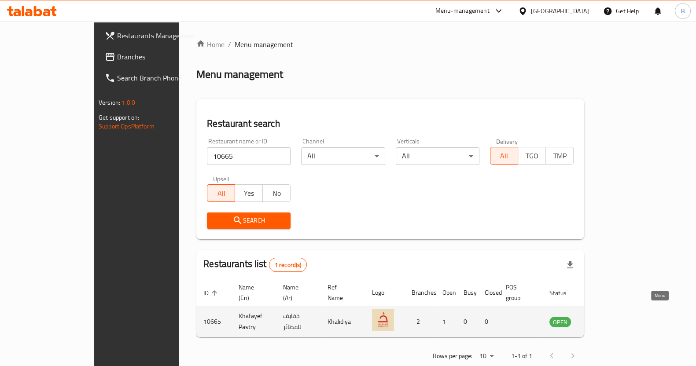
click at [606, 319] on icon "enhanced table" at bounding box center [601, 322] width 10 height 7
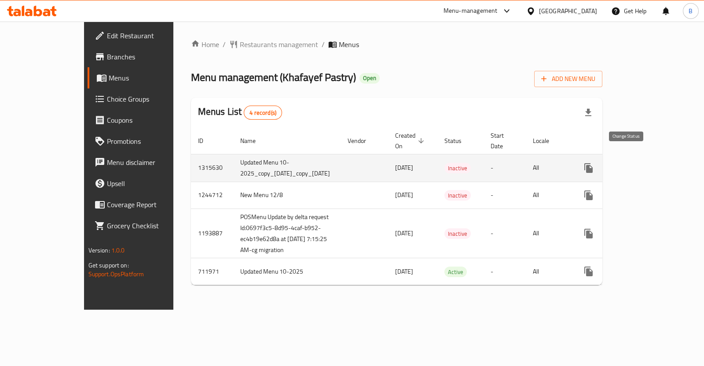
click at [615, 165] on icon "enhanced table" at bounding box center [610, 168] width 10 height 7
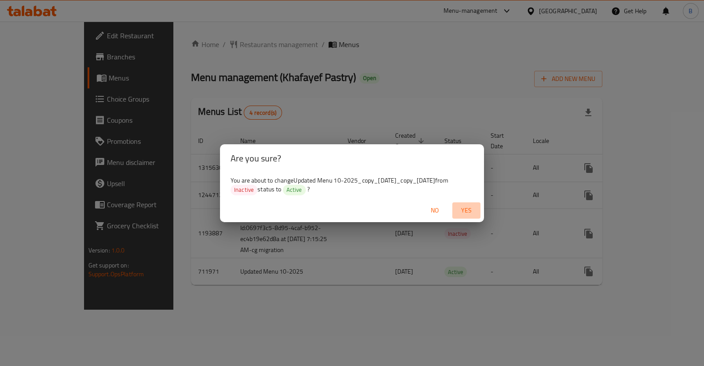
click at [471, 210] on span "Yes" at bounding box center [466, 210] width 21 height 11
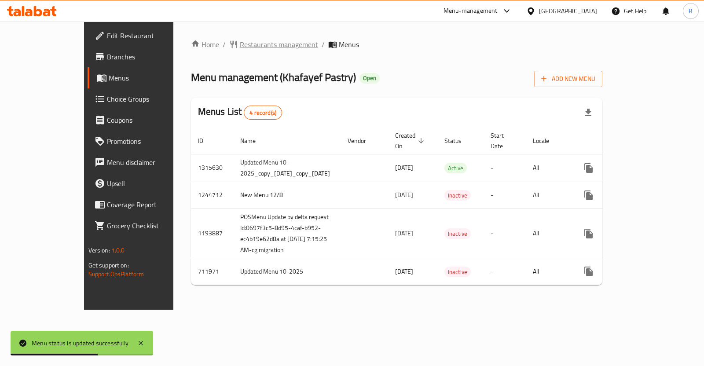
click at [244, 47] on span "Restaurants management" at bounding box center [279, 44] width 78 height 11
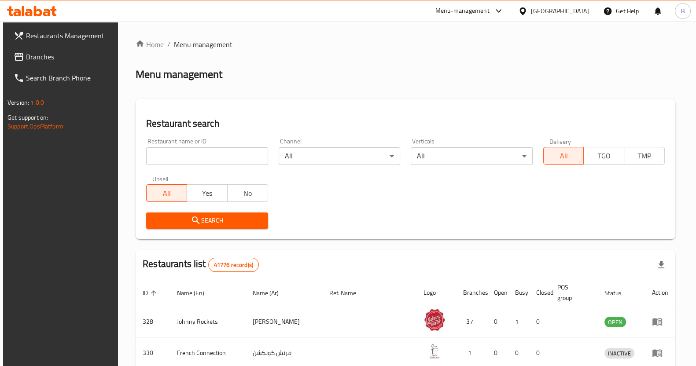
click at [195, 156] on input "search" at bounding box center [206, 156] width 121 height 18
paste input "10693"
type input "10693"
click at [181, 218] on span "Search" at bounding box center [206, 220] width 107 height 11
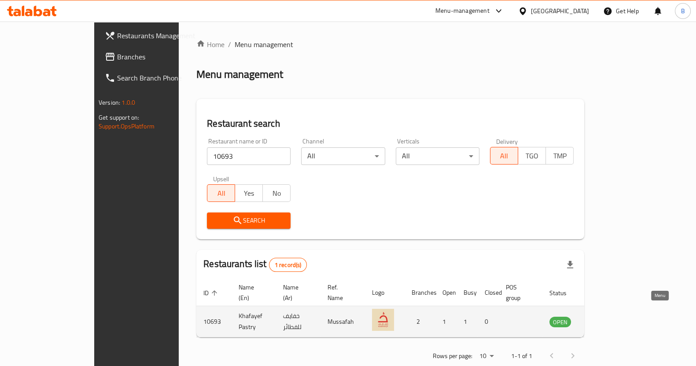
click at [606, 317] on icon "enhanced table" at bounding box center [601, 322] width 11 height 11
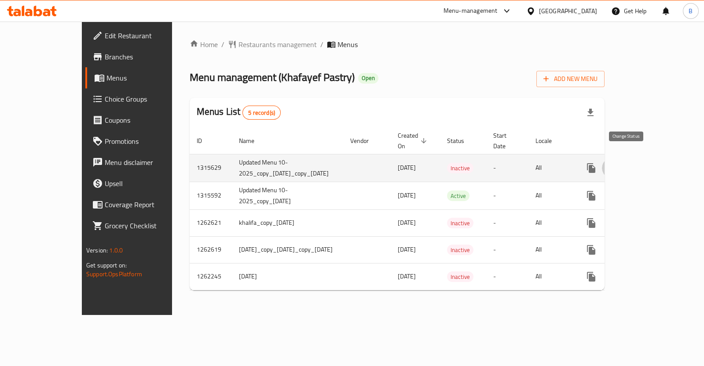
click at [618, 165] on icon "enhanced table" at bounding box center [613, 168] width 10 height 7
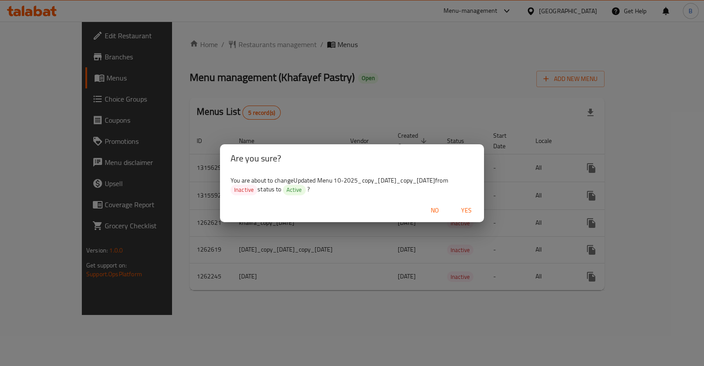
click at [463, 205] on span "Yes" at bounding box center [466, 210] width 21 height 11
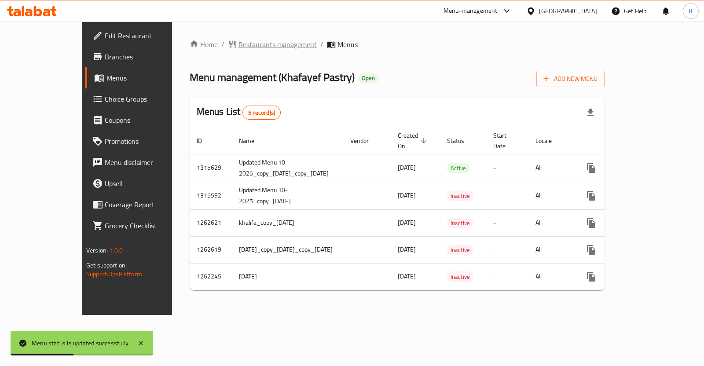
click at [239, 43] on span "Restaurants management" at bounding box center [278, 44] width 78 height 11
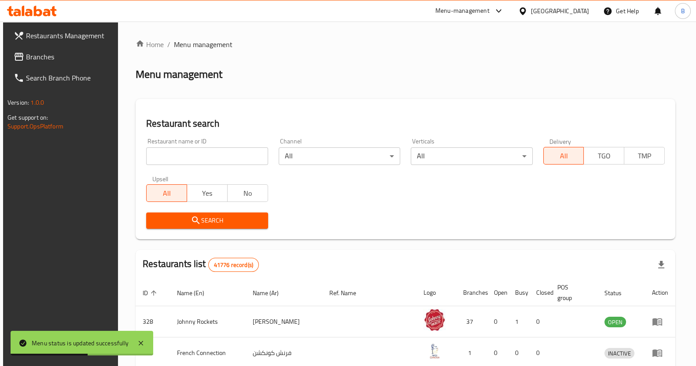
click at [216, 159] on input "search" at bounding box center [206, 156] width 121 height 18
paste input "10361"
type input "10361"
click at [216, 225] on span "Search" at bounding box center [206, 220] width 107 height 11
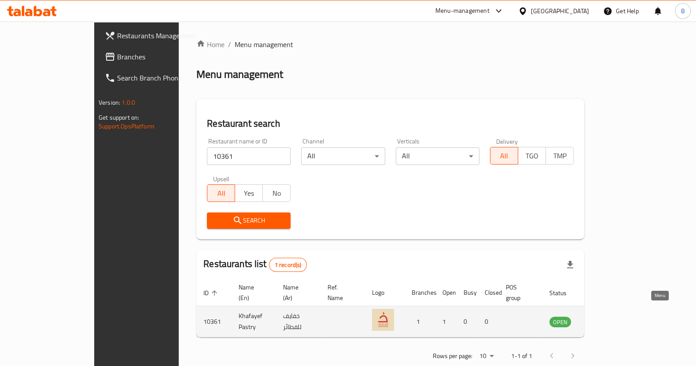
click at [606, 319] on icon "enhanced table" at bounding box center [601, 322] width 10 height 7
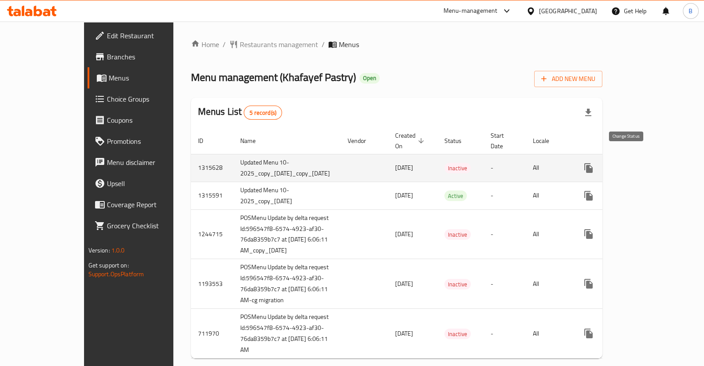
click at [615, 163] on icon "enhanced table" at bounding box center [610, 168] width 11 height 11
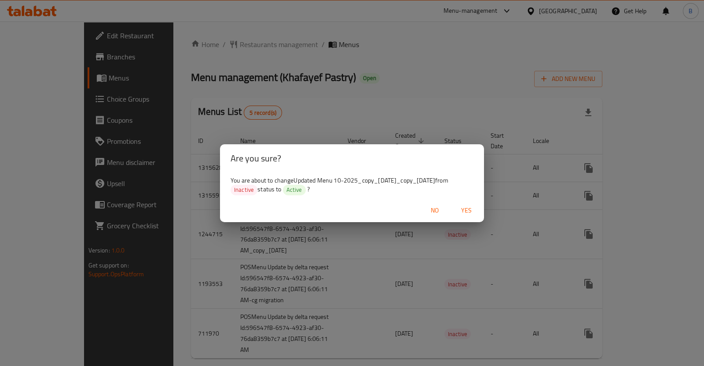
click at [465, 212] on span "Yes" at bounding box center [466, 210] width 21 height 11
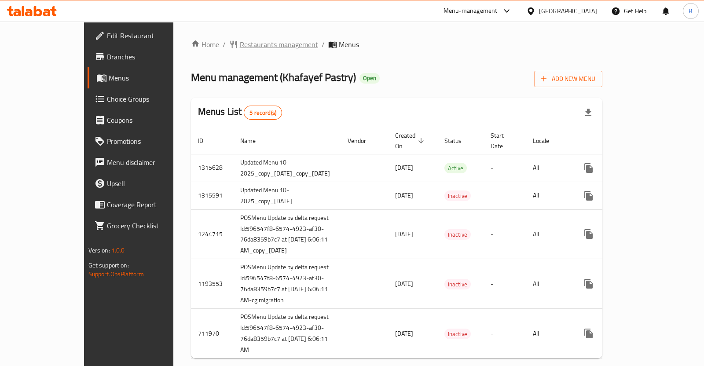
click at [240, 44] on span "Restaurants management" at bounding box center [279, 44] width 78 height 11
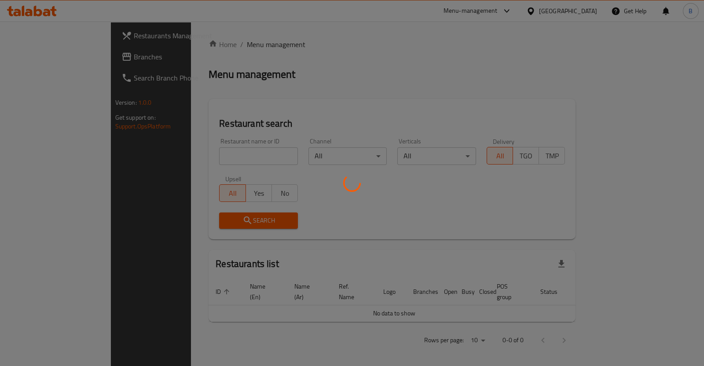
click at [191, 156] on div at bounding box center [352, 183] width 704 height 366
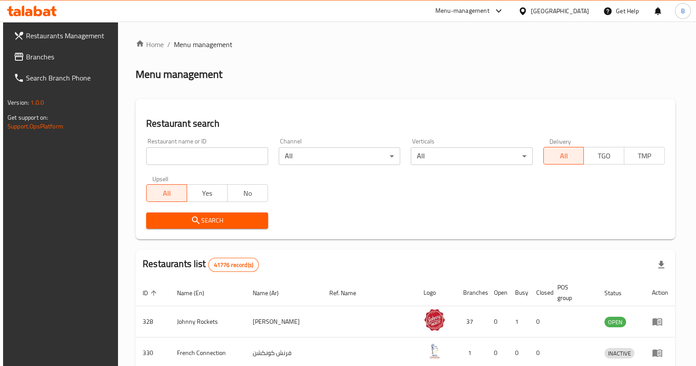
click at [191, 156] on div "Home / Menu management Menu management Restaurant search Restaurant name or ID …" at bounding box center [406, 326] width 540 height 574
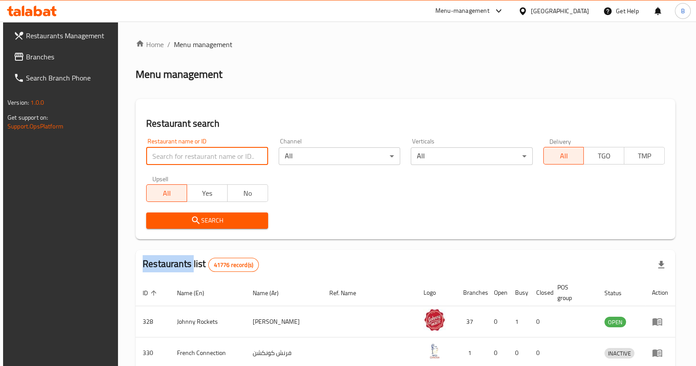
click at [191, 156] on input "search" at bounding box center [206, 156] width 121 height 18
type input "t"
type input "asmak al"
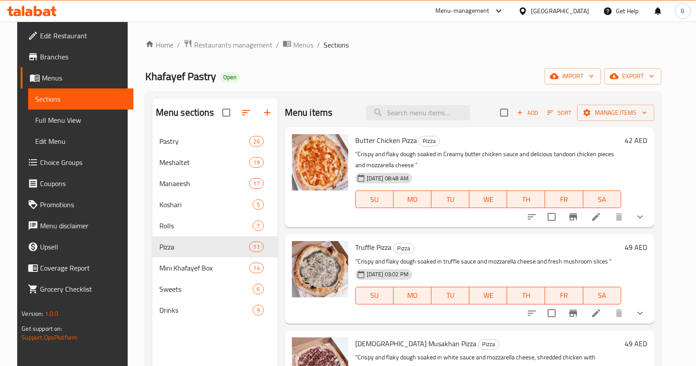
scroll to position [123, 0]
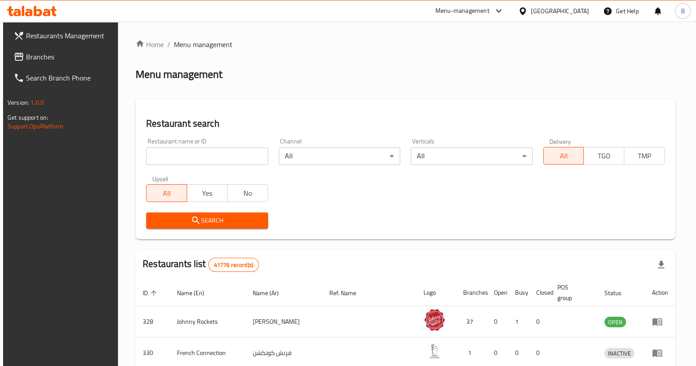
click at [199, 146] on div "Restaurant name or ID Restaurant name or ID" at bounding box center [206, 151] width 121 height 27
click at [196, 153] on input "search" at bounding box center [206, 156] width 121 height 18
paste input "607346"
type input "607346"
click button "Search" at bounding box center [206, 221] width 121 height 16
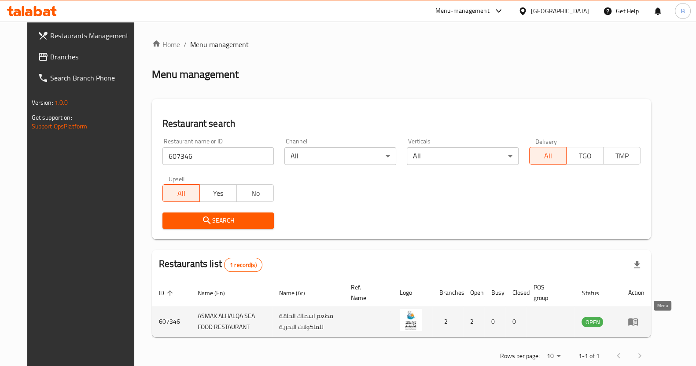
click at [638, 324] on icon "enhanced table" at bounding box center [633, 322] width 11 height 11
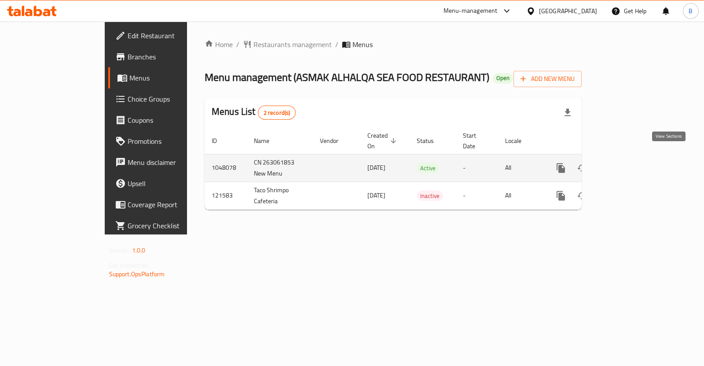
click at [630, 163] on icon "enhanced table" at bounding box center [624, 168] width 11 height 11
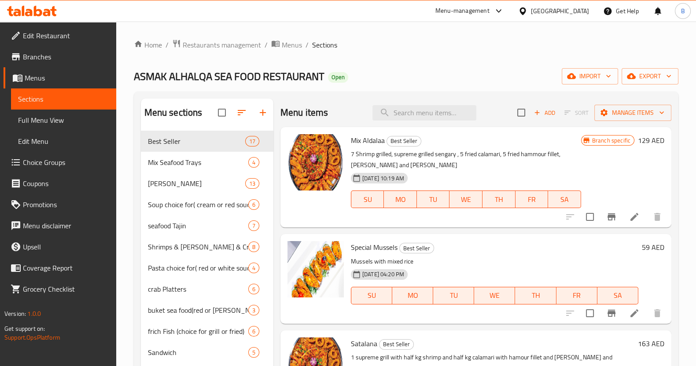
click at [59, 30] on span "Edit Restaurant" at bounding box center [66, 35] width 86 height 11
